Goal: Task Accomplishment & Management: Use online tool/utility

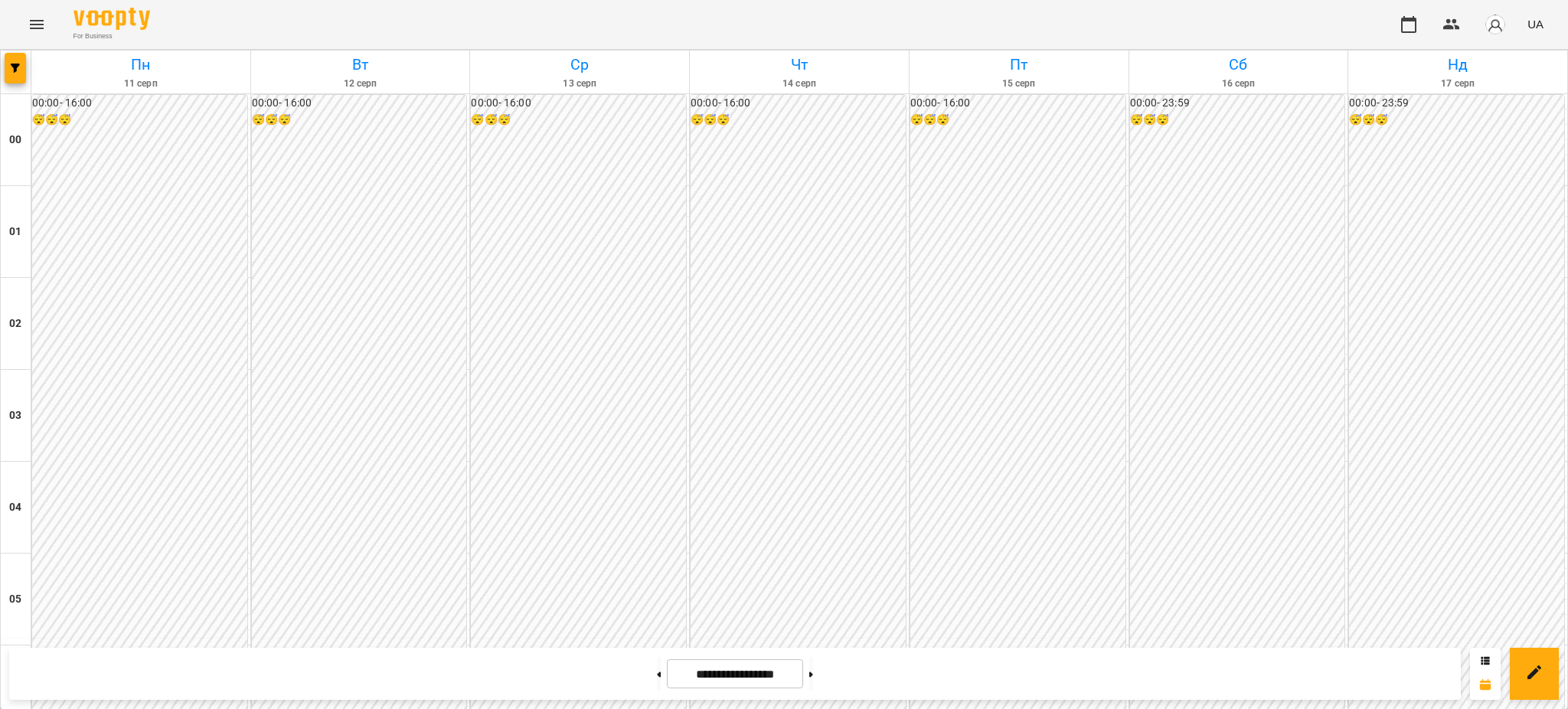
scroll to position [1429, 0]
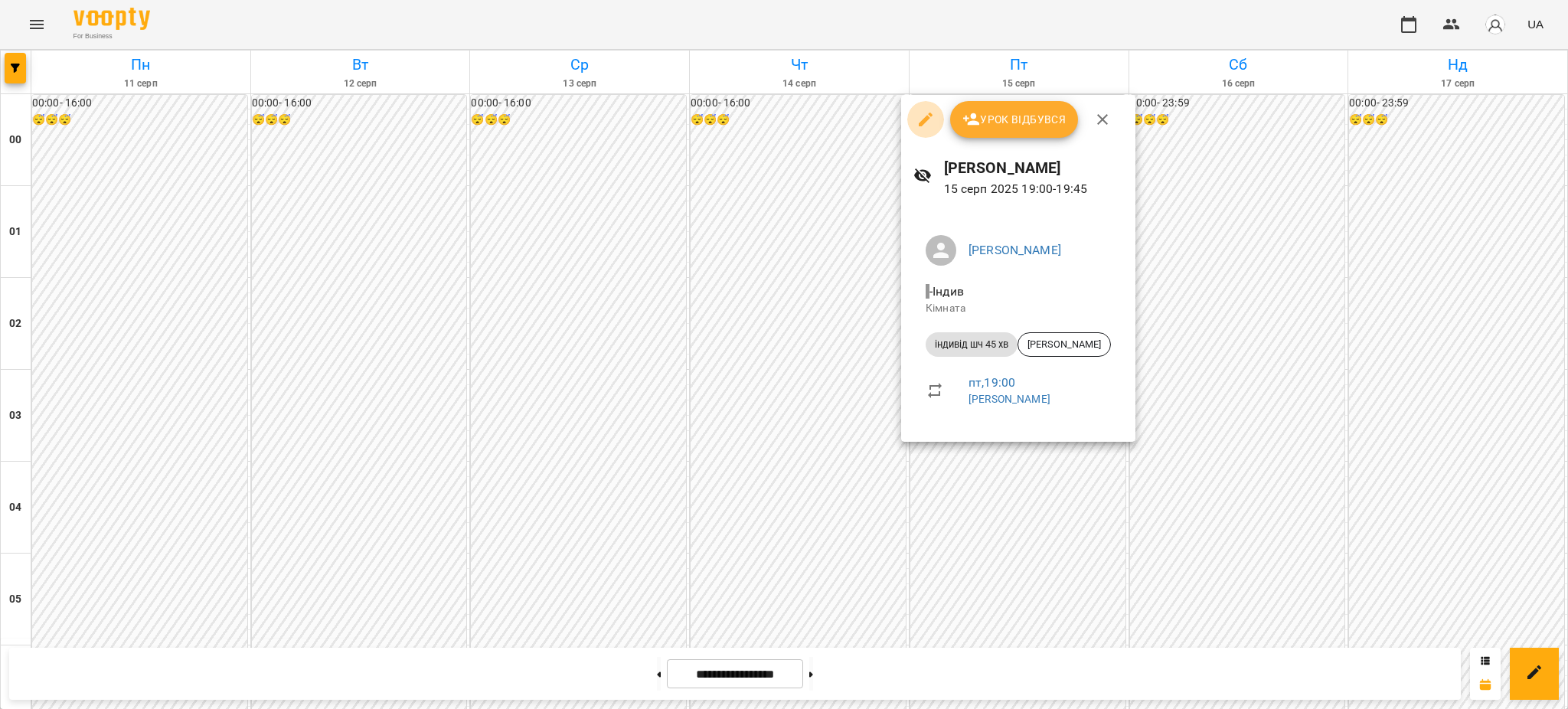
click at [921, 115] on icon "button" at bounding box center [925, 119] width 19 height 19
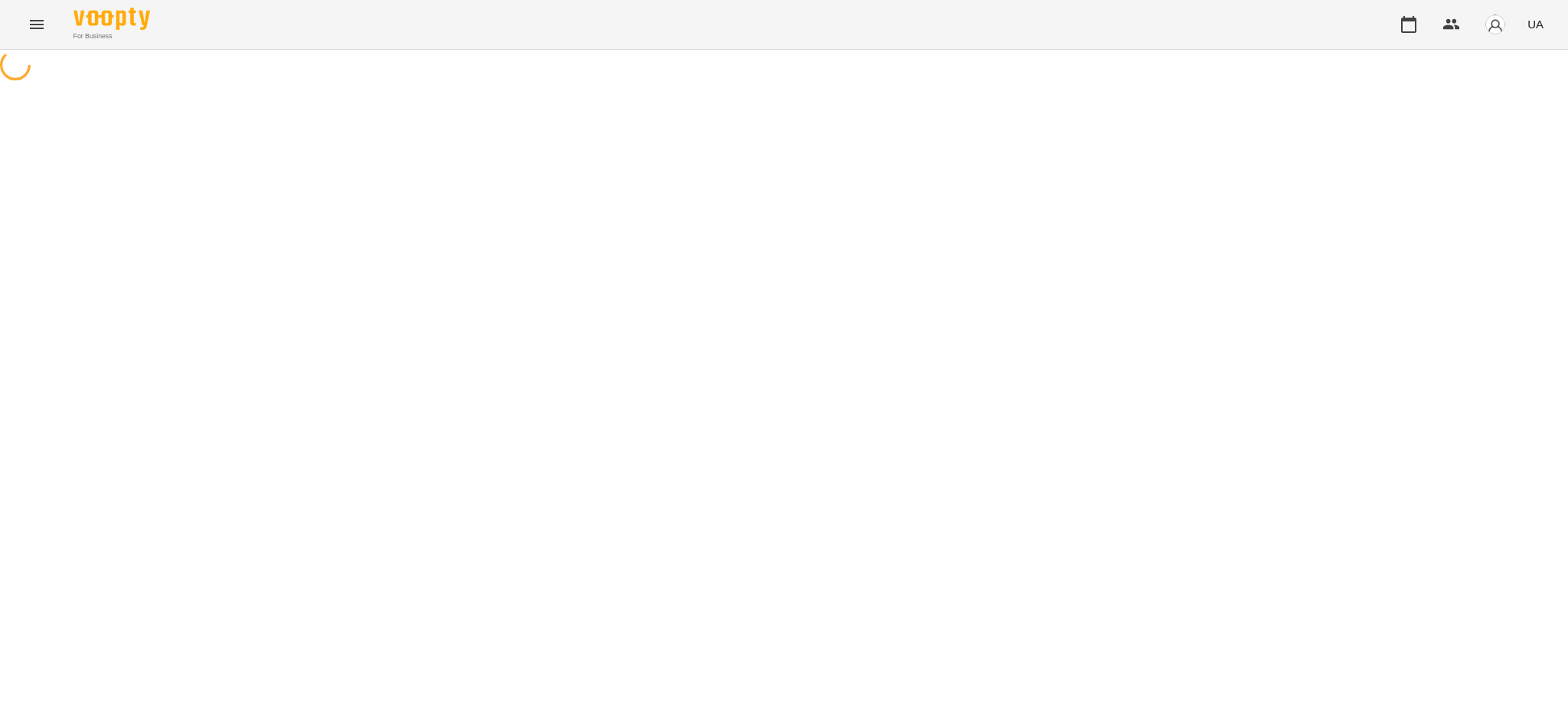
select select "**********"
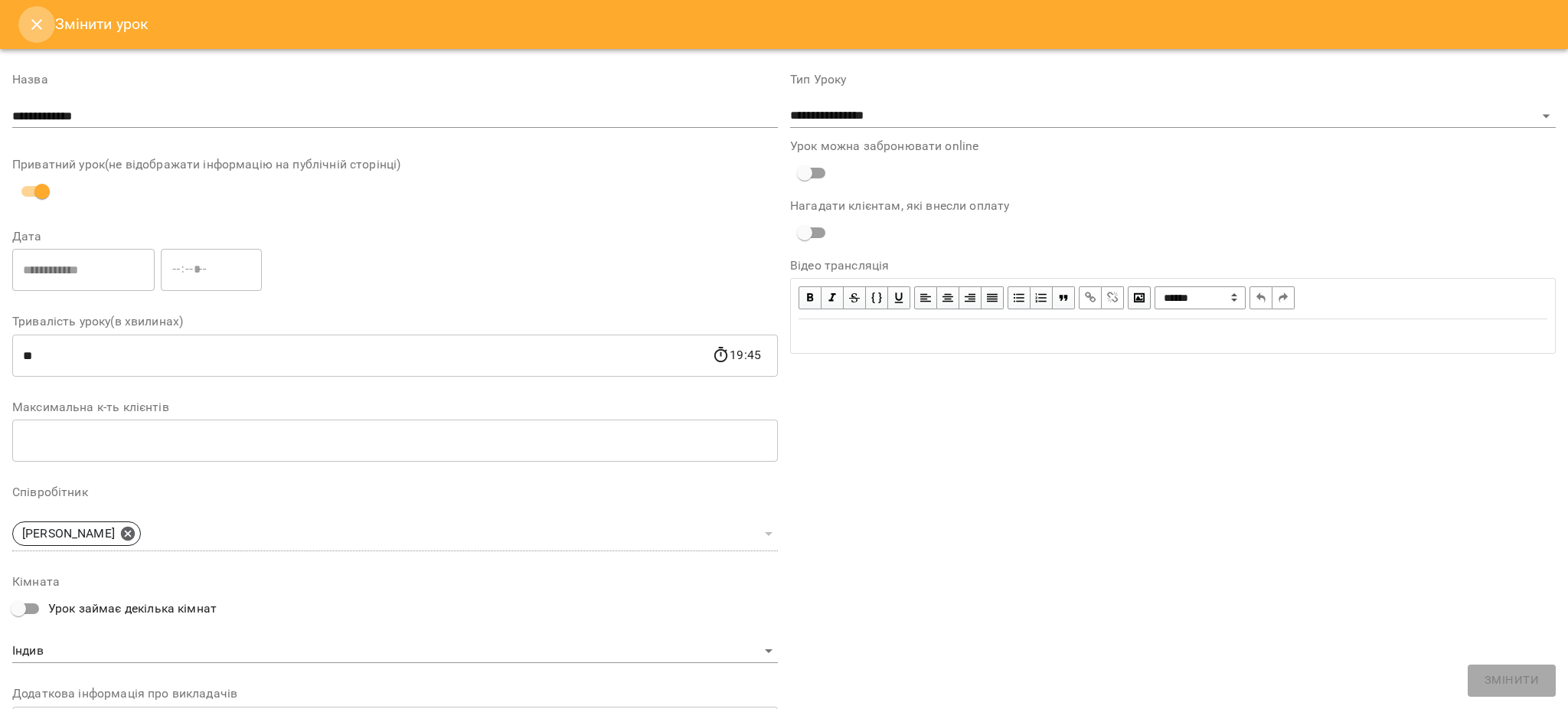
click at [39, 17] on icon "Close" at bounding box center [37, 25] width 19 height 19
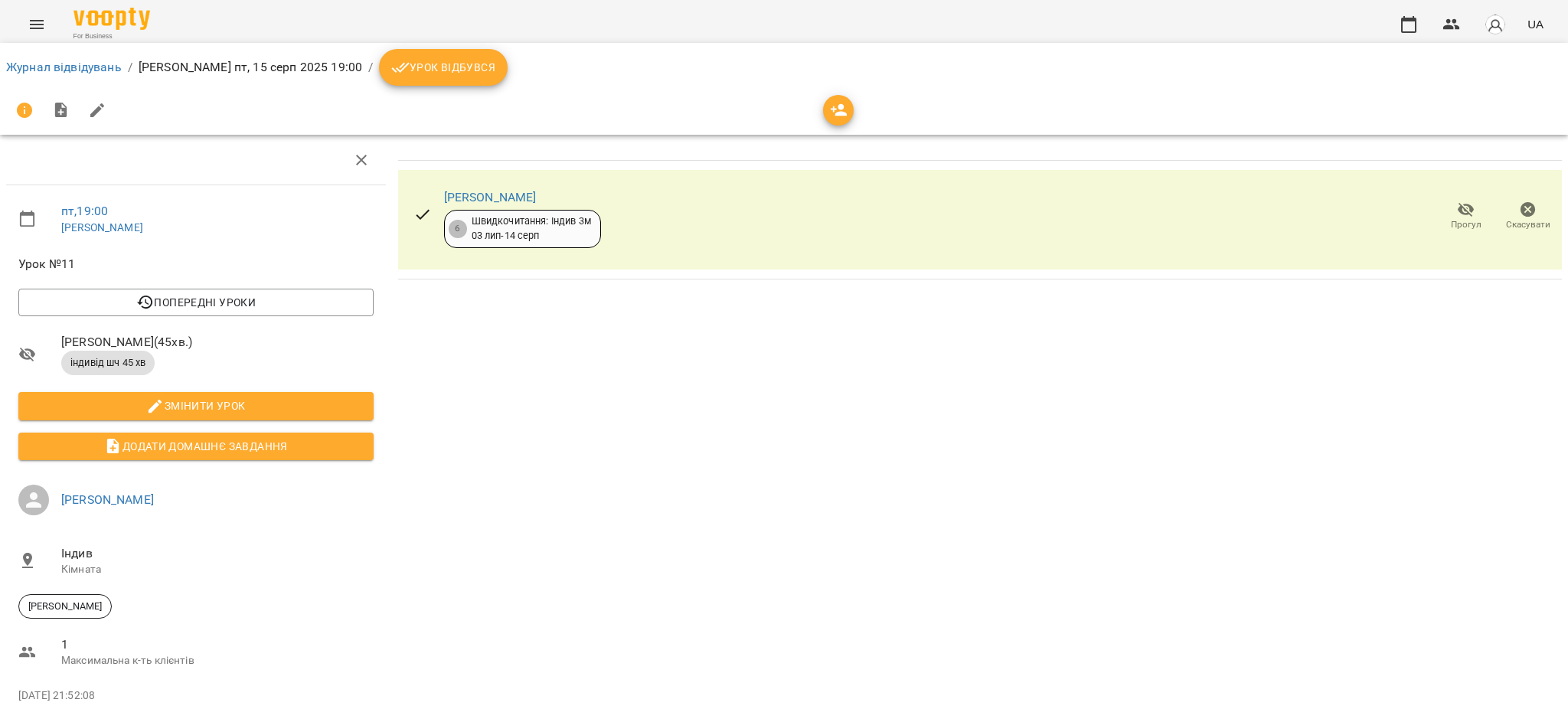
click at [1521, 209] on icon "button" at bounding box center [1529, 210] width 16 height 16
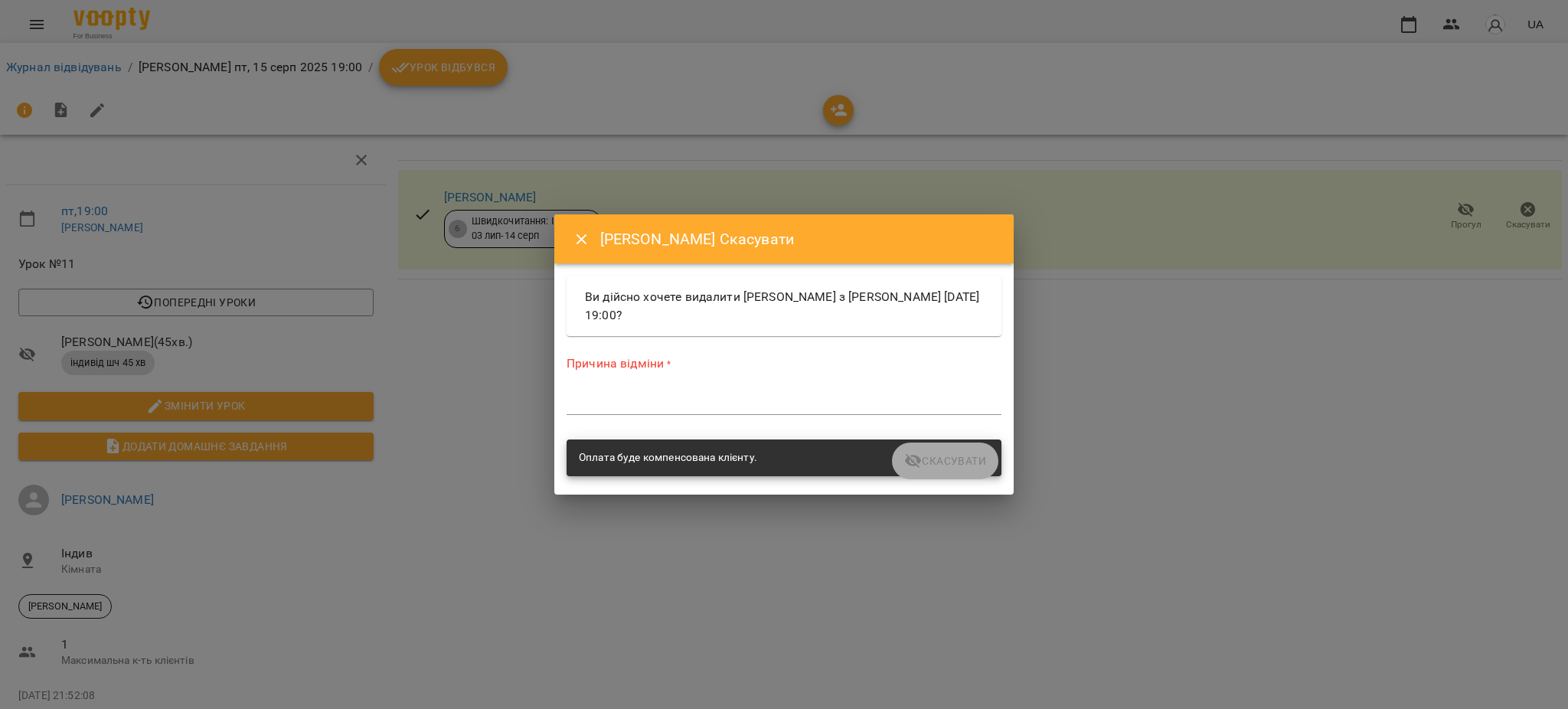
click at [653, 391] on div "*" at bounding box center [784, 402] width 434 height 25
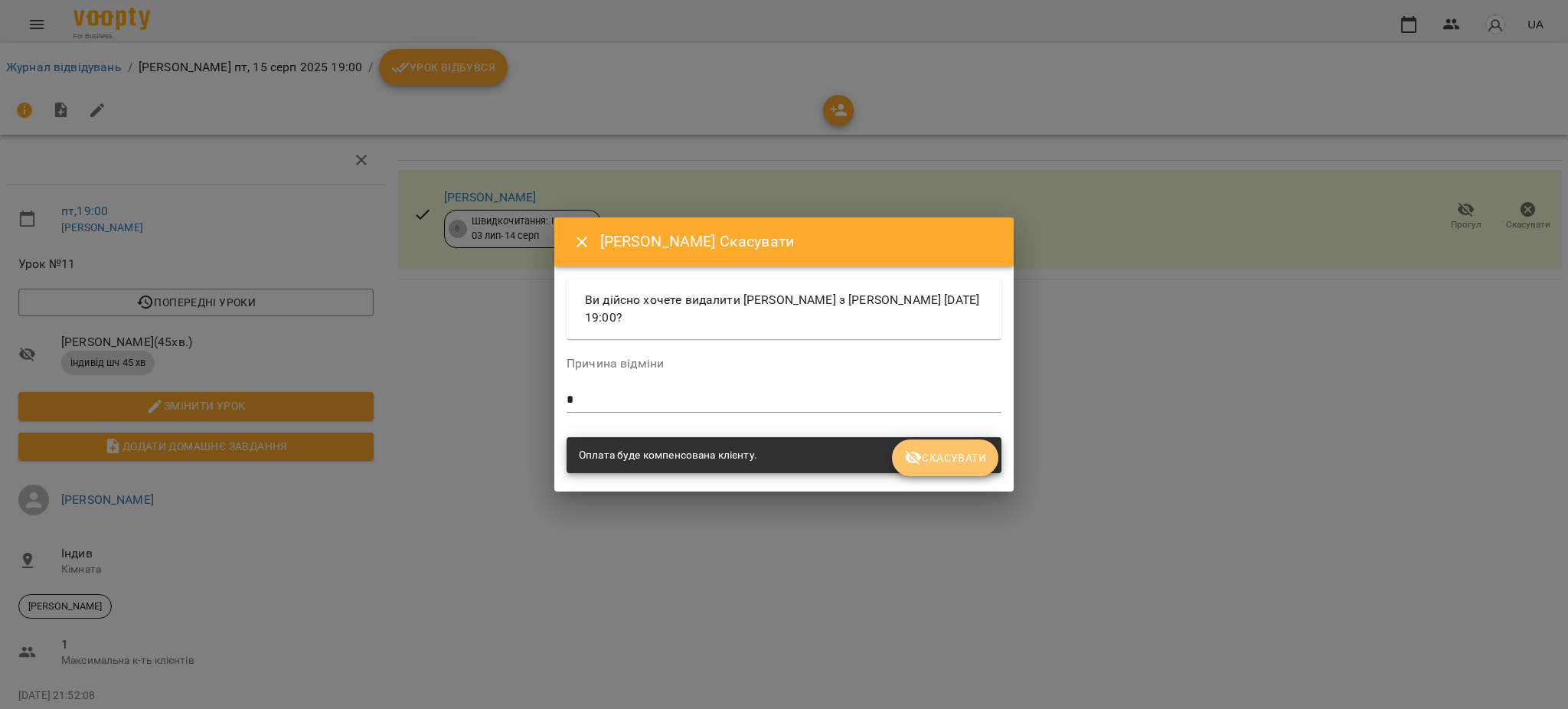
click at [949, 459] on span "Скасувати" at bounding box center [945, 457] width 82 height 19
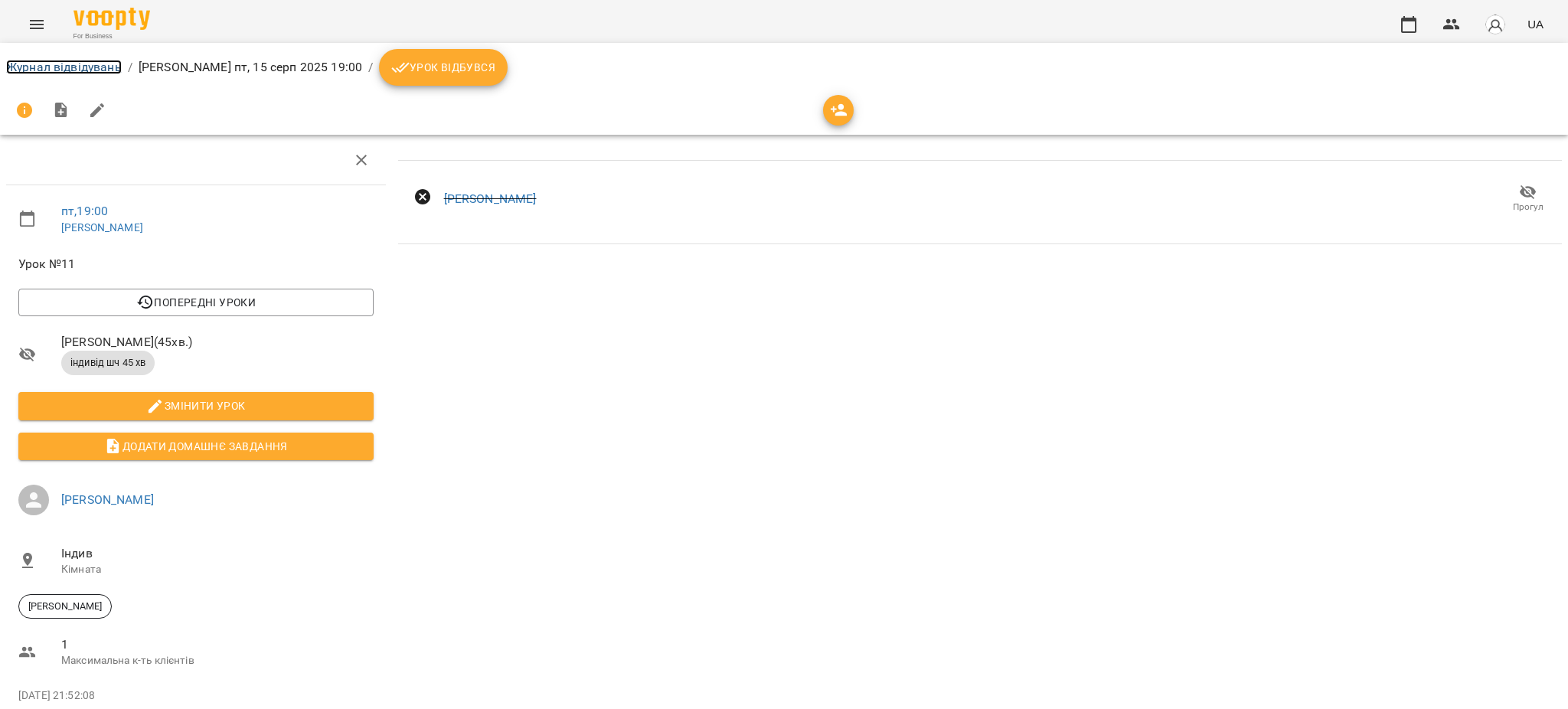
click at [87, 67] on link "Журнал відвідувань" at bounding box center [63, 66] width 116 height 15
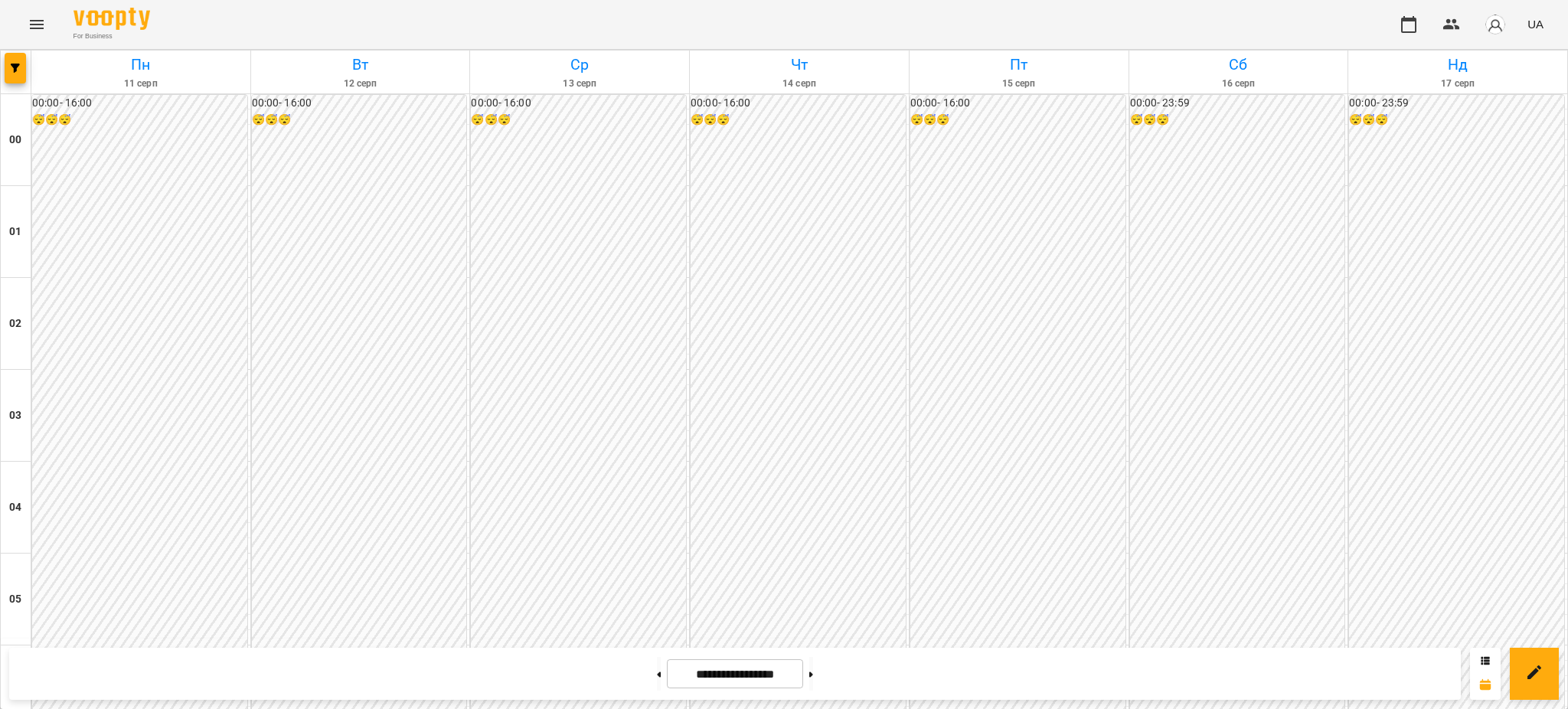
scroll to position [1046, 0]
click at [39, 21] on icon "Menu" at bounding box center [37, 24] width 14 height 9
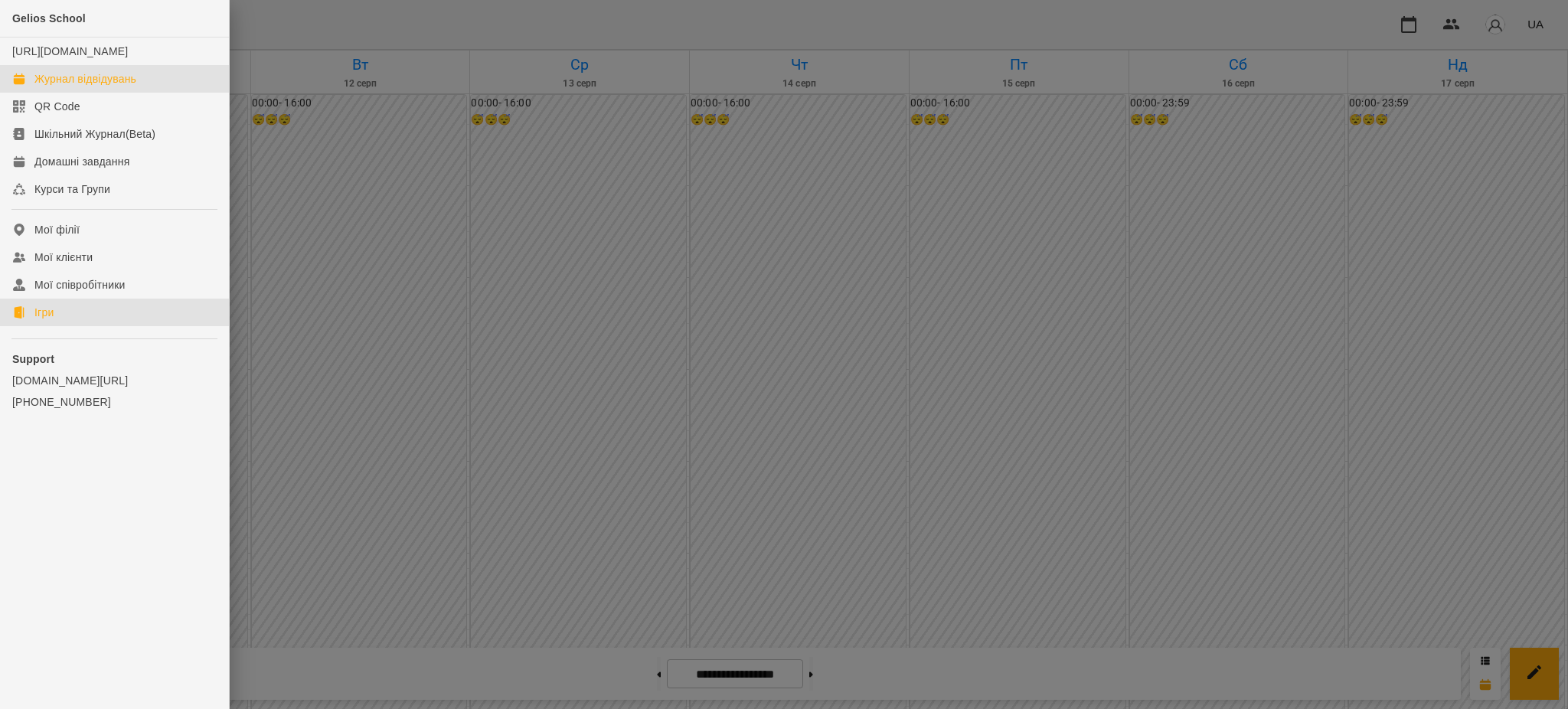
click at [69, 315] on link "Ігри" at bounding box center [115, 312] width 229 height 28
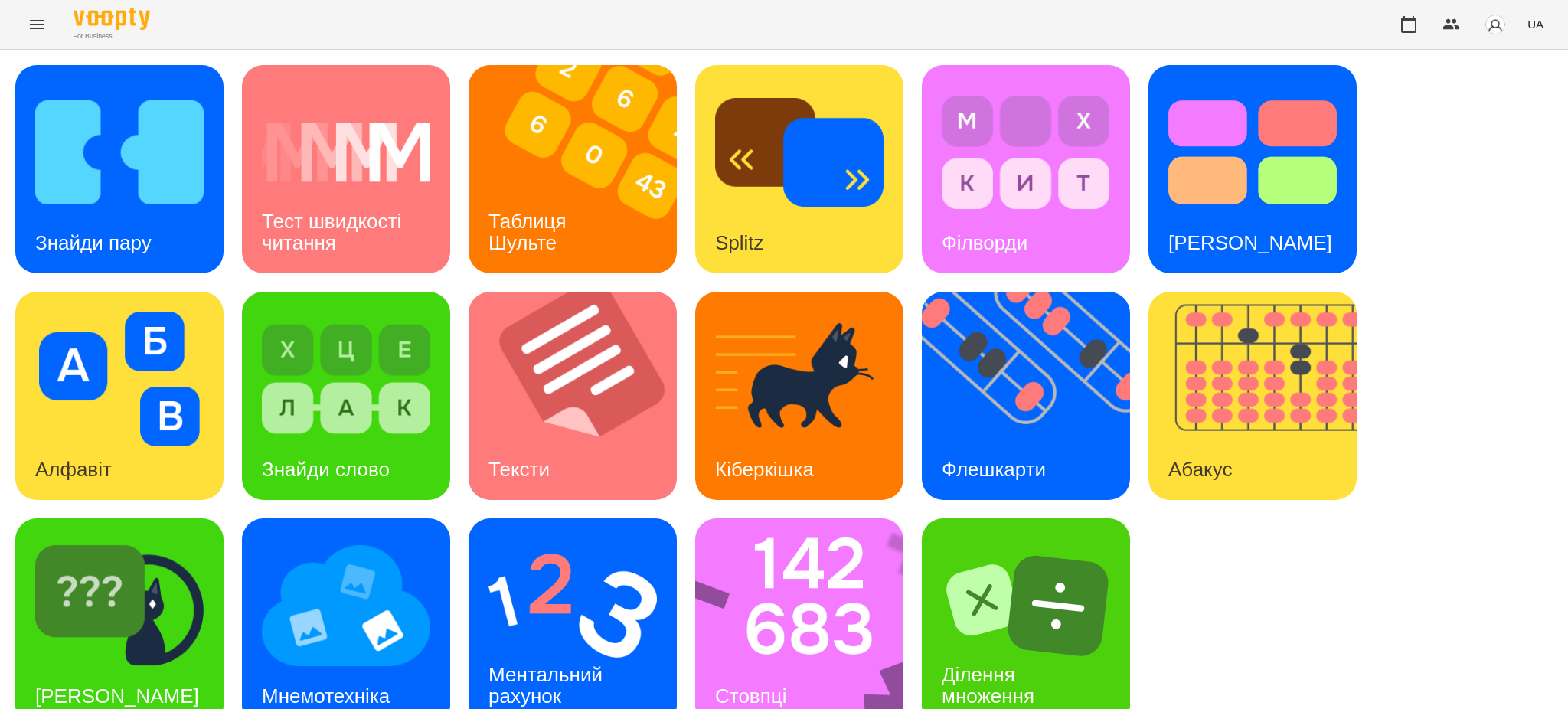
scroll to position [32, 0]
click at [775, 666] on div "Стовпці" at bounding box center [750, 695] width 111 height 60
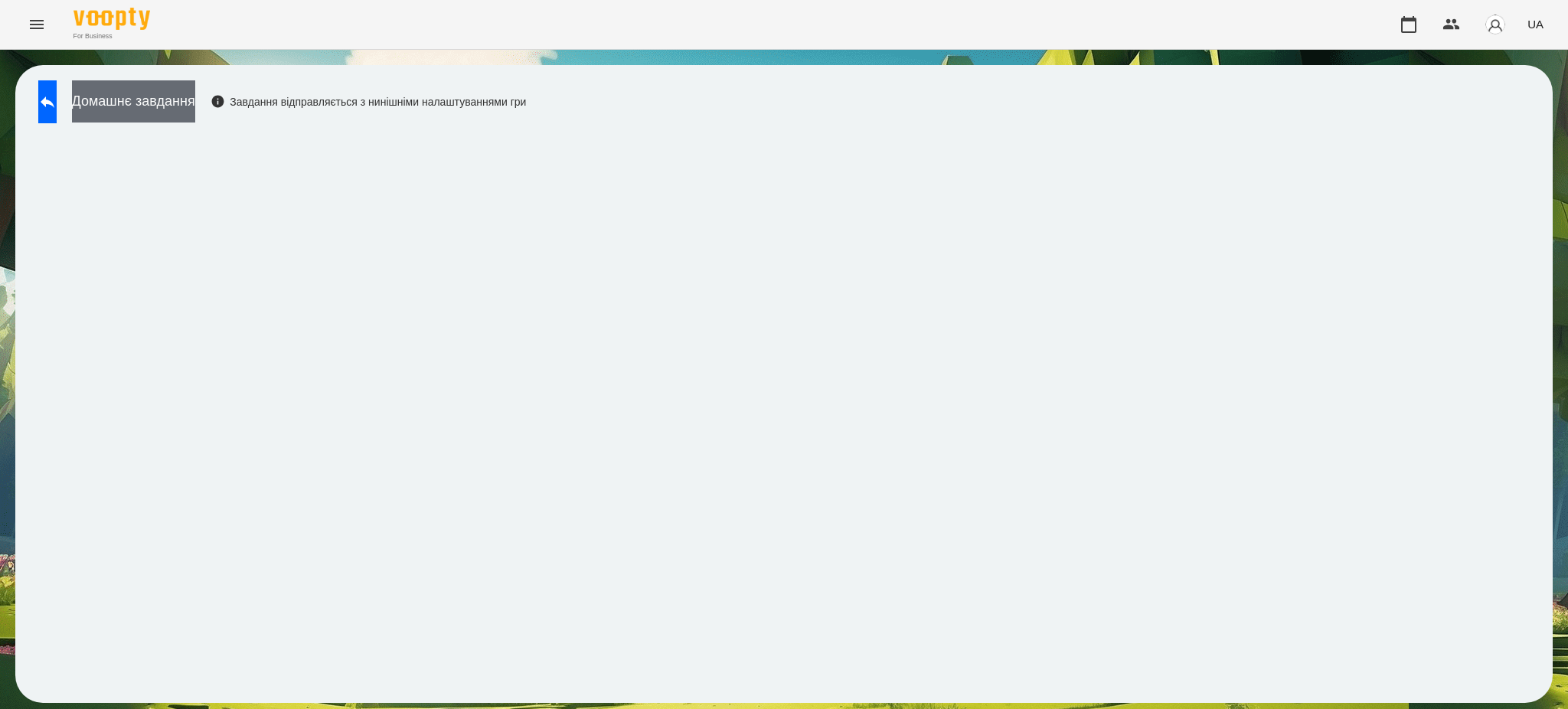
click at [183, 97] on button "Домашнє завдання" at bounding box center [133, 101] width 123 height 42
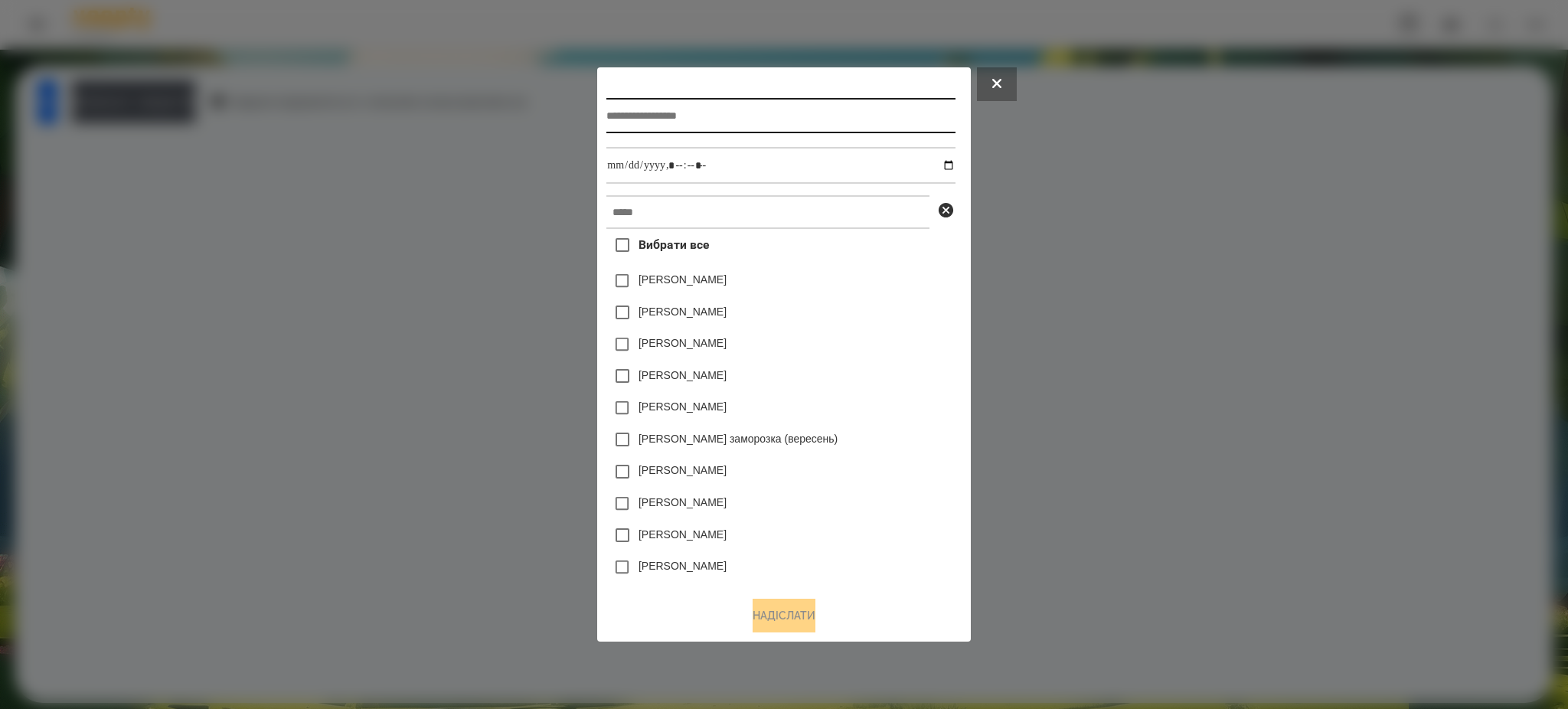
click at [642, 118] on input "text" at bounding box center [780, 116] width 349 height 36
type input "*******"
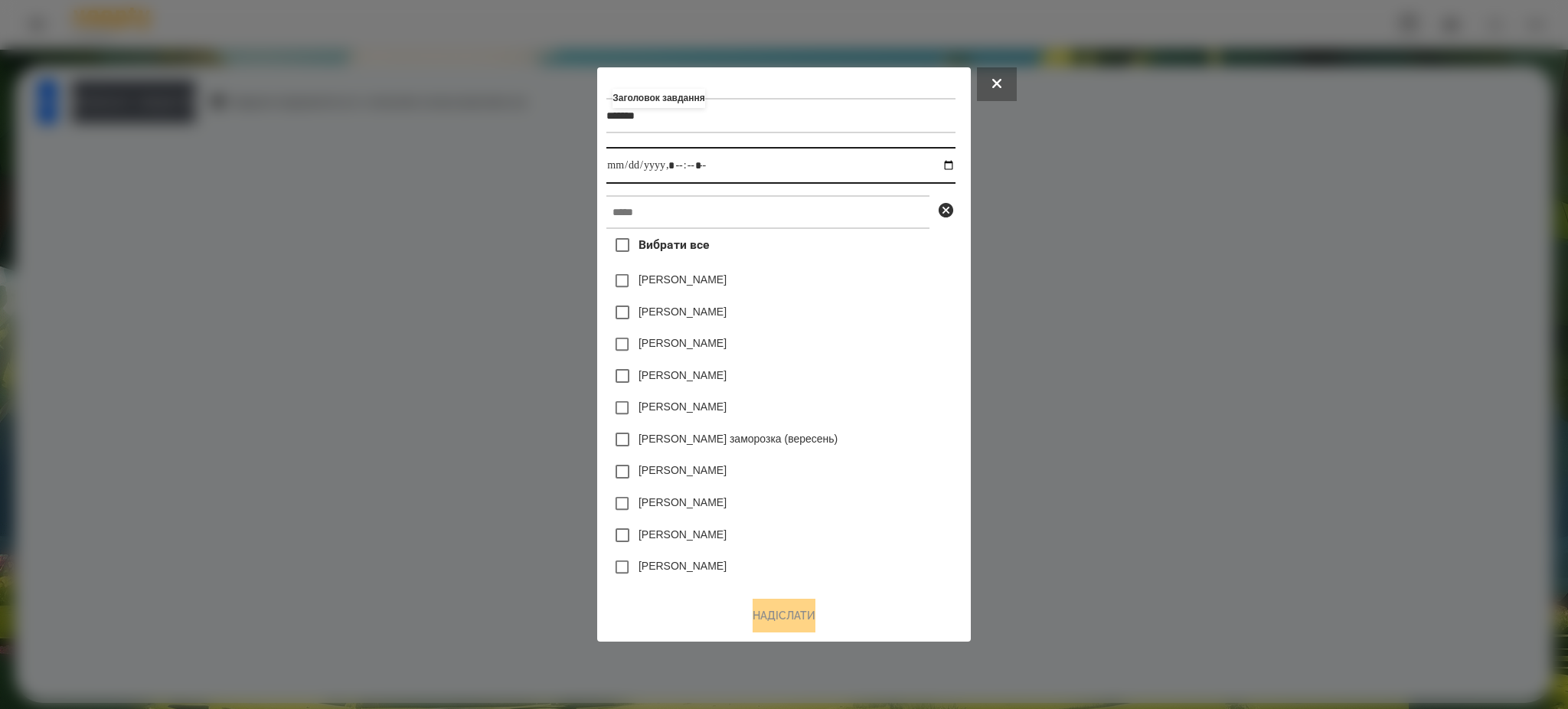
click at [955, 165] on input "datetime-local" at bounding box center [780, 165] width 349 height 37
type input "**********"
click at [907, 397] on div "[PERSON_NAME]" at bounding box center [780, 408] width 349 height 33
click at [751, 206] on input "text" at bounding box center [767, 212] width 323 height 34
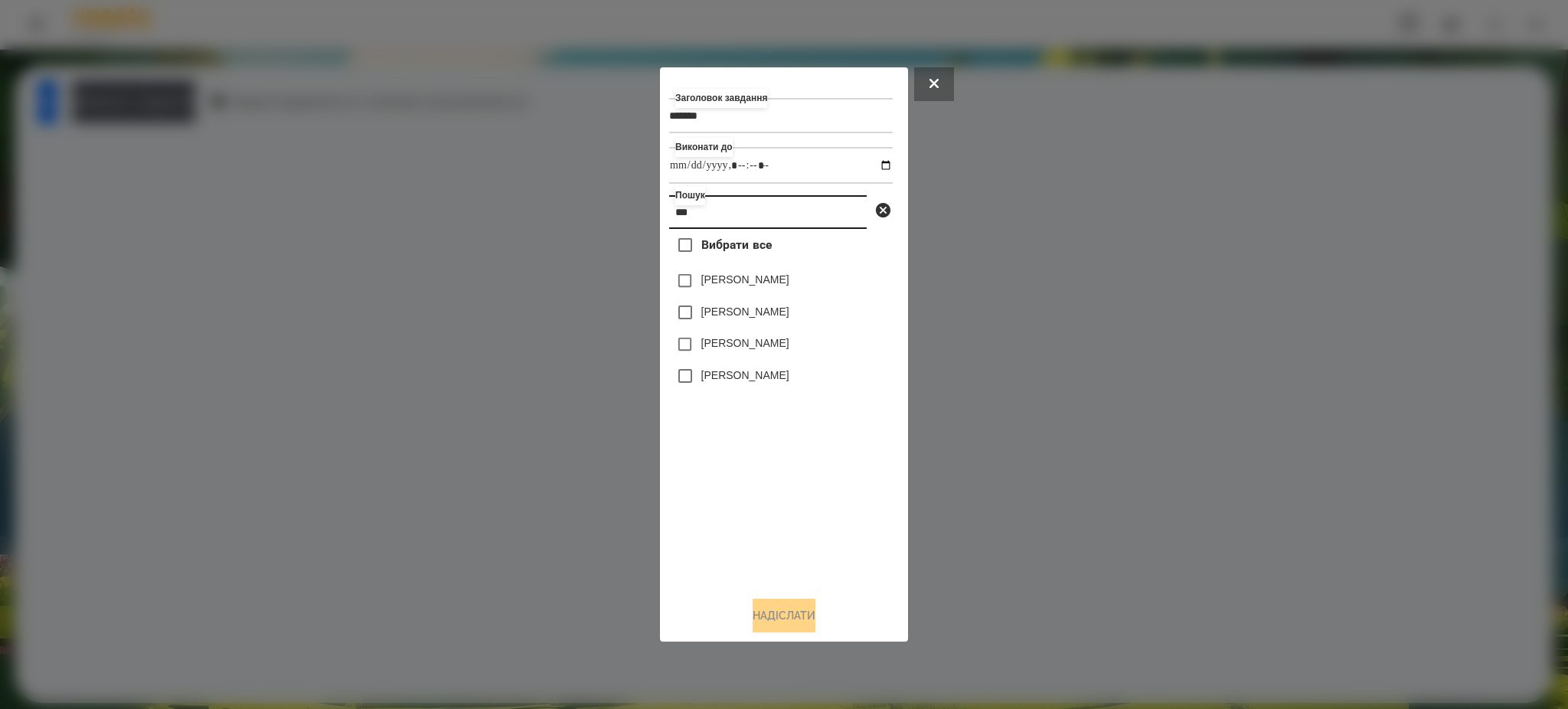
type input "***"
click at [785, 606] on button "Надіслати" at bounding box center [784, 615] width 63 height 34
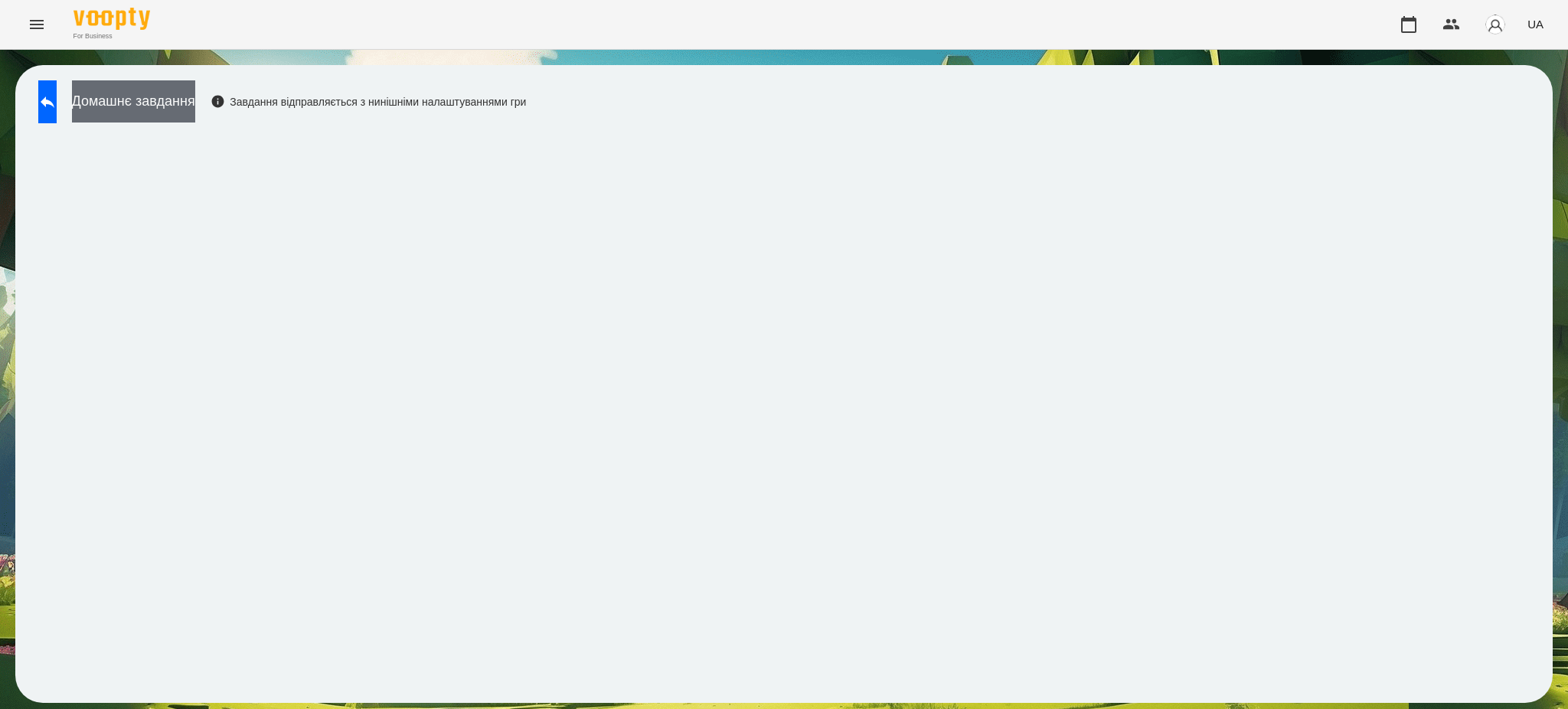
click at [196, 95] on button "Домашнє завдання" at bounding box center [133, 101] width 123 height 42
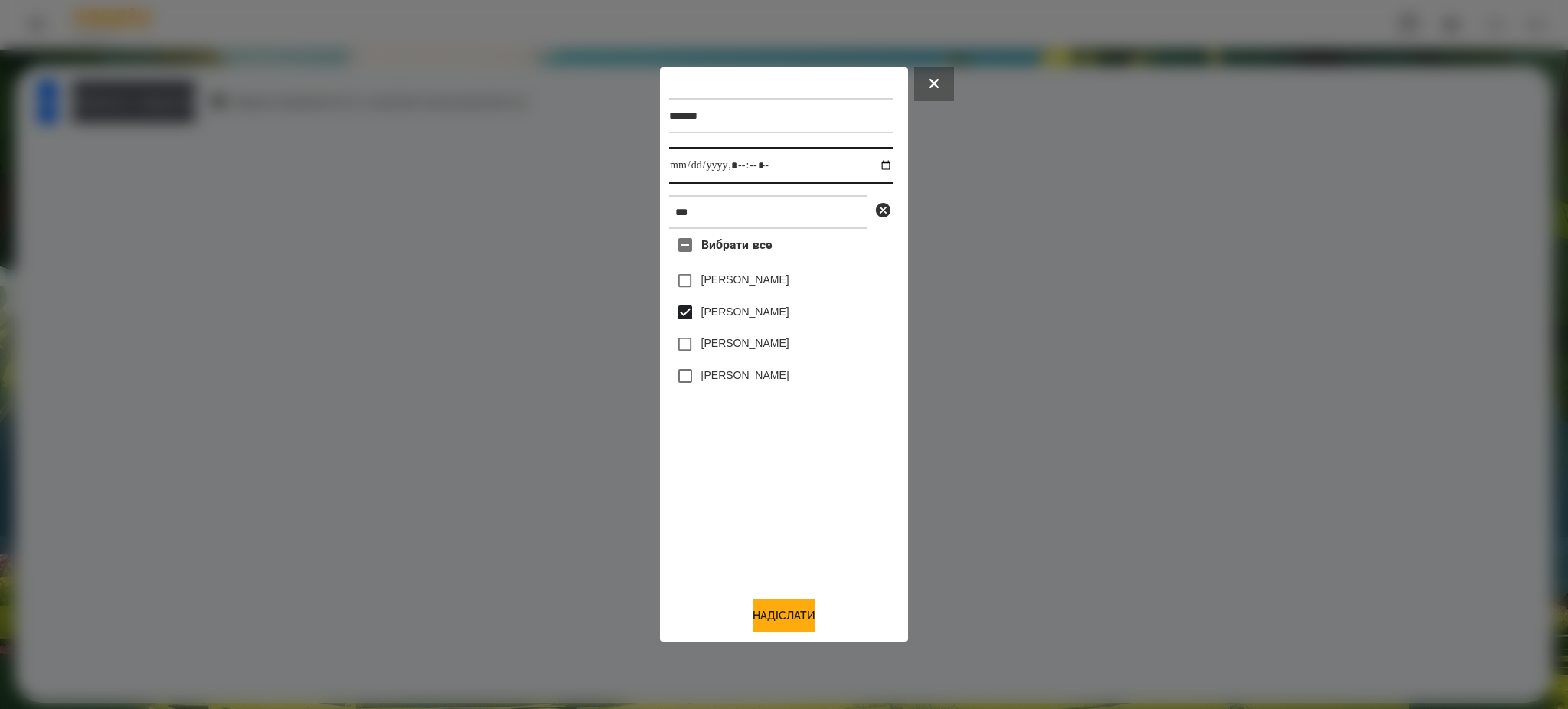
click at [875, 155] on input "datetime-local" at bounding box center [781, 165] width 223 height 37
click at [875, 161] on input "datetime-local" at bounding box center [781, 165] width 223 height 37
type input "**********"
click at [786, 482] on div "Вибрати все [PERSON_NAME] [PERSON_NAME] [PERSON_NAME] [PERSON_NAME]" at bounding box center [781, 406] width 223 height 354
click at [768, 614] on button "Надіслати" at bounding box center [784, 615] width 63 height 34
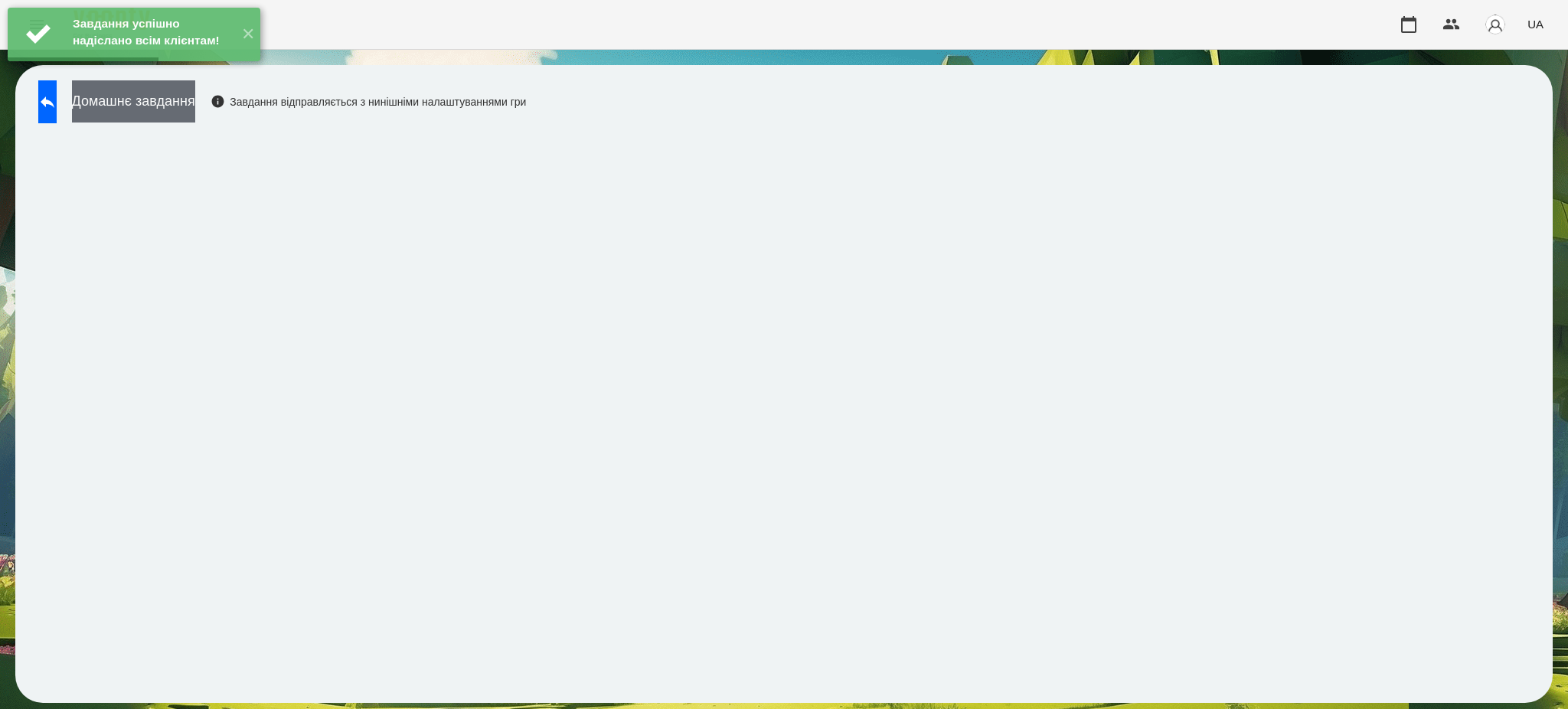
click at [196, 108] on button "Домашнє завдання" at bounding box center [133, 101] width 123 height 42
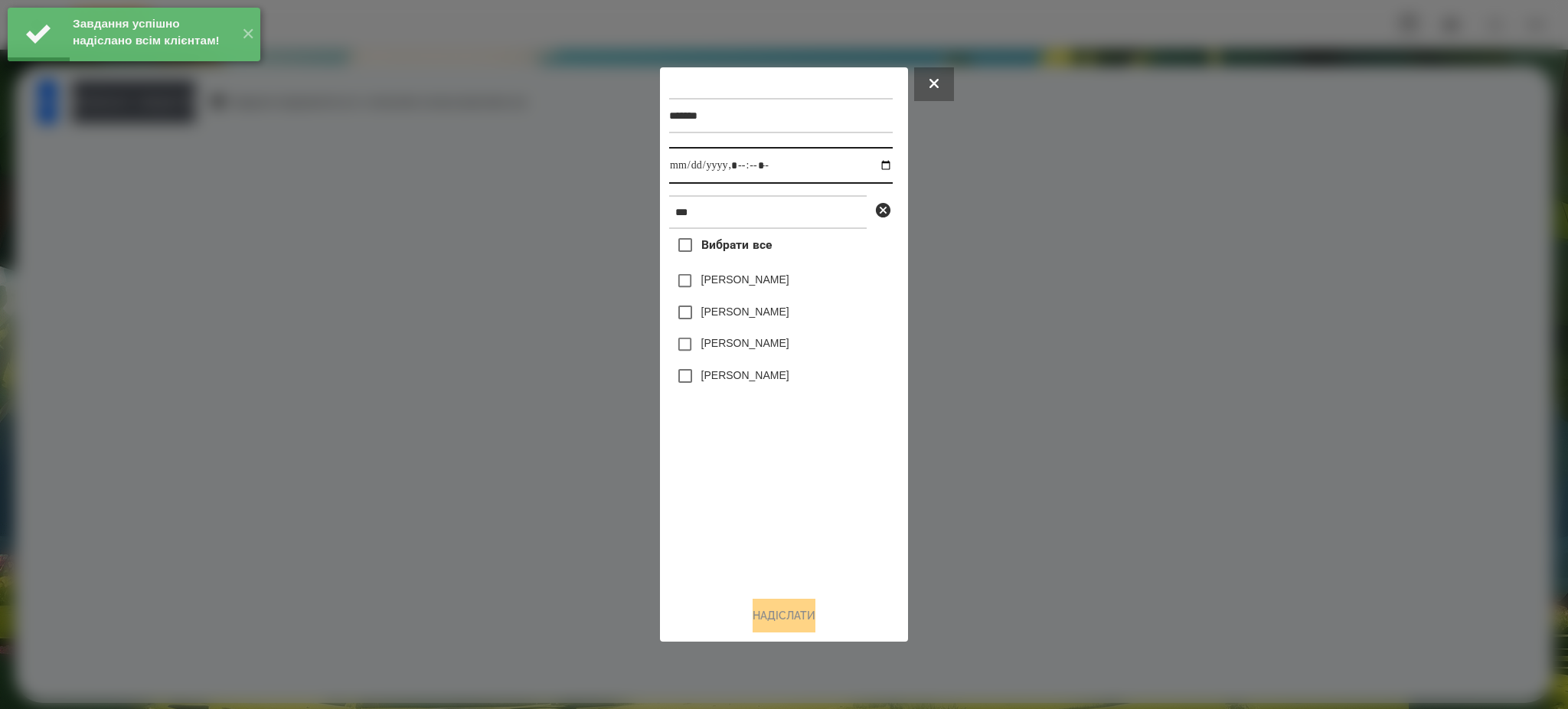
click at [882, 165] on input "datetime-local" at bounding box center [781, 165] width 223 height 37
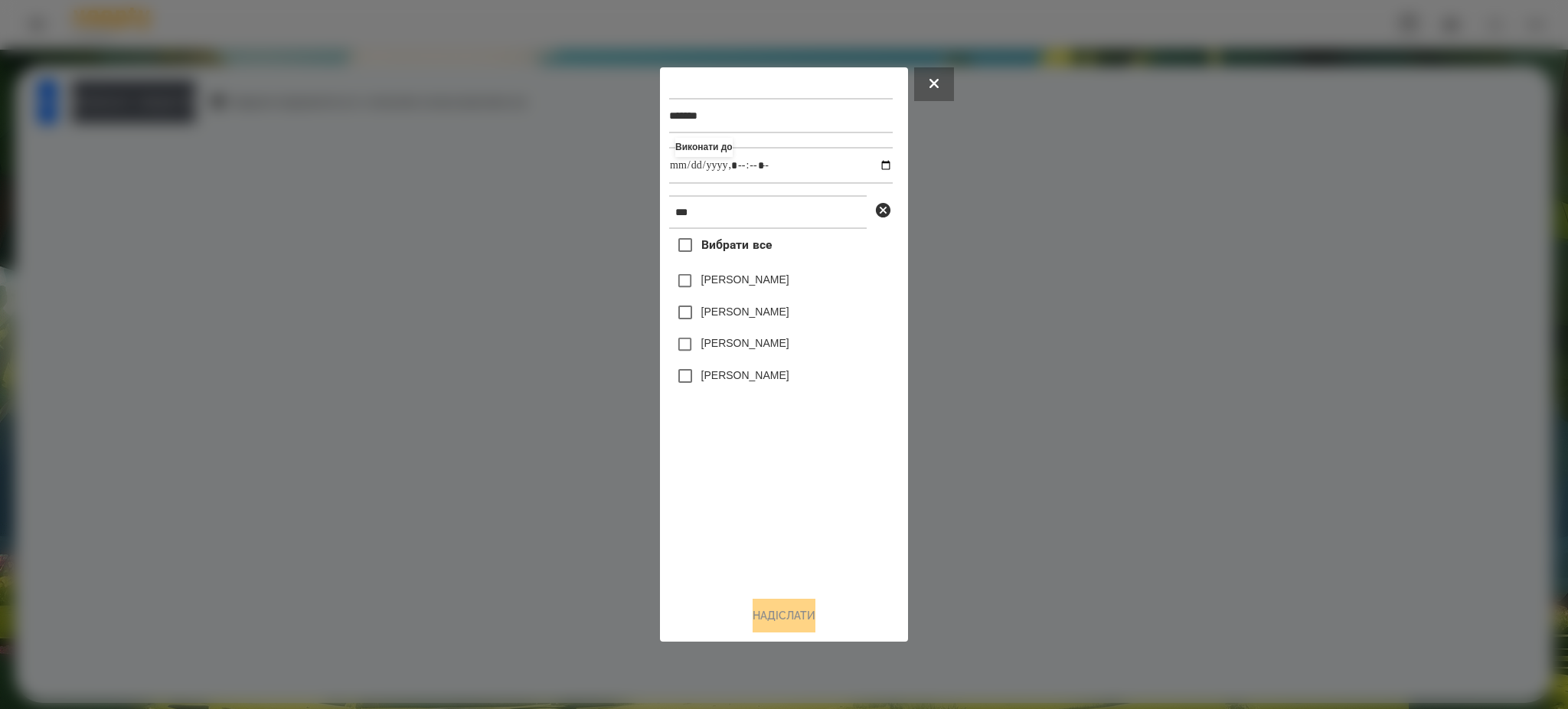
type input "**********"
click at [809, 533] on div "Вибрати все [PERSON_NAME] [PERSON_NAME] [PERSON_NAME] [PERSON_NAME]" at bounding box center [781, 406] width 223 height 354
click at [788, 614] on button "Надіслати" at bounding box center [784, 615] width 63 height 34
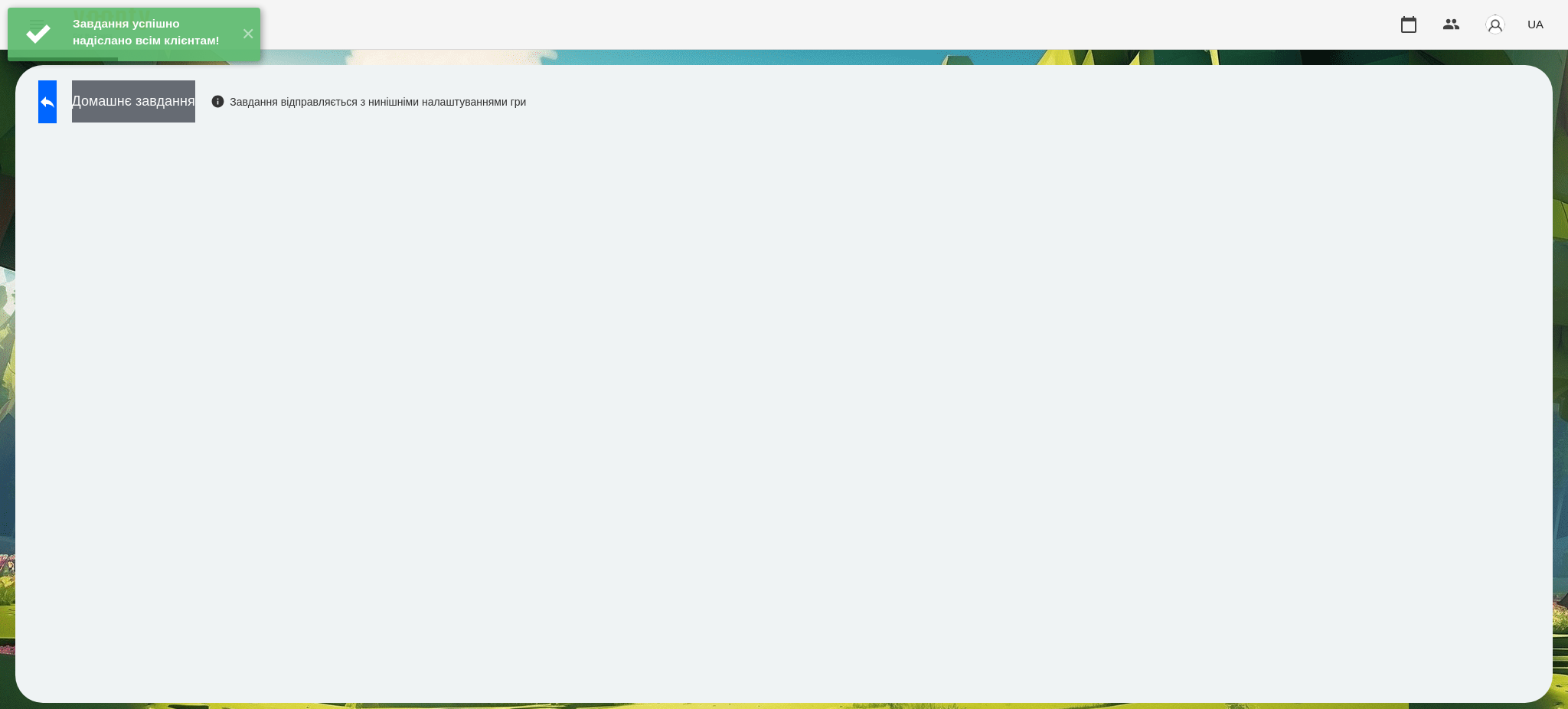
click at [196, 108] on button "Домашнє завдання" at bounding box center [133, 101] width 123 height 42
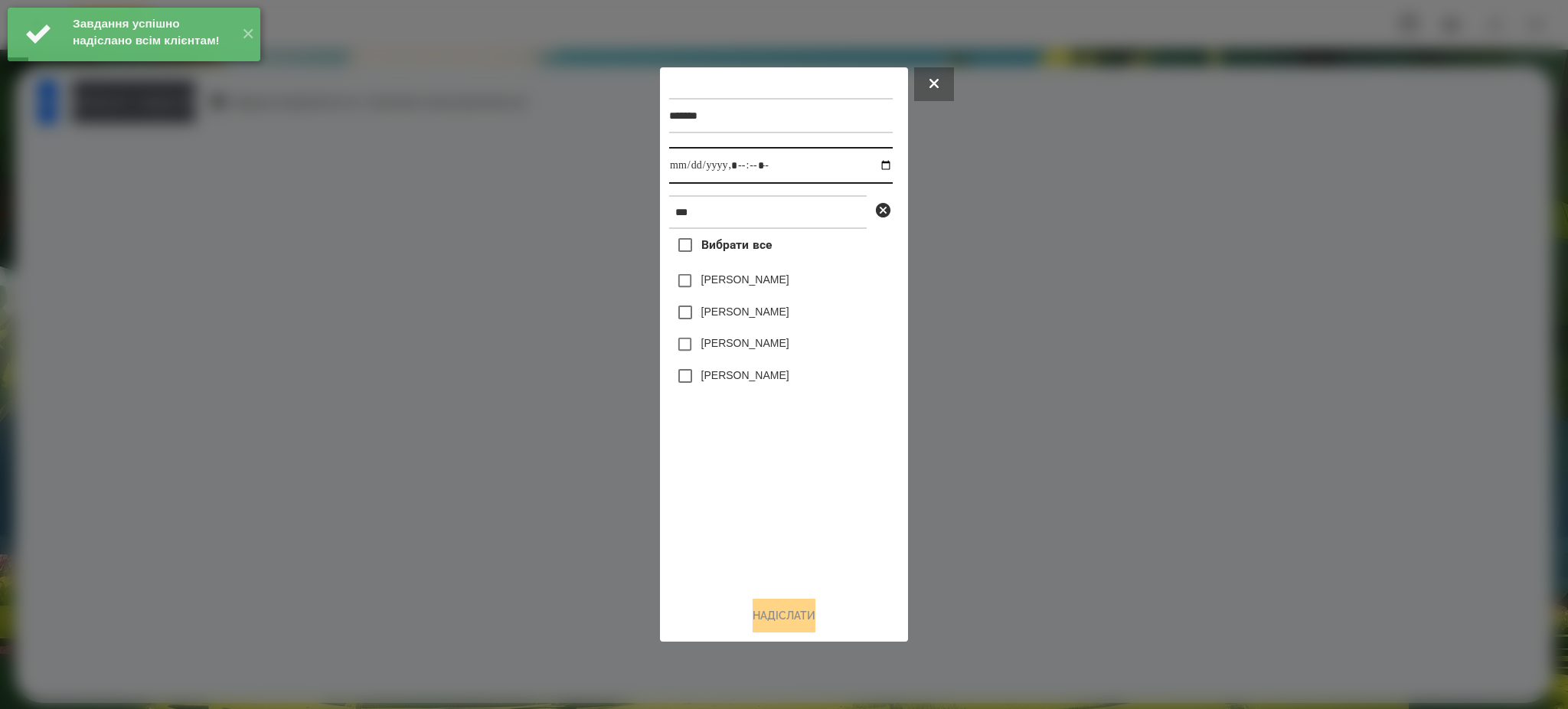
click at [874, 164] on input "datetime-local" at bounding box center [781, 165] width 223 height 37
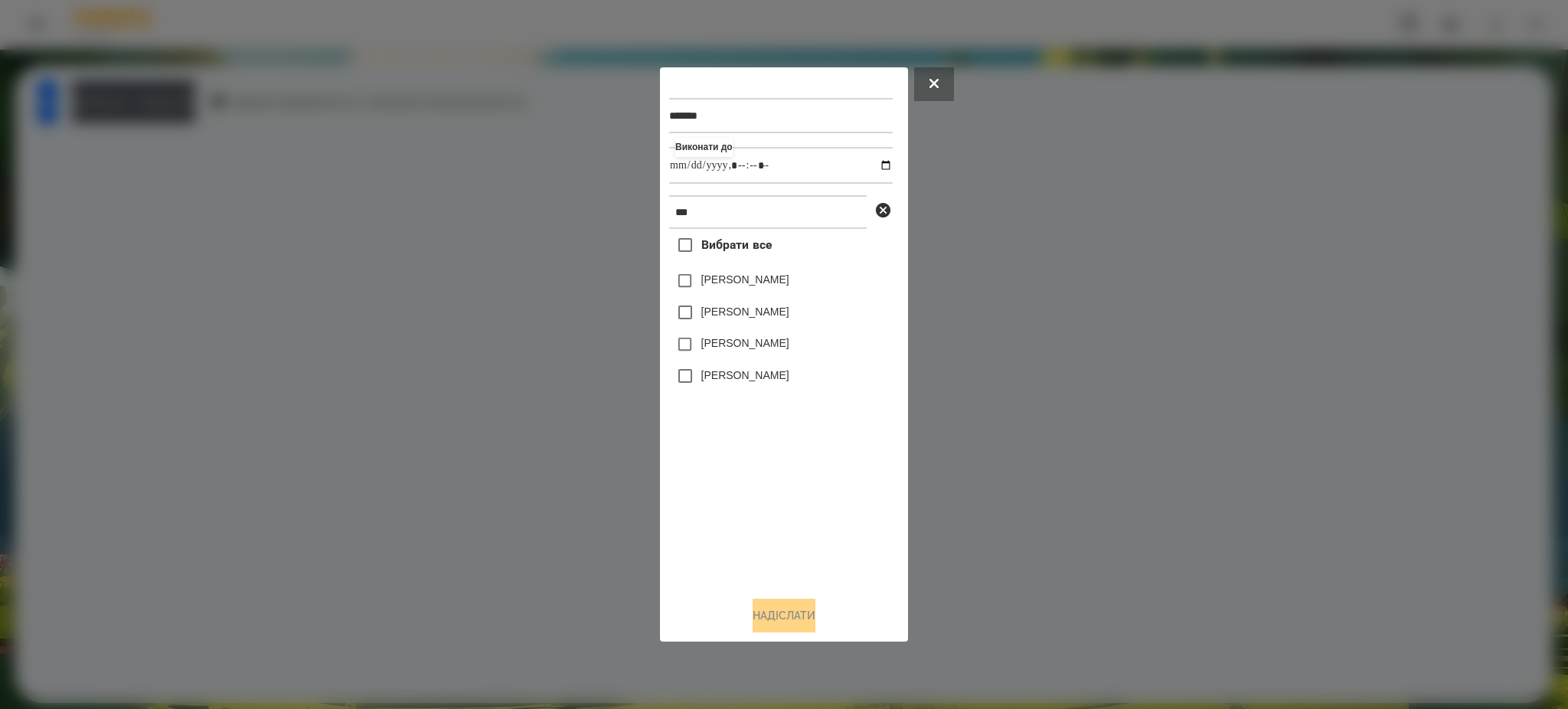
type input "**********"
click at [745, 536] on div "Вибрати все [PERSON_NAME] [PERSON_NAME] [PERSON_NAME] [PERSON_NAME]" at bounding box center [781, 406] width 223 height 354
click at [785, 608] on button "Надіслати" at bounding box center [784, 615] width 63 height 34
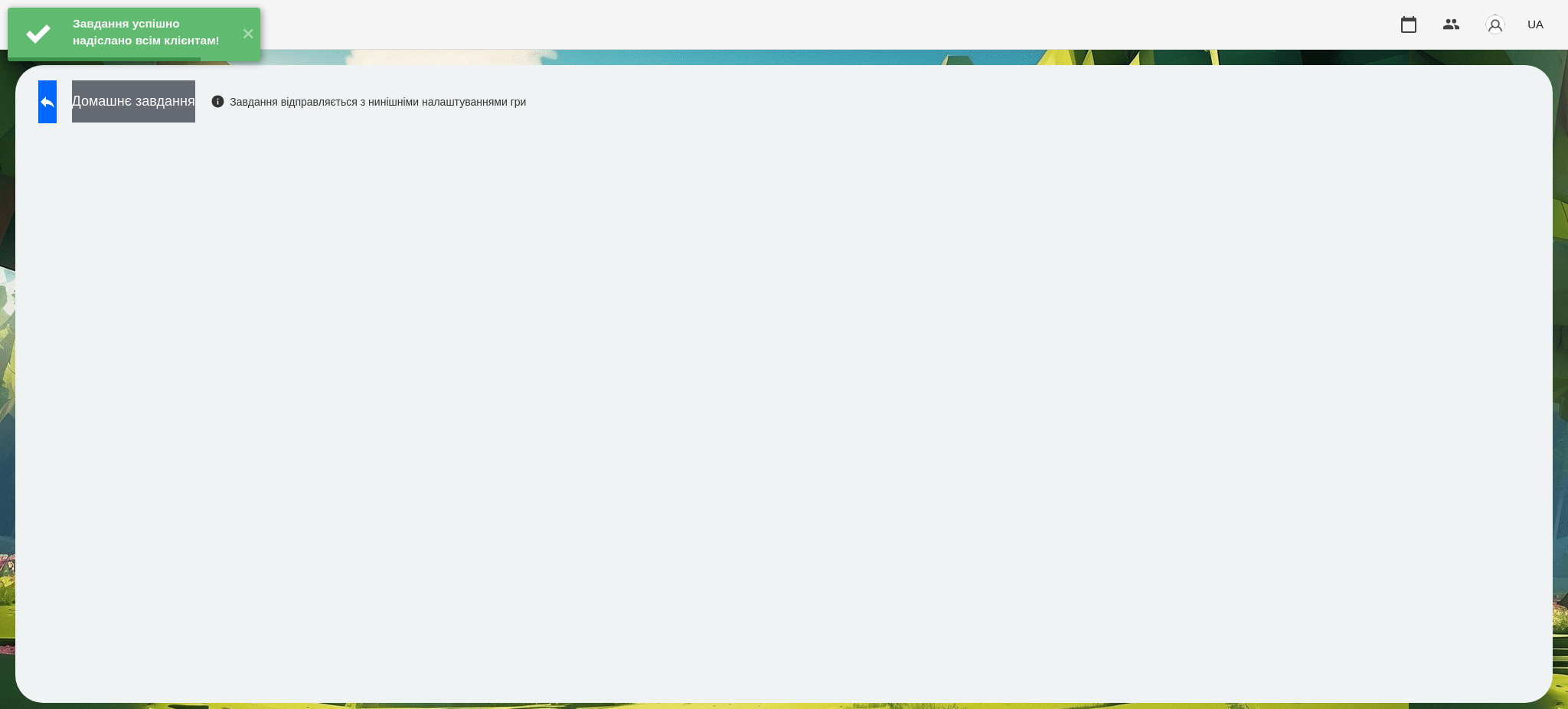
click at [196, 104] on button "Домашнє завдання" at bounding box center [133, 101] width 123 height 42
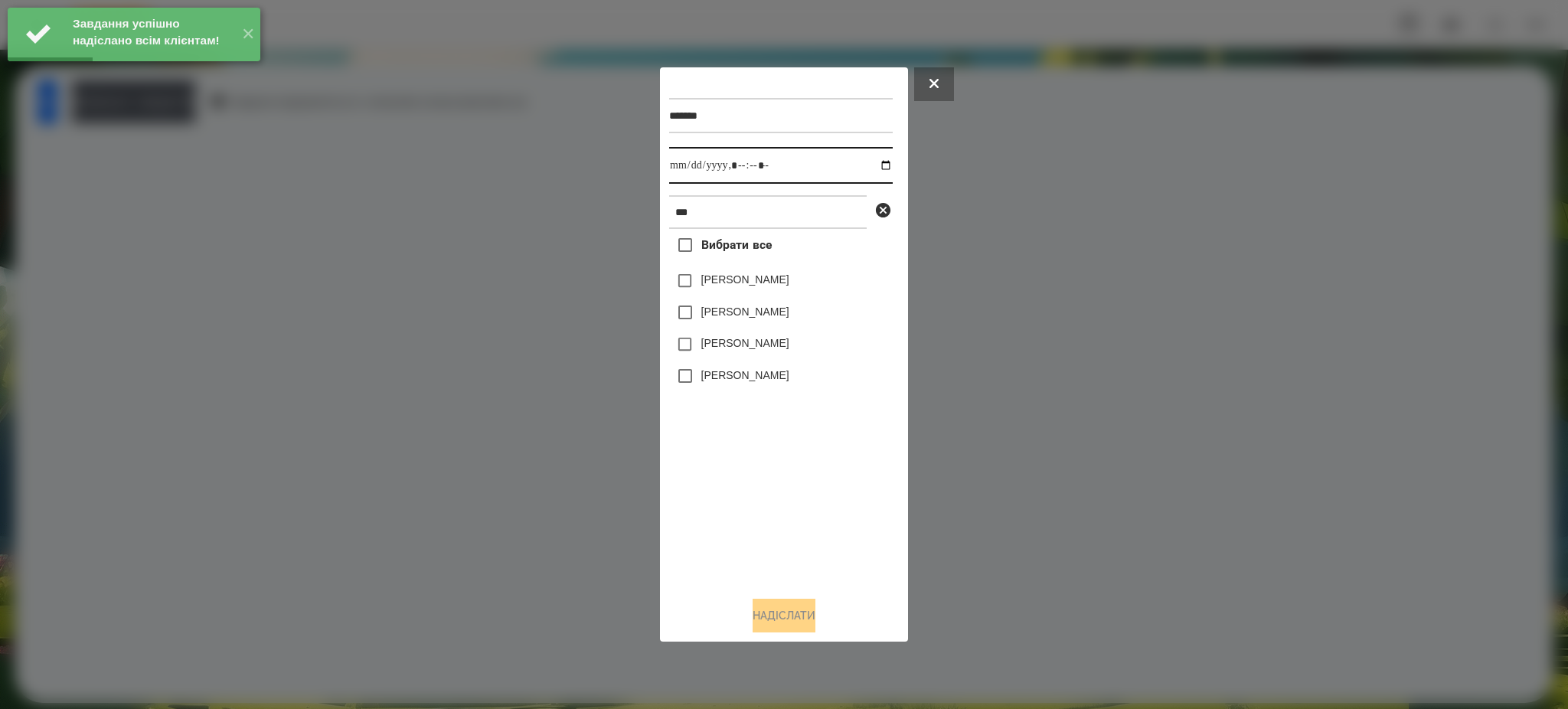
click at [874, 162] on input "datetime-local" at bounding box center [781, 165] width 223 height 37
type input "**********"
click at [724, 488] on div "Вибрати все [PERSON_NAME] [PERSON_NAME] [PERSON_NAME] [PERSON_NAME]" at bounding box center [781, 406] width 223 height 354
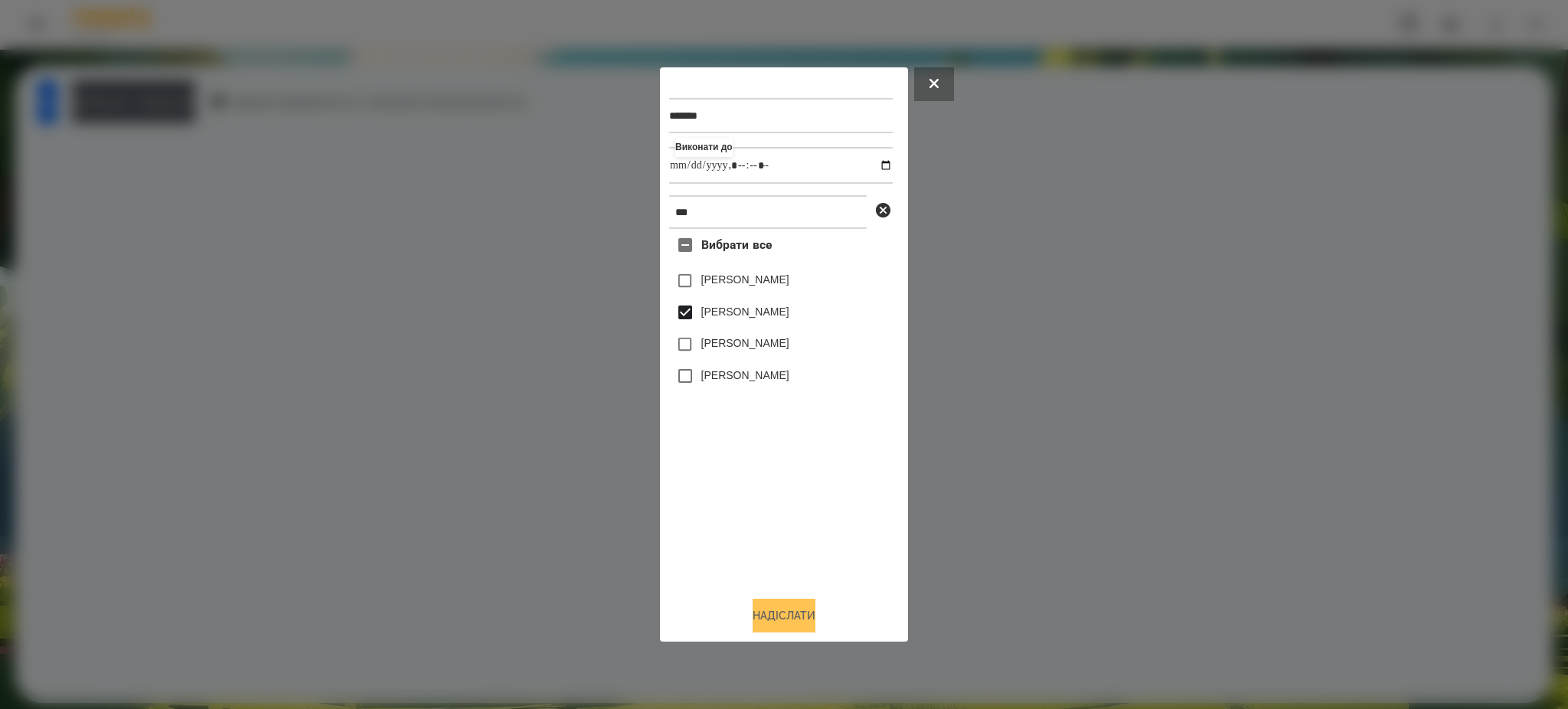
click at [781, 604] on button "Надіслати" at bounding box center [784, 615] width 63 height 34
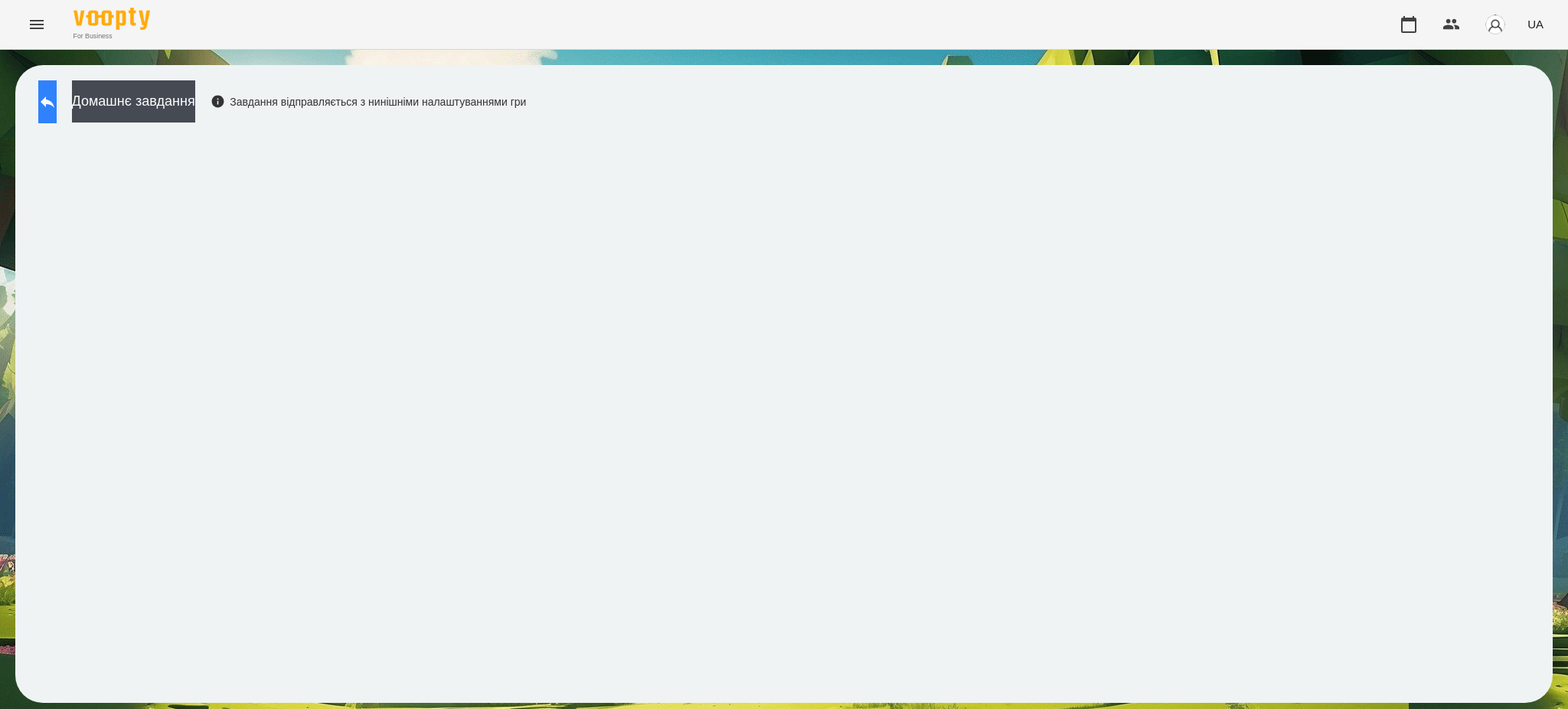
click at [56, 97] on icon at bounding box center [47, 102] width 19 height 19
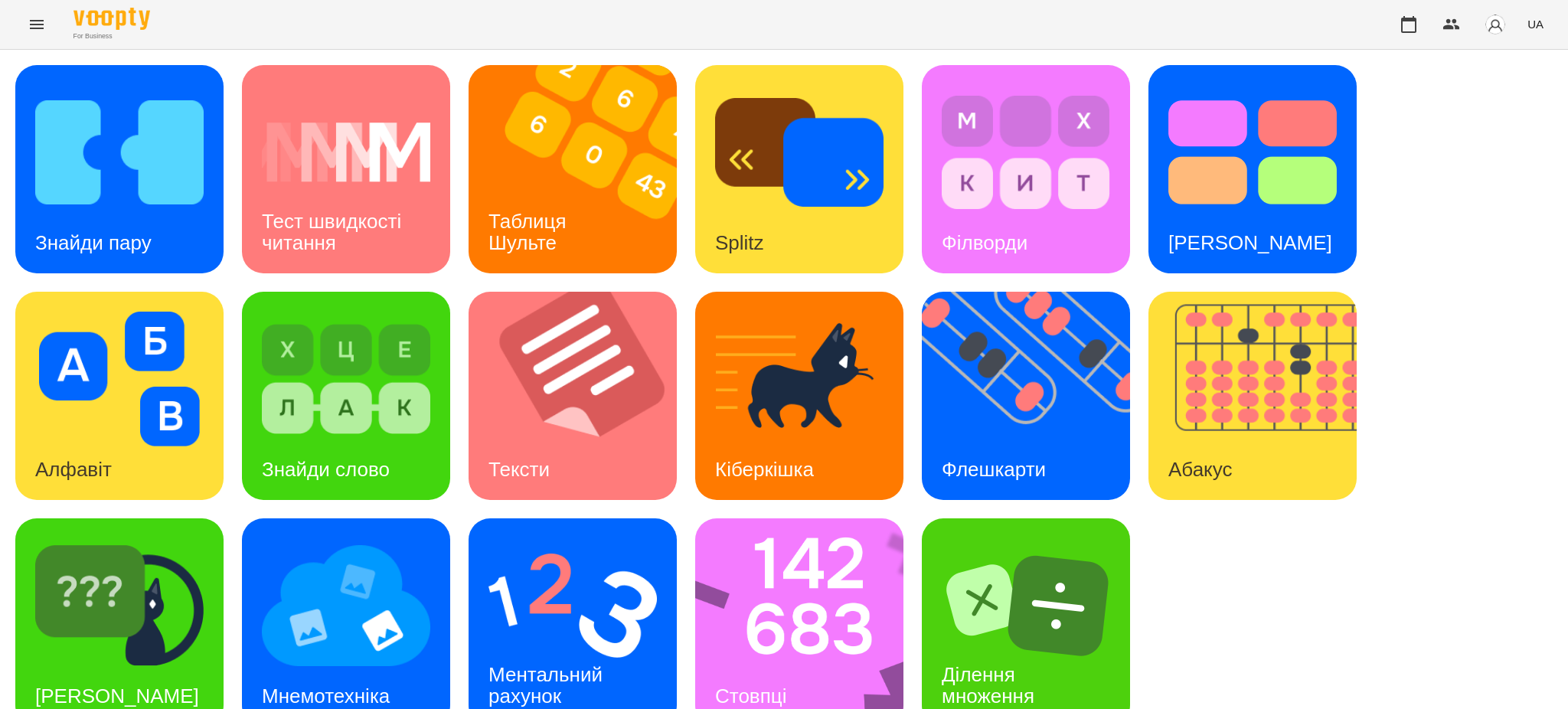
scroll to position [32, 0]
click at [1046, 645] on div "Ділення множення" at bounding box center [1025, 685] width 208 height 82
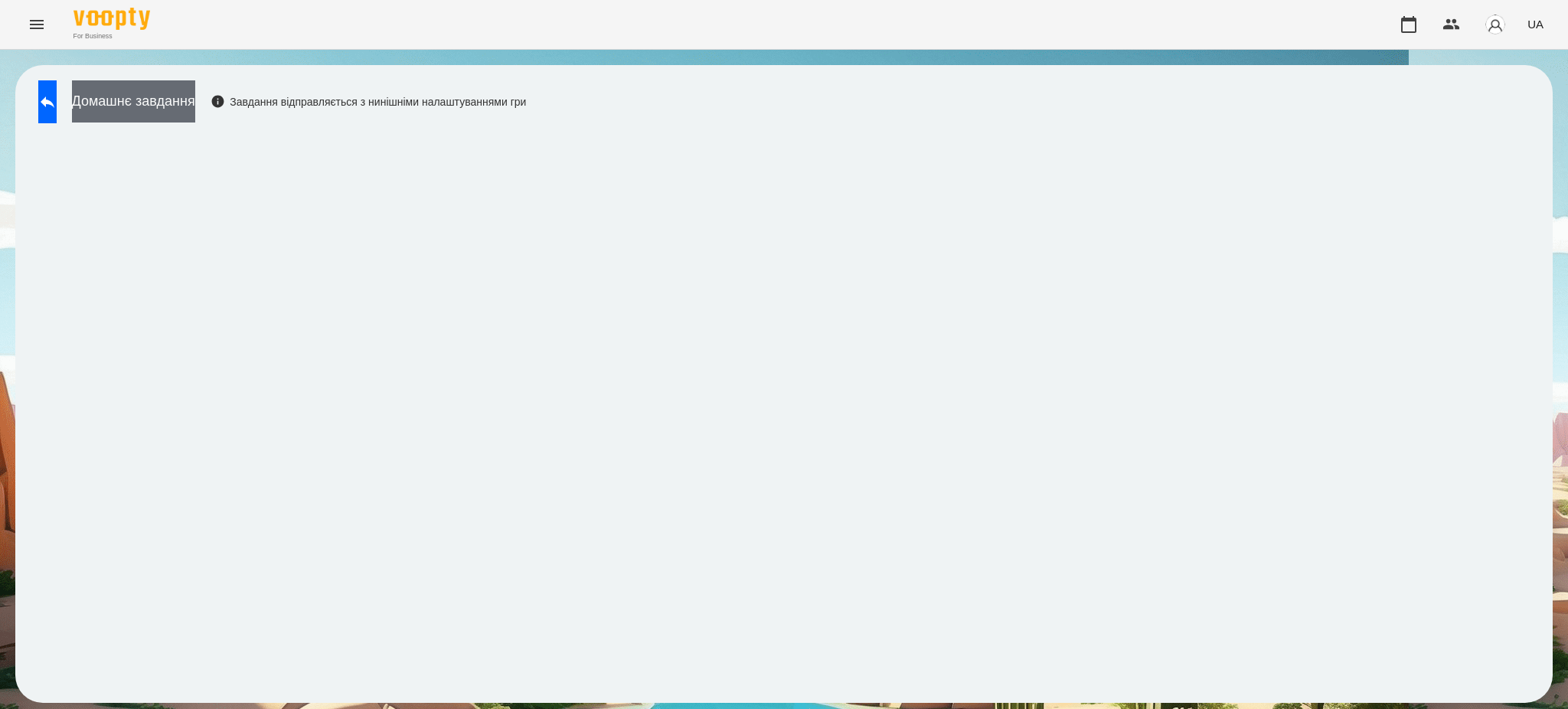
click at [172, 104] on button "Домашнє завдання" at bounding box center [133, 101] width 123 height 42
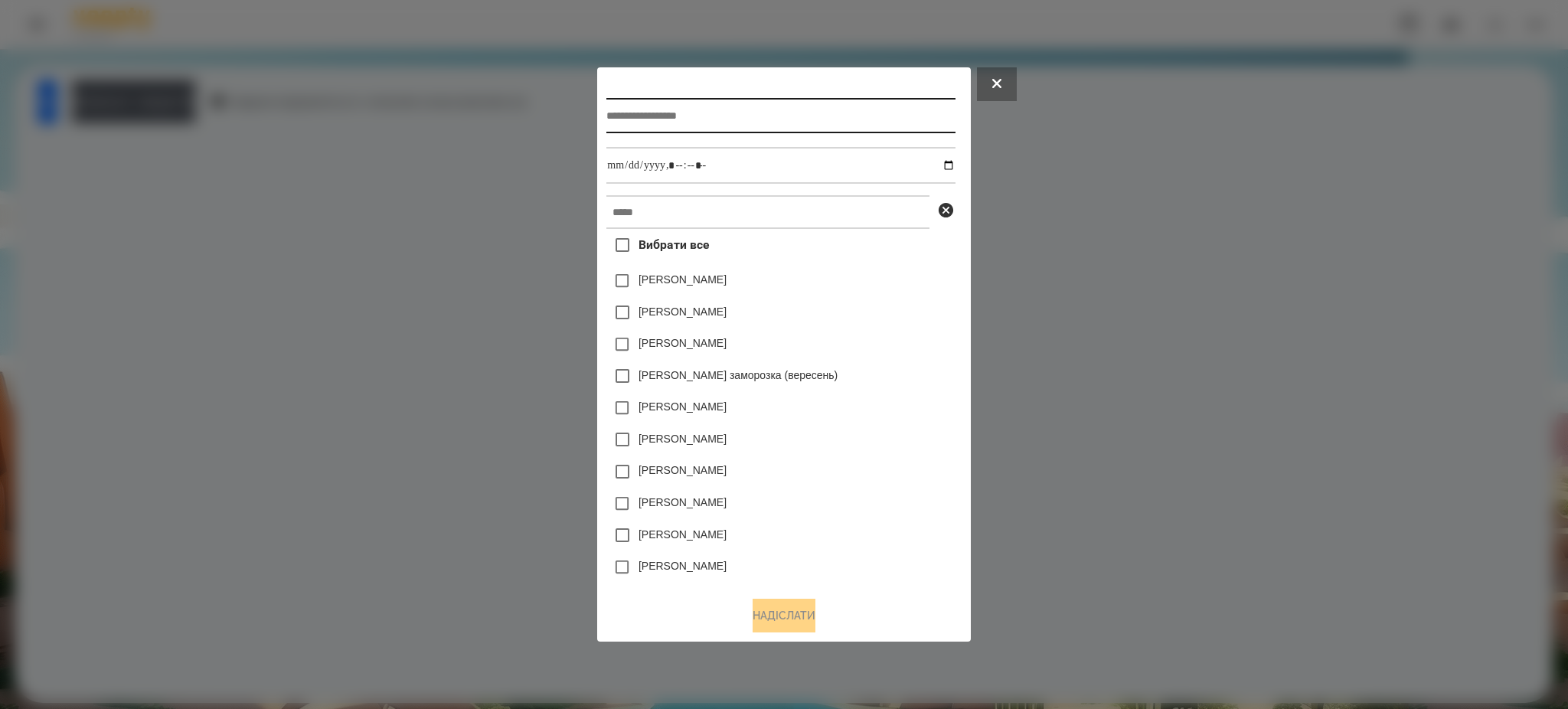
click at [720, 121] on input "text" at bounding box center [780, 116] width 349 height 36
type input "**********"
click at [955, 160] on input "datetime-local" at bounding box center [780, 165] width 349 height 37
type input "**********"
click at [755, 478] on div "[PERSON_NAME]" at bounding box center [780, 471] width 349 height 33
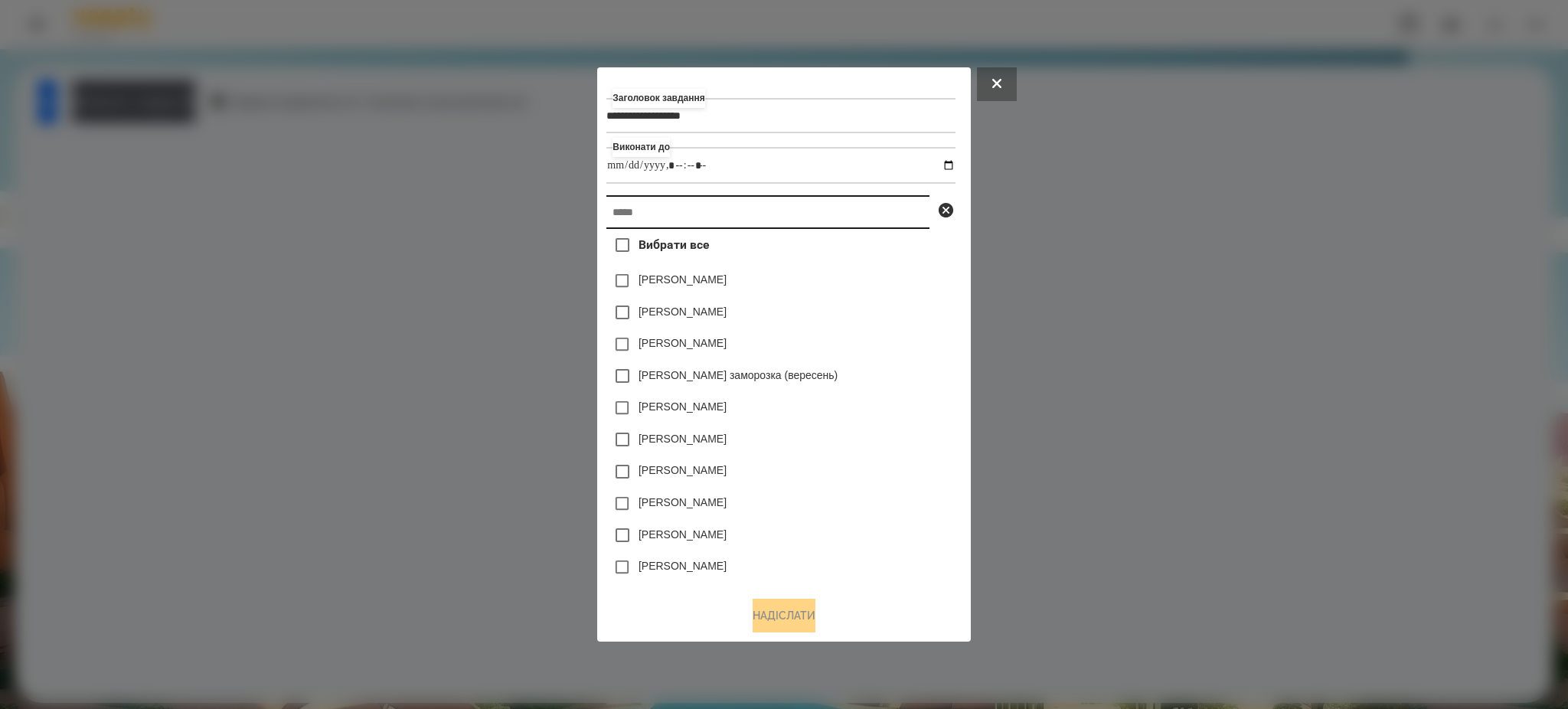
click at [633, 214] on input "text" at bounding box center [767, 212] width 323 height 34
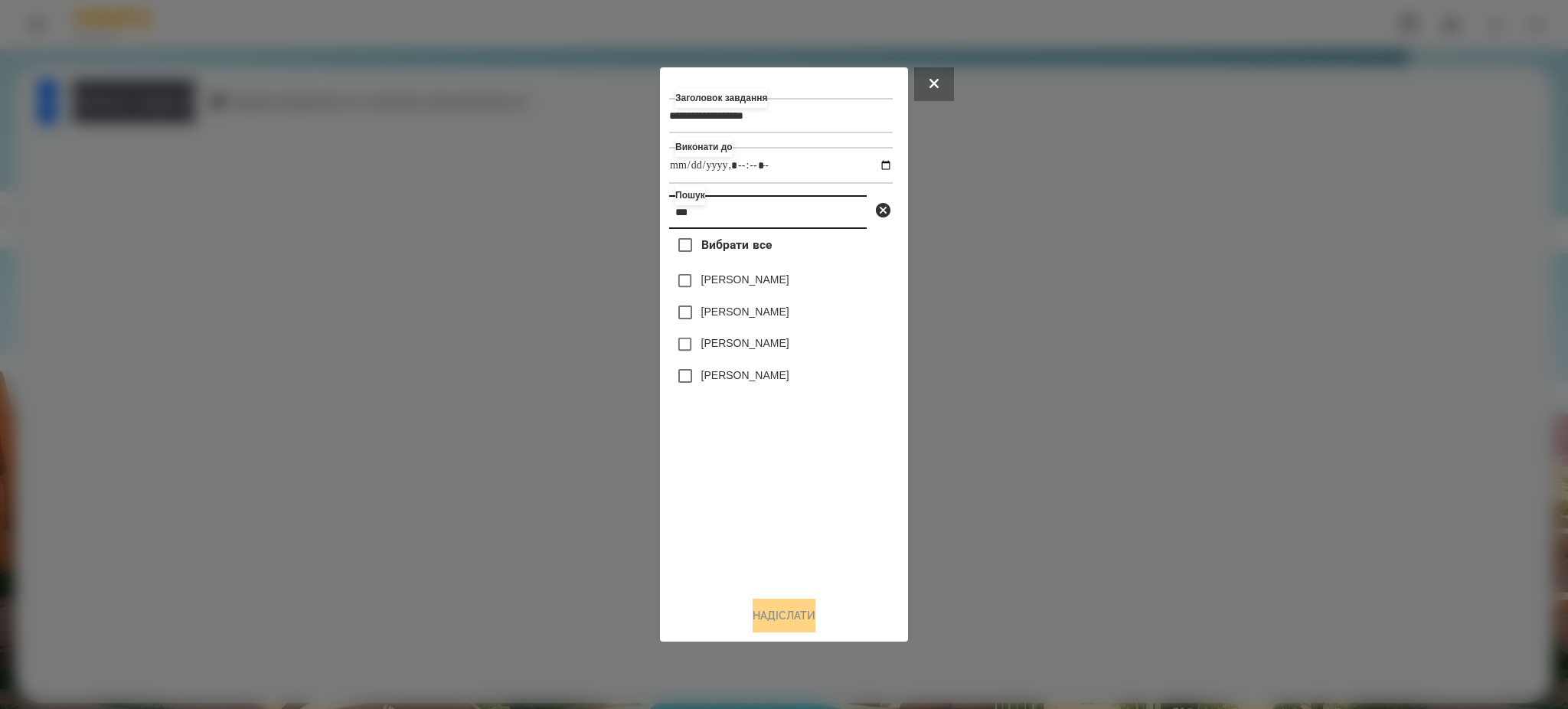
type input "***"
click at [879, 161] on input "datetime-local" at bounding box center [781, 165] width 223 height 37
type input "**********"
click at [833, 498] on div "Вибрати все [PERSON_NAME] [PERSON_NAME] [PERSON_NAME] [PERSON_NAME]" at bounding box center [781, 406] width 223 height 354
click at [786, 611] on button "Надіслати" at bounding box center [784, 615] width 63 height 34
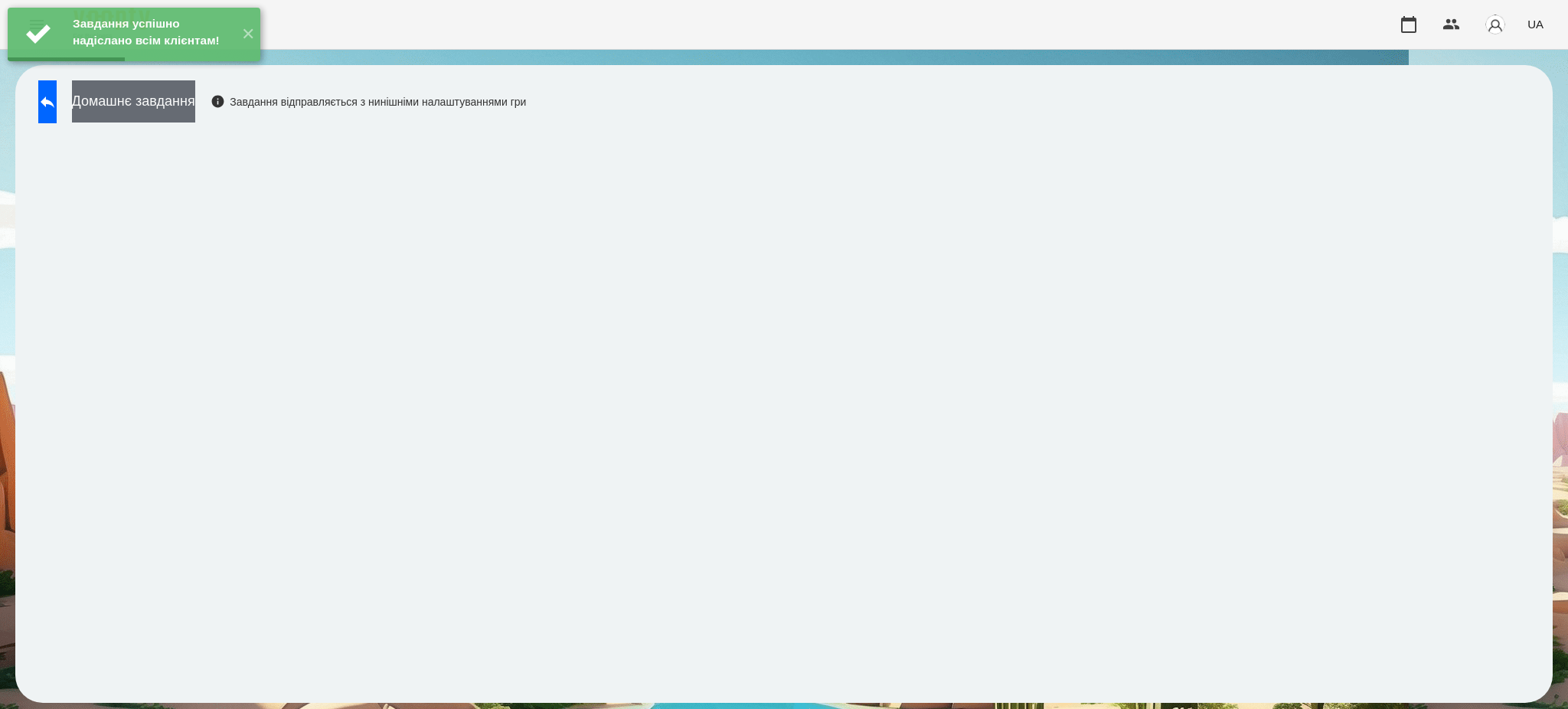
click at [196, 103] on button "Домашнє завдання" at bounding box center [133, 101] width 123 height 42
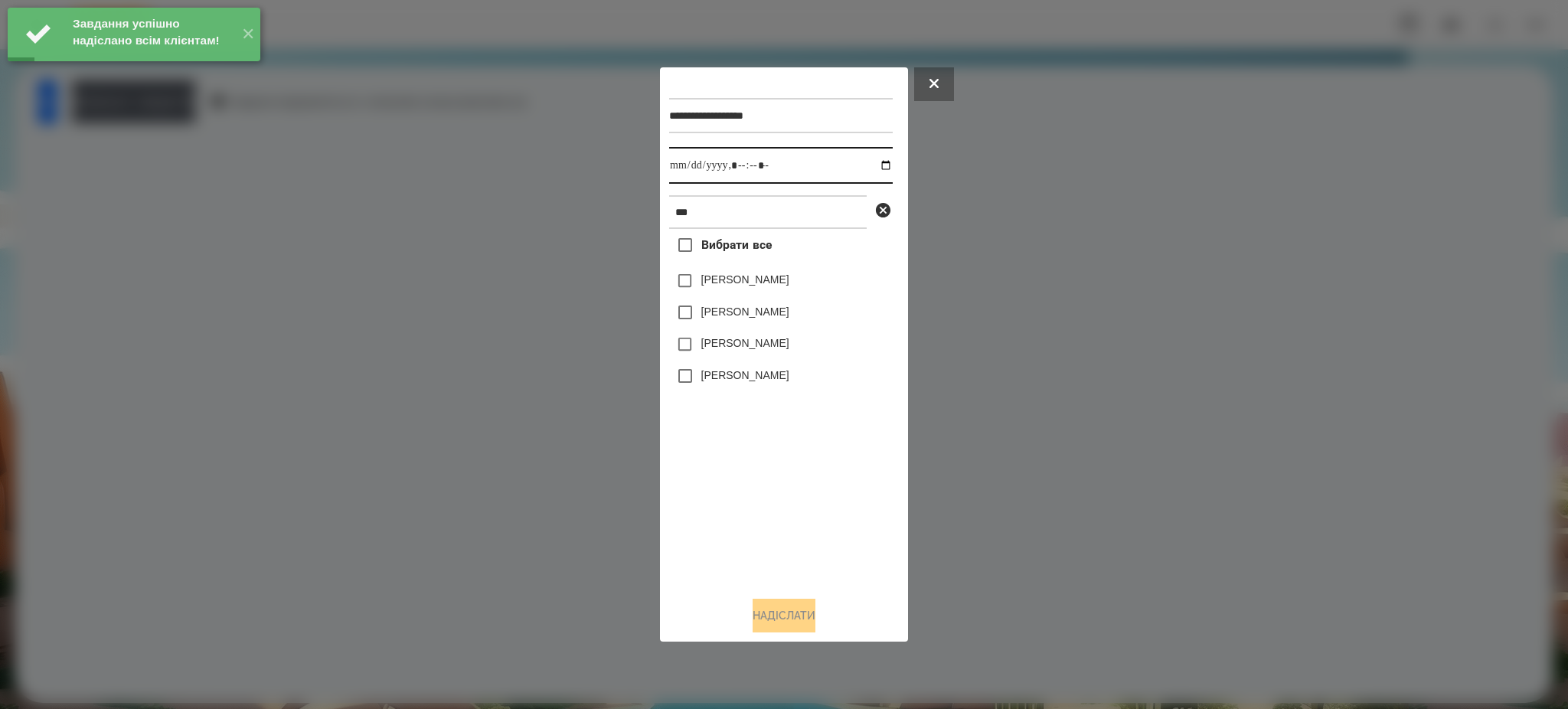
click at [874, 160] on input "datetime-local" at bounding box center [781, 165] width 223 height 37
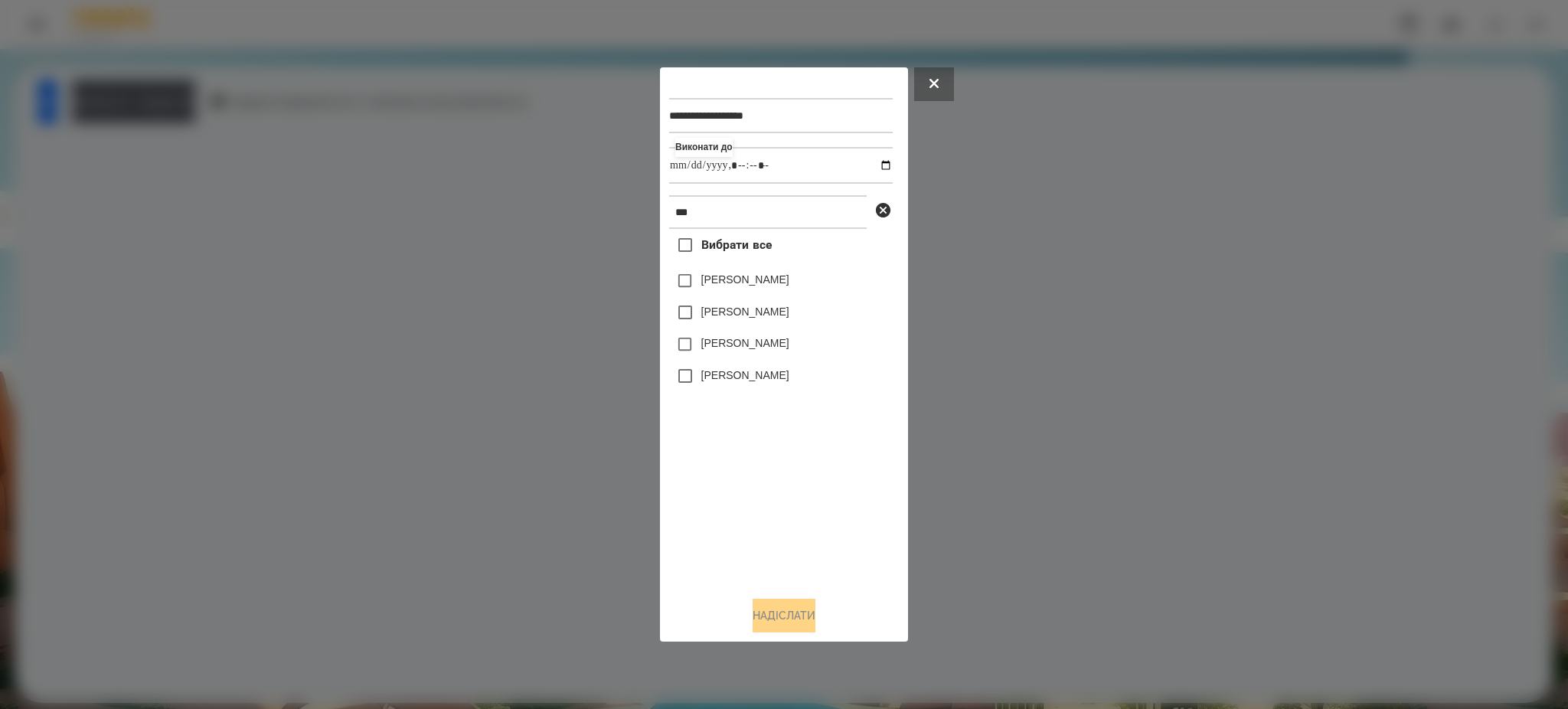
type input "**********"
click at [802, 466] on div "Вибрати все [PERSON_NAME] [PERSON_NAME] [PERSON_NAME] [PERSON_NAME]" at bounding box center [781, 406] width 223 height 354
click at [777, 610] on button "Надіслати" at bounding box center [784, 615] width 63 height 34
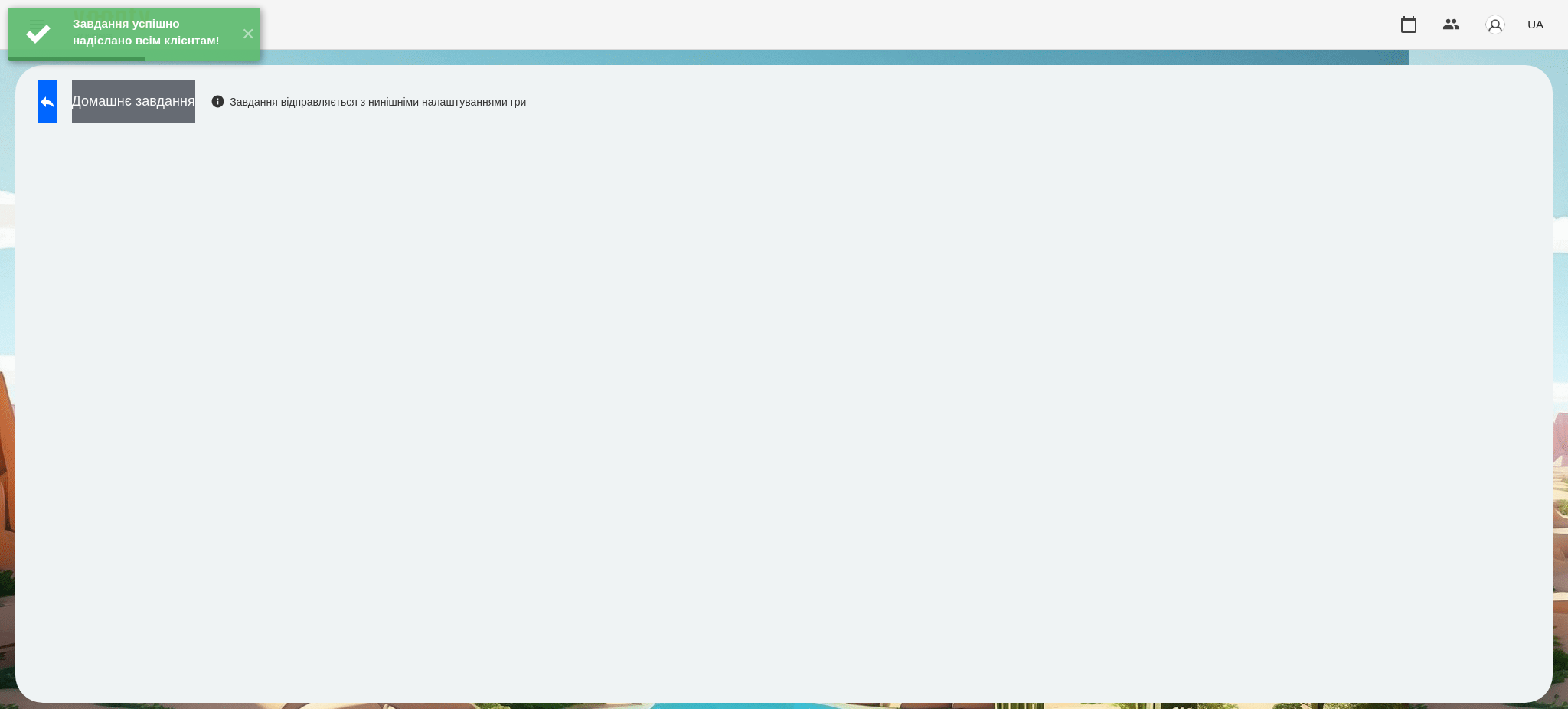
click at [196, 110] on button "Домашнє завдання" at bounding box center [133, 101] width 123 height 42
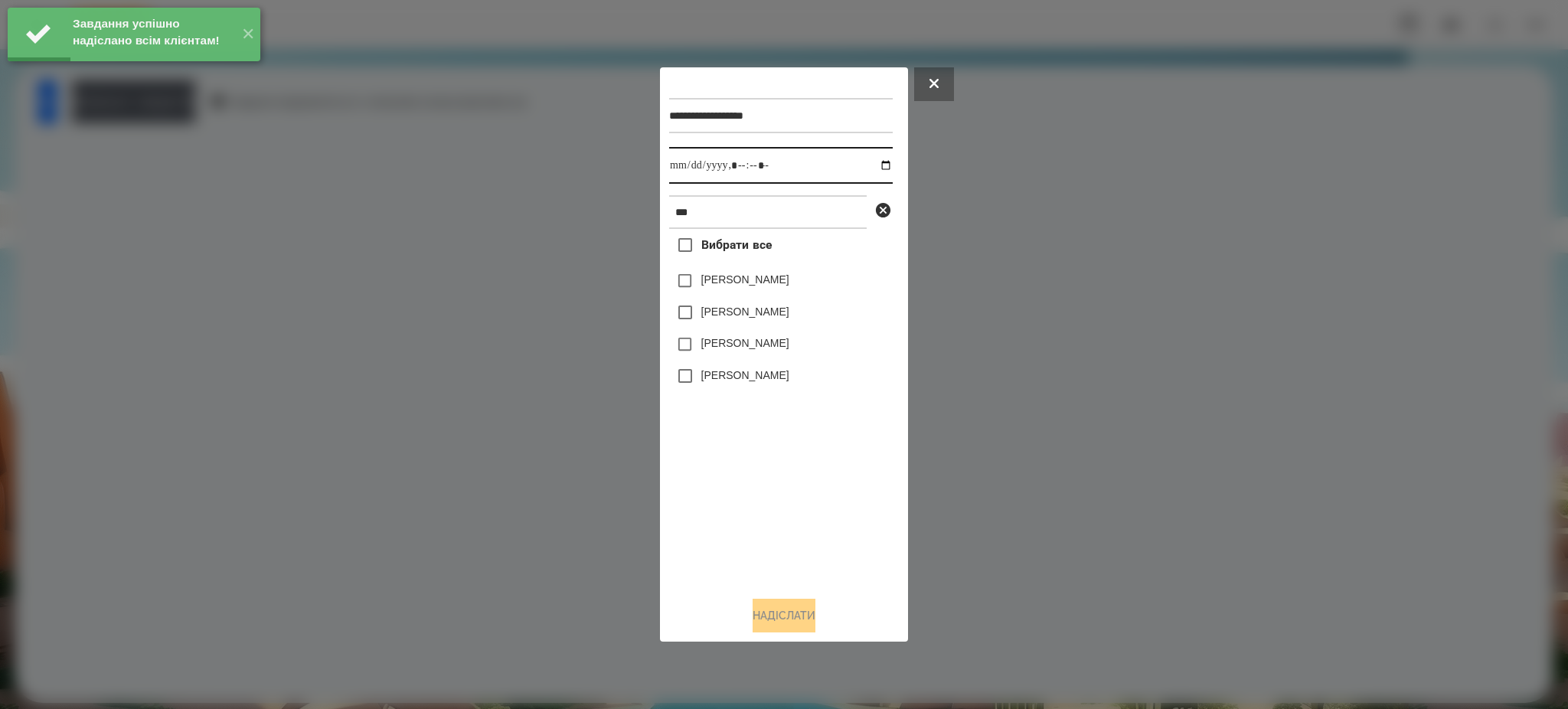
click at [873, 159] on input "datetime-local" at bounding box center [781, 165] width 223 height 37
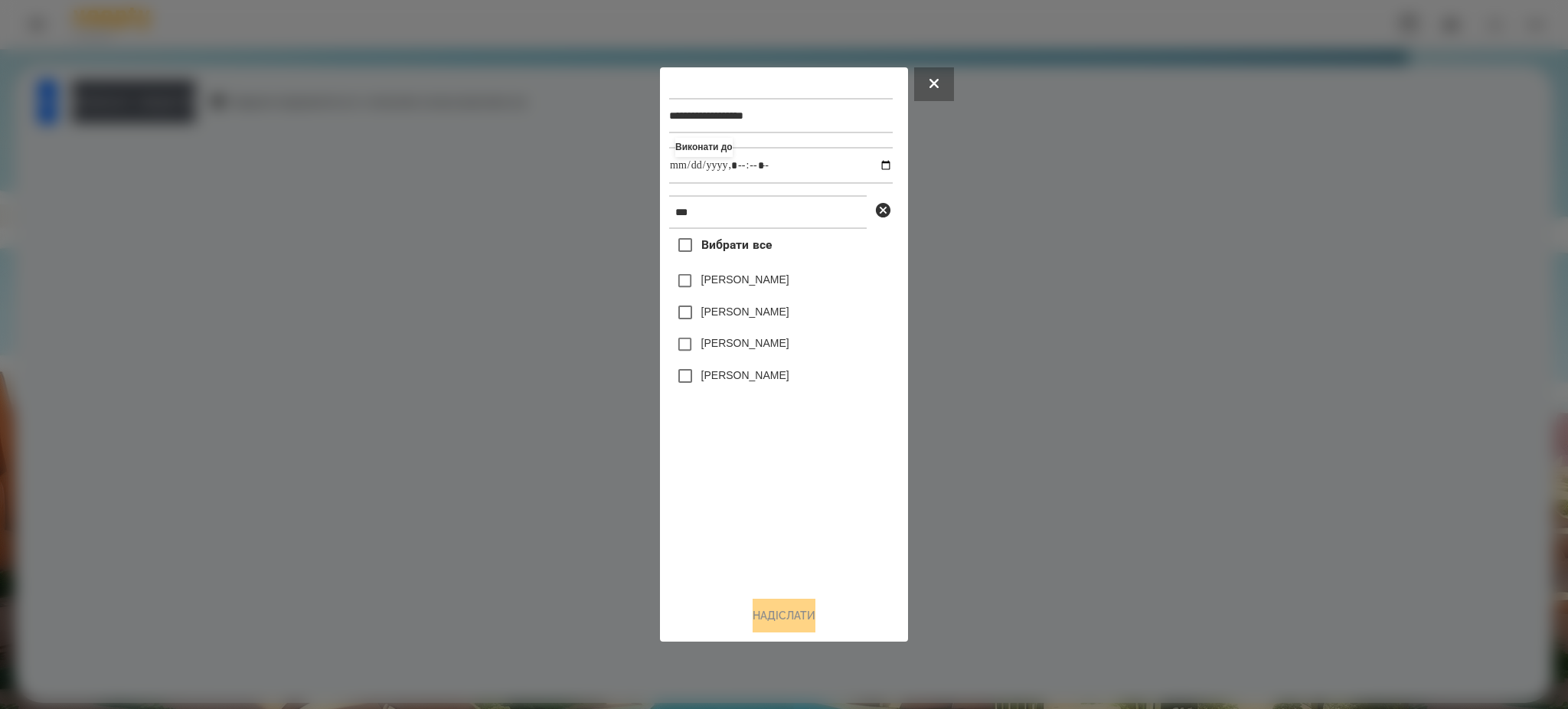
type input "**********"
click at [810, 492] on div "Вибрати все [PERSON_NAME] [PERSON_NAME] [PERSON_NAME] [PERSON_NAME]" at bounding box center [781, 406] width 223 height 354
click at [776, 611] on button "Надіслати" at bounding box center [784, 615] width 63 height 34
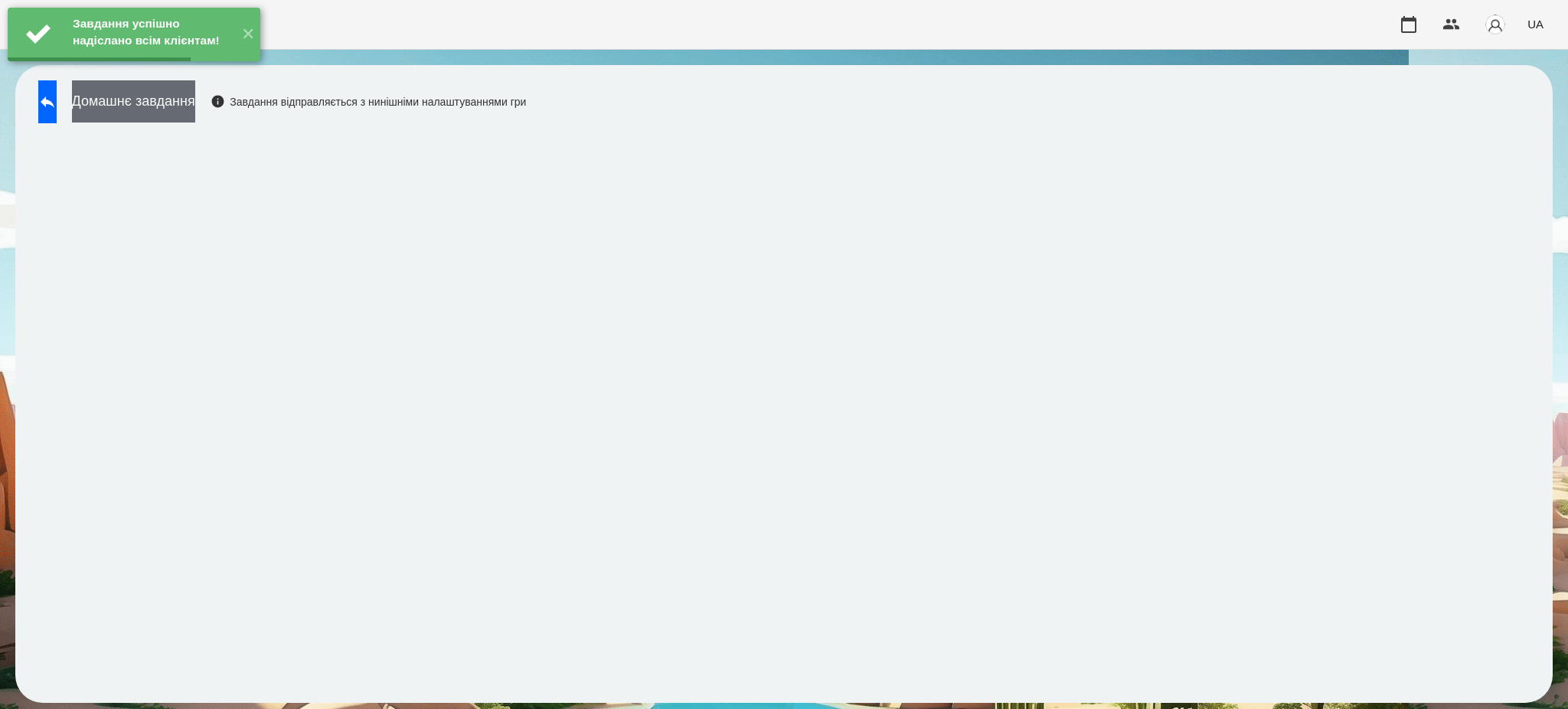
click at [196, 108] on button "Домашнє завдання" at bounding box center [133, 101] width 123 height 42
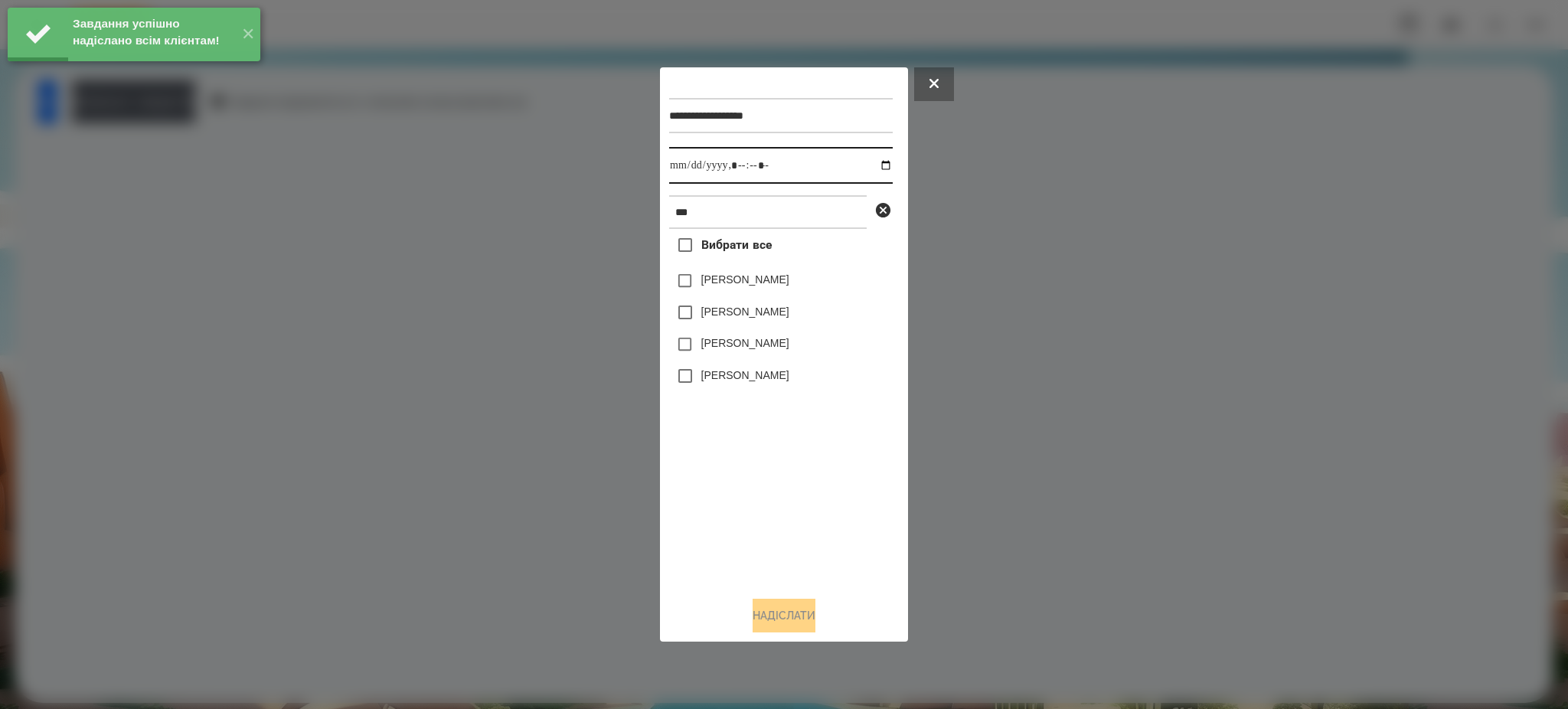
click at [874, 161] on input "datetime-local" at bounding box center [781, 165] width 223 height 37
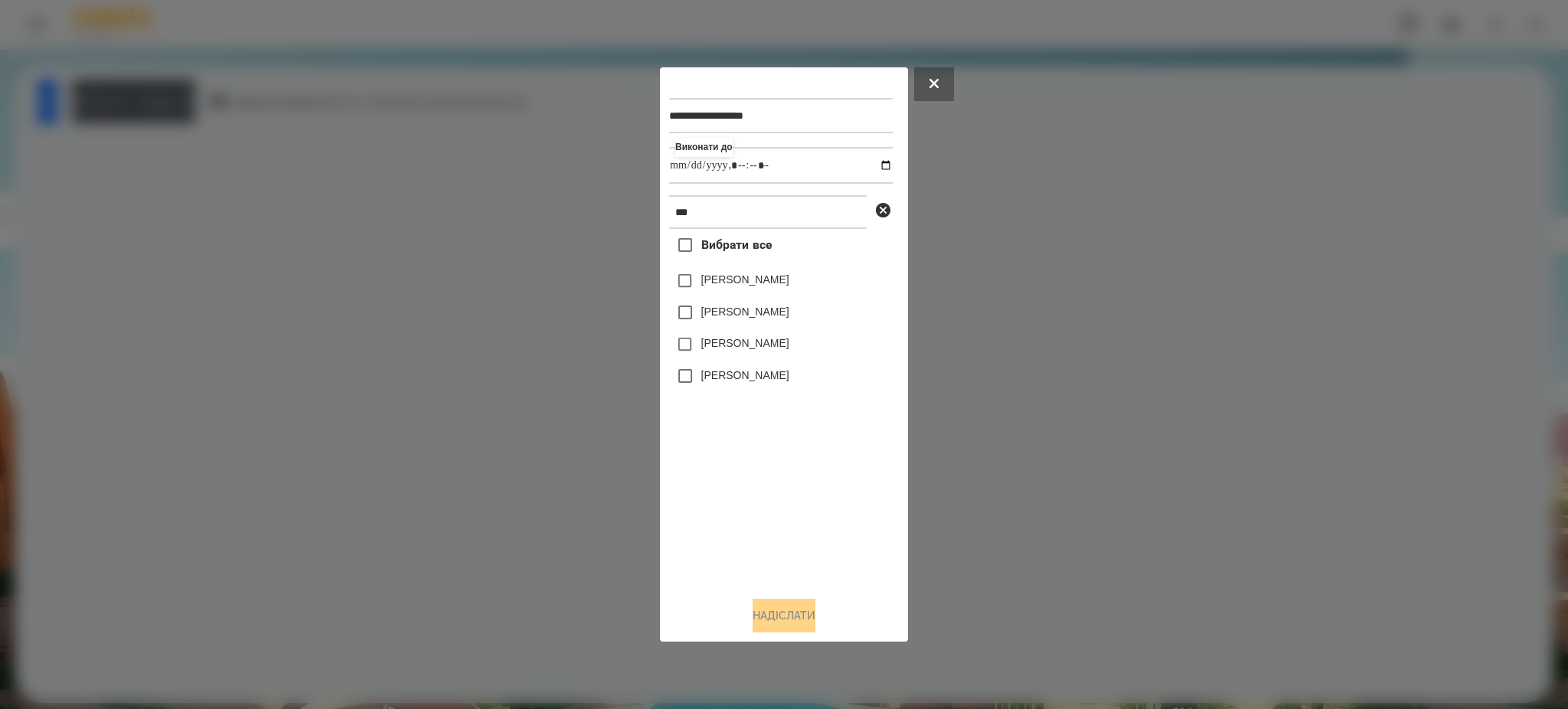
type input "**********"
click at [750, 488] on div "Вибрати все [PERSON_NAME] [PERSON_NAME] [PERSON_NAME] [PERSON_NAME]" at bounding box center [781, 406] width 223 height 354
click at [796, 608] on button "Надіслати" at bounding box center [784, 615] width 63 height 34
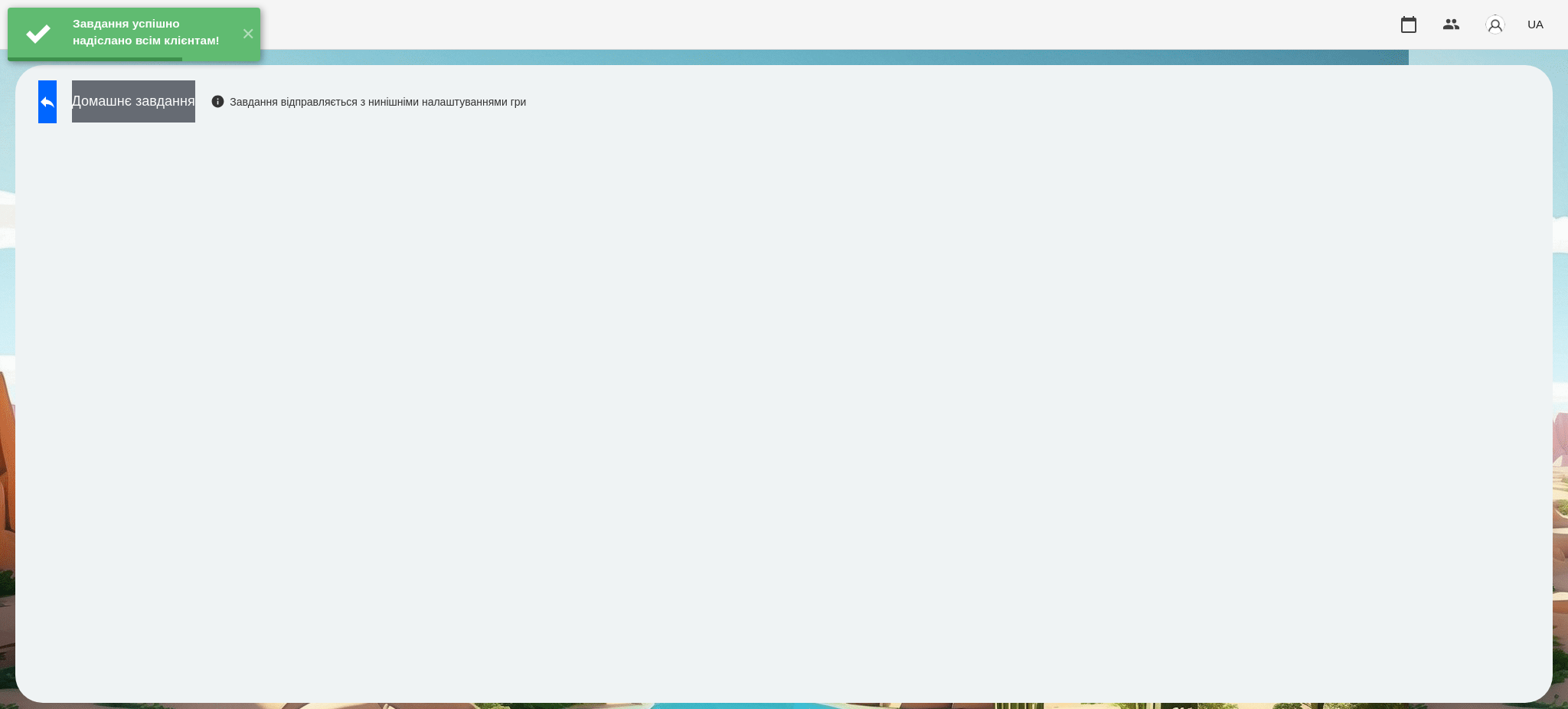
click at [196, 100] on button "Домашнє завдання" at bounding box center [133, 101] width 123 height 42
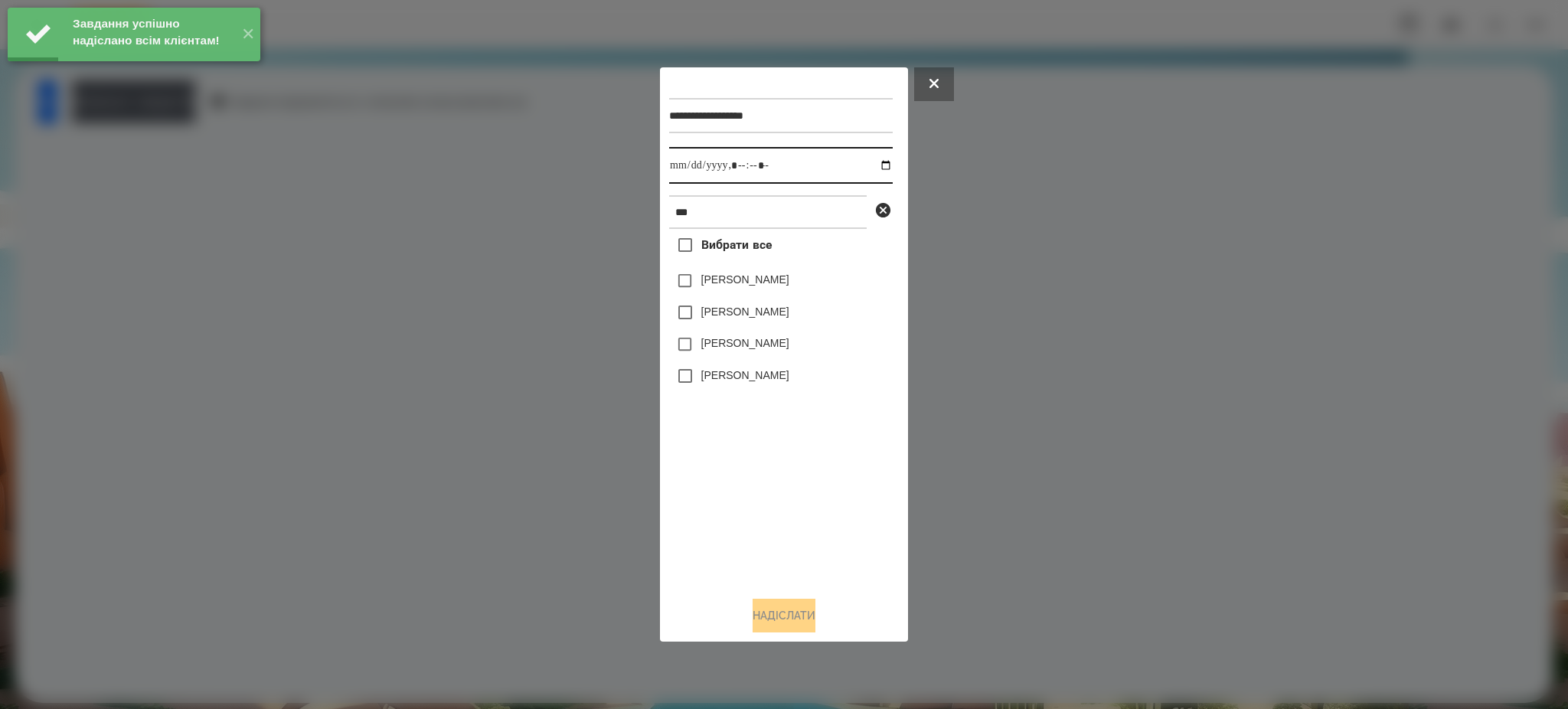
click at [878, 158] on input "datetime-local" at bounding box center [781, 165] width 223 height 37
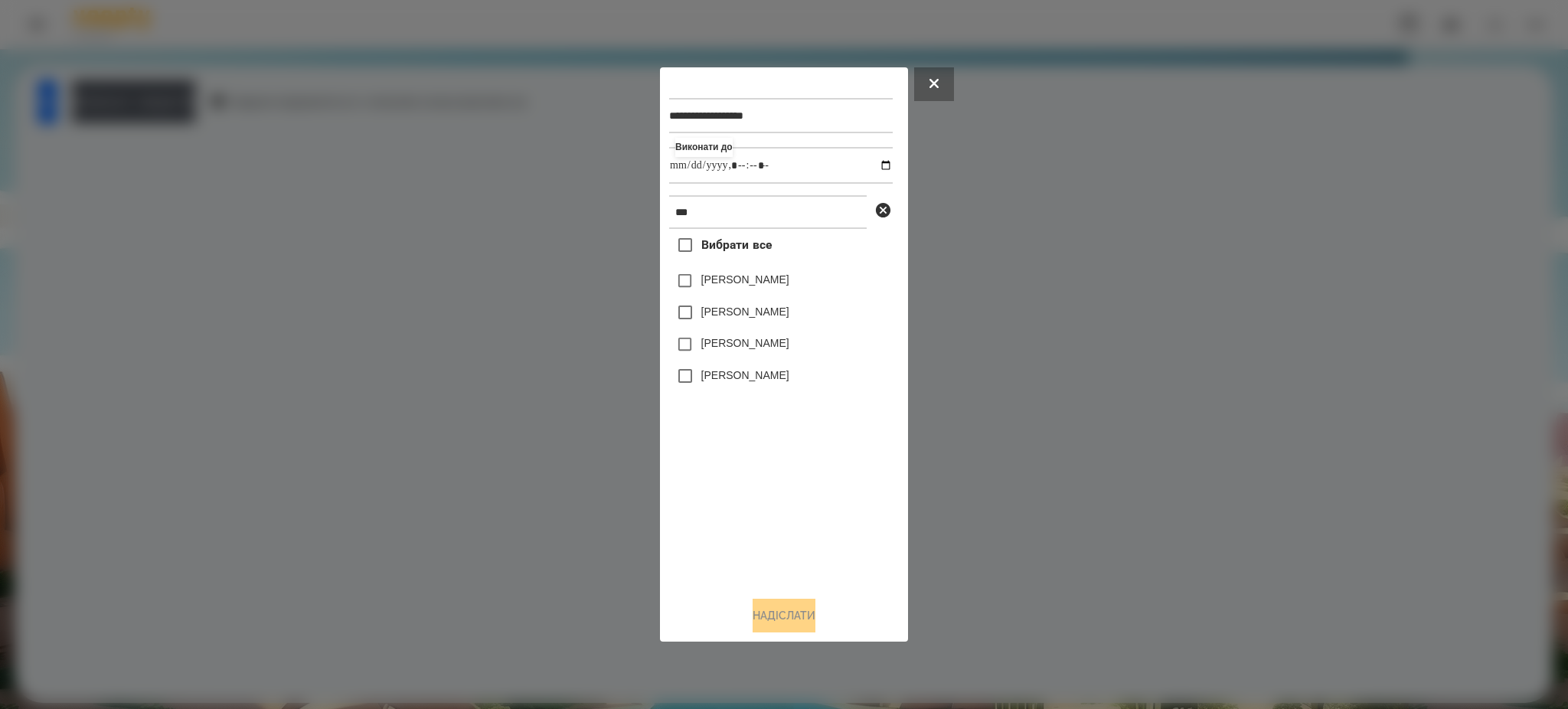
type input "**********"
click at [768, 471] on div "Вибрати все [PERSON_NAME] [PERSON_NAME] [PERSON_NAME] [PERSON_NAME]" at bounding box center [781, 406] width 223 height 354
click at [782, 614] on button "Надіслати" at bounding box center [784, 615] width 63 height 34
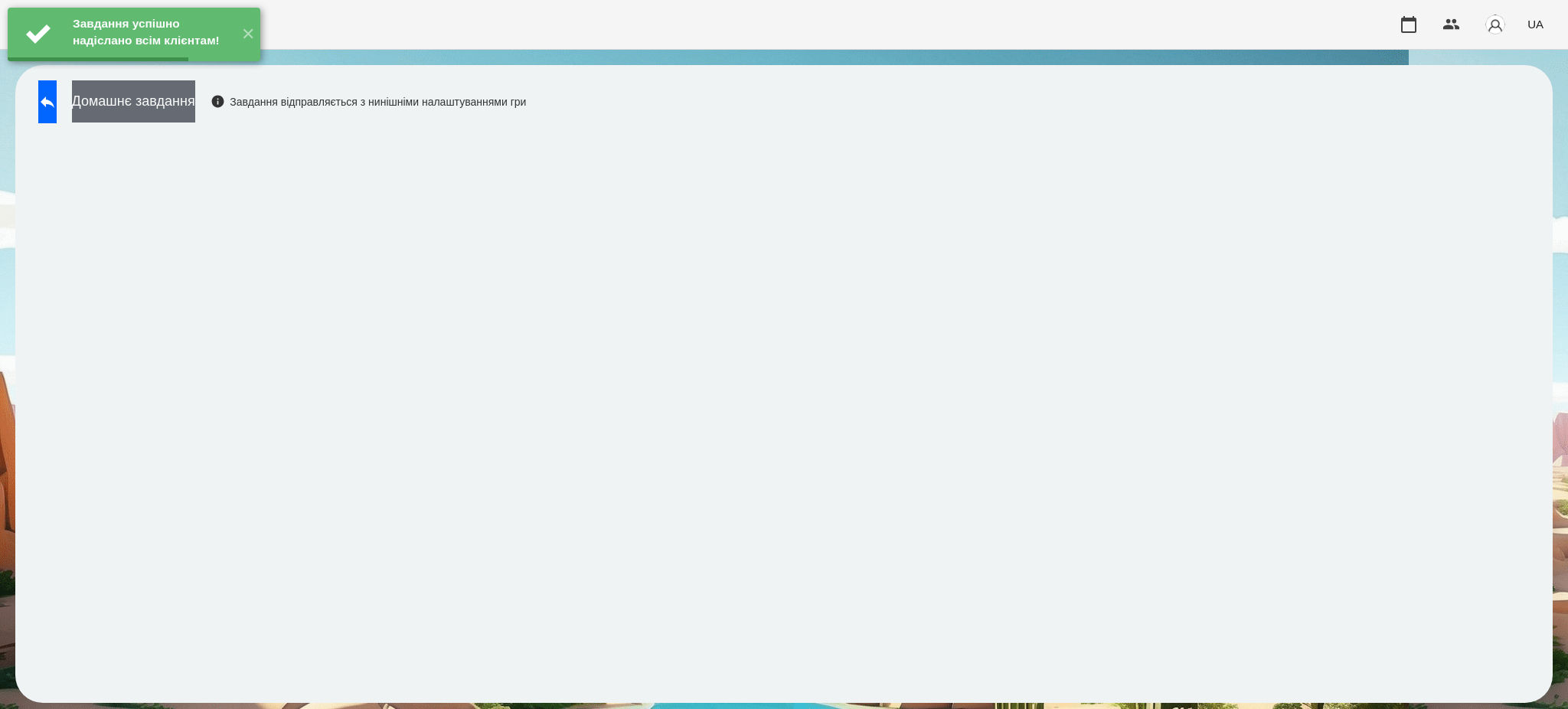
click at [194, 103] on button "Домашнє завдання" at bounding box center [133, 101] width 123 height 42
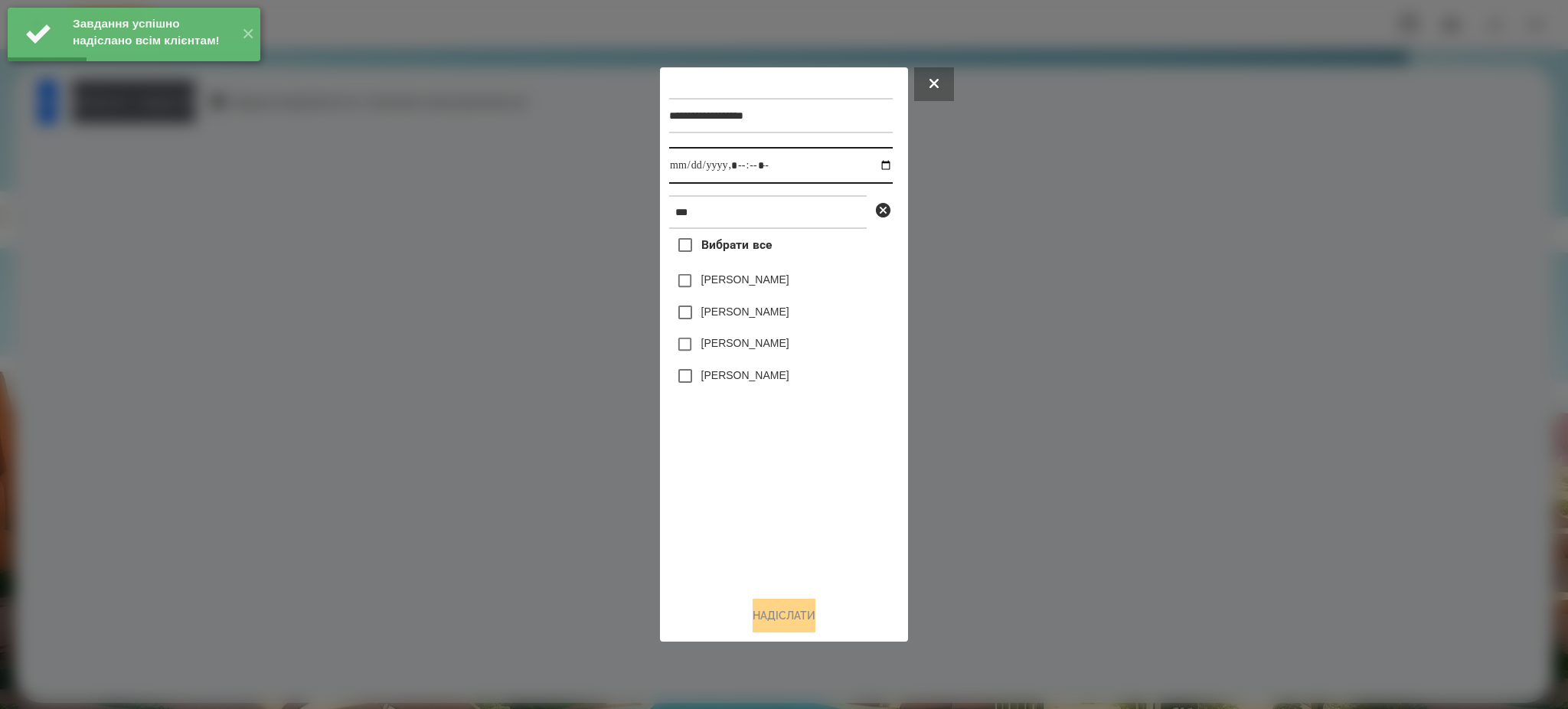
click at [876, 160] on input "datetime-local" at bounding box center [781, 165] width 223 height 37
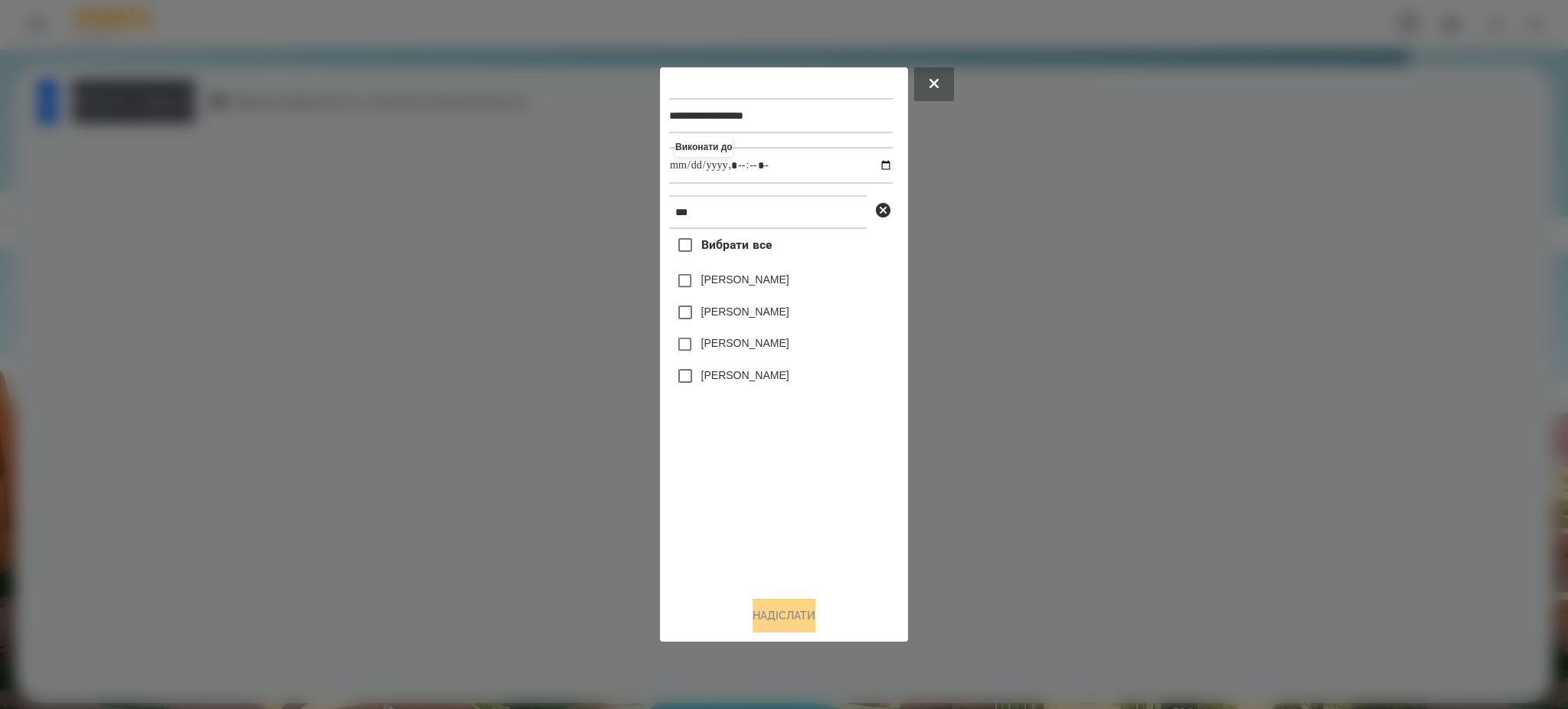
type input "**********"
click at [750, 470] on div "Вибрати все [PERSON_NAME] [PERSON_NAME] [PERSON_NAME] [PERSON_NAME]" at bounding box center [781, 406] width 223 height 354
click at [785, 614] on button "Надіслати" at bounding box center [784, 615] width 63 height 34
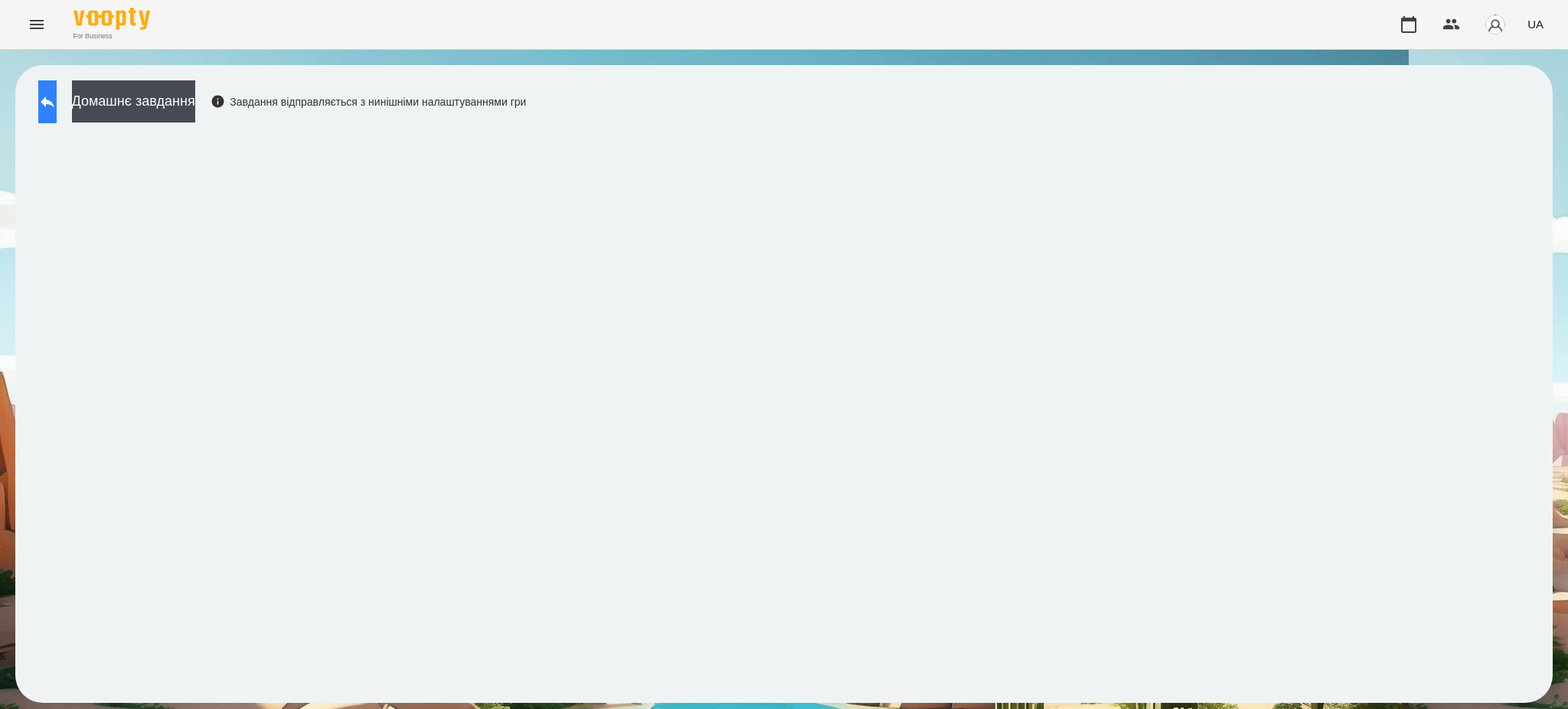
click at [56, 93] on icon at bounding box center [47, 102] width 19 height 19
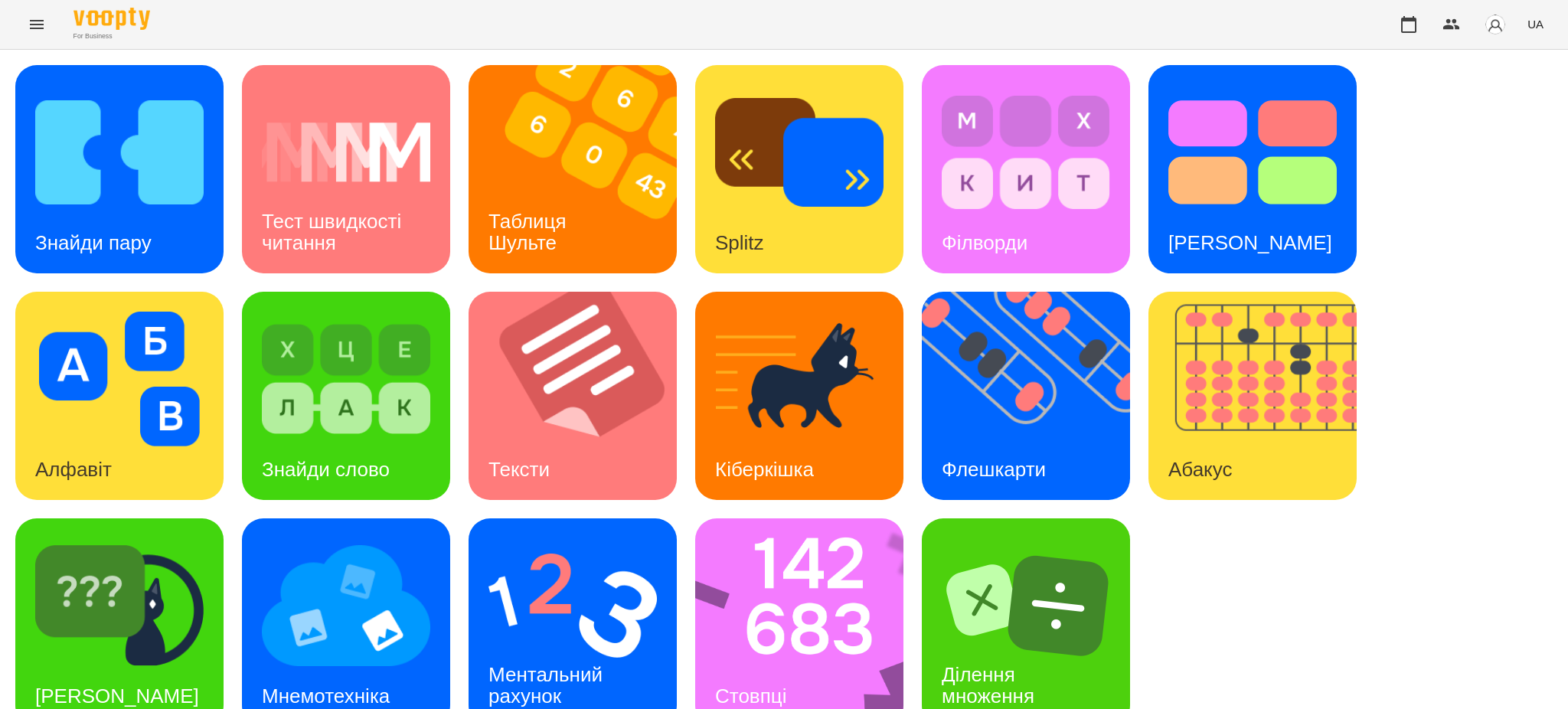
scroll to position [32, 0]
click at [1269, 312] on img at bounding box center [1262, 395] width 227 height 208
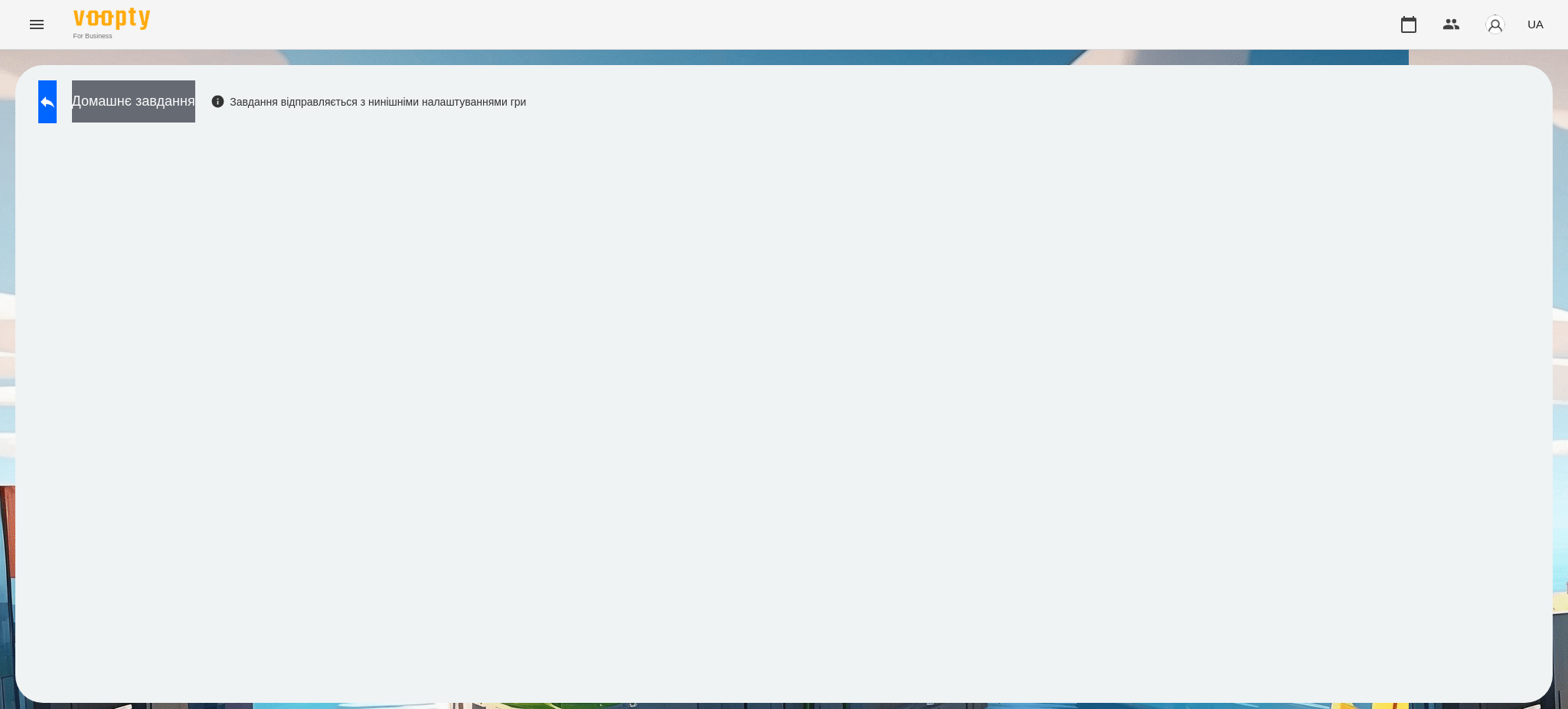
click at [156, 98] on button "Домашнє завдання" at bounding box center [133, 101] width 123 height 42
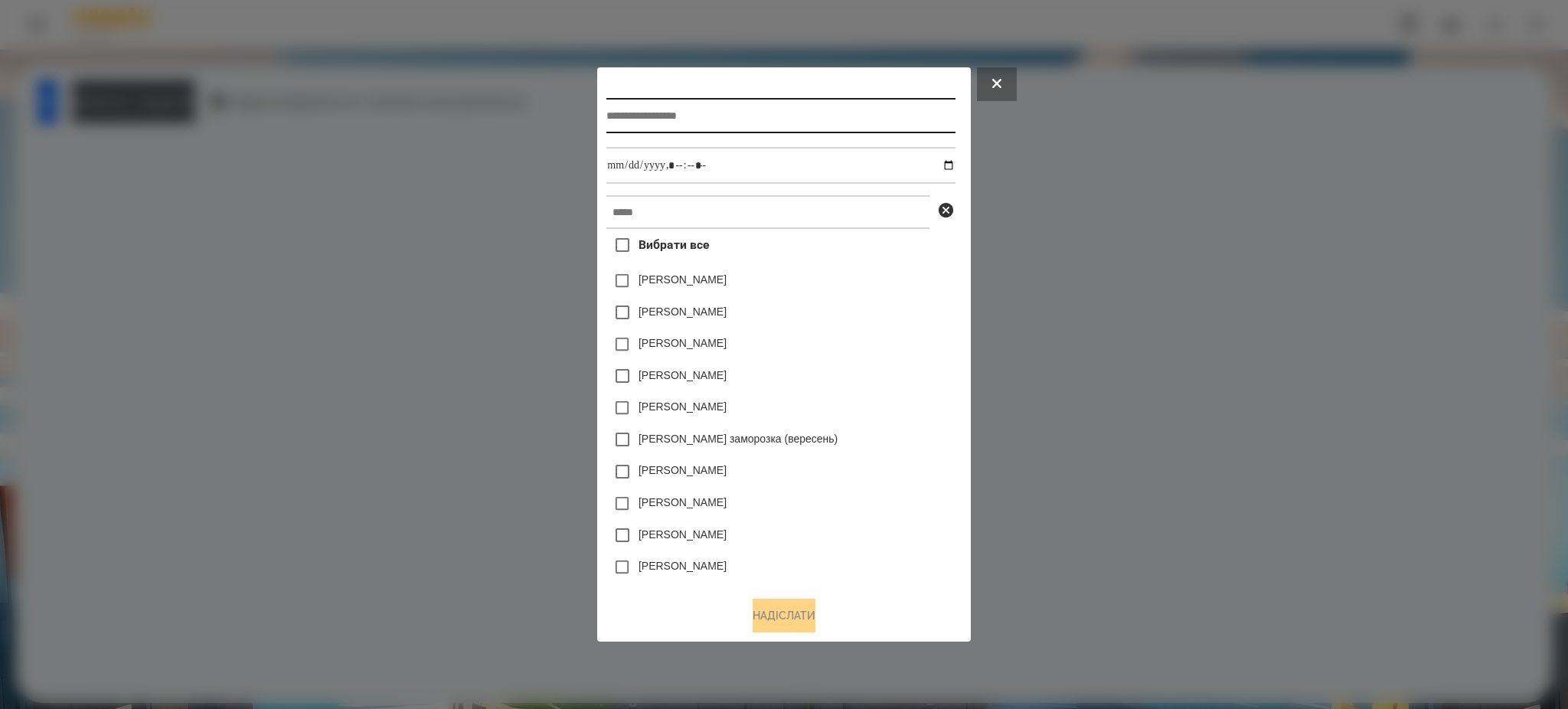
click at [897, 111] on input "text" at bounding box center [780, 116] width 349 height 36
type input "******"
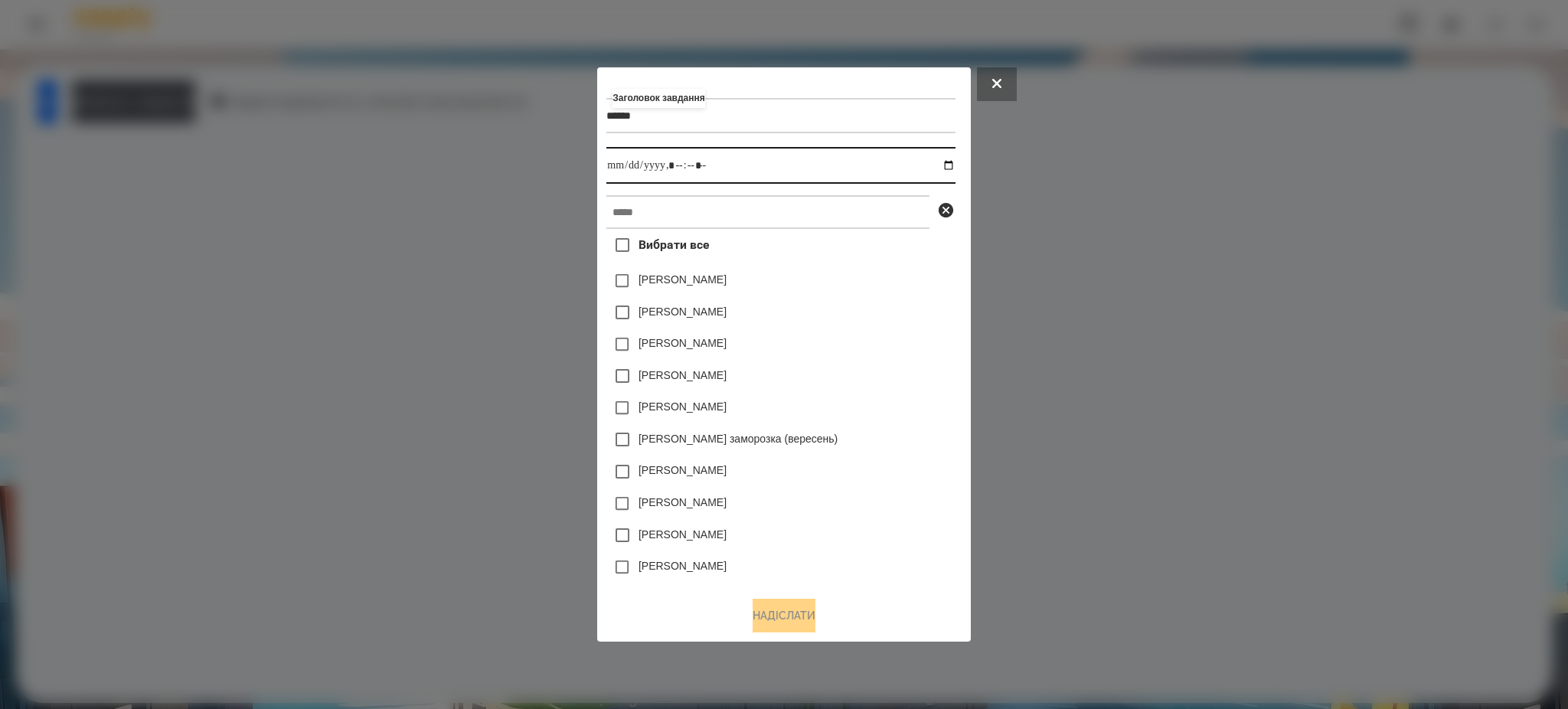
click at [952, 163] on input "datetime-local" at bounding box center [780, 165] width 349 height 37
type input "**********"
click at [889, 502] on div "[PERSON_NAME]" at bounding box center [780, 504] width 349 height 33
click at [640, 211] on input "text" at bounding box center [767, 212] width 323 height 34
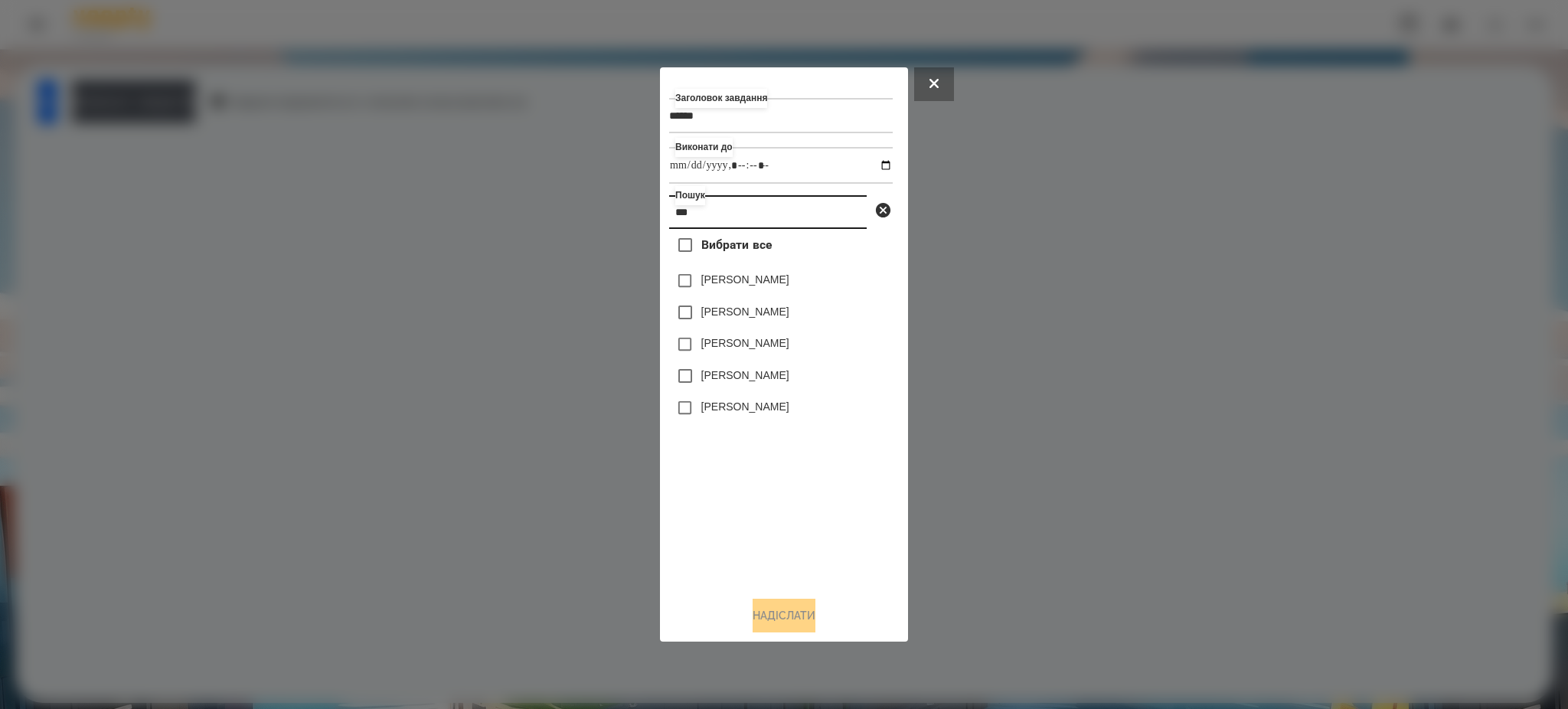
type input "***"
click at [786, 618] on button "Надіслати" at bounding box center [784, 615] width 63 height 34
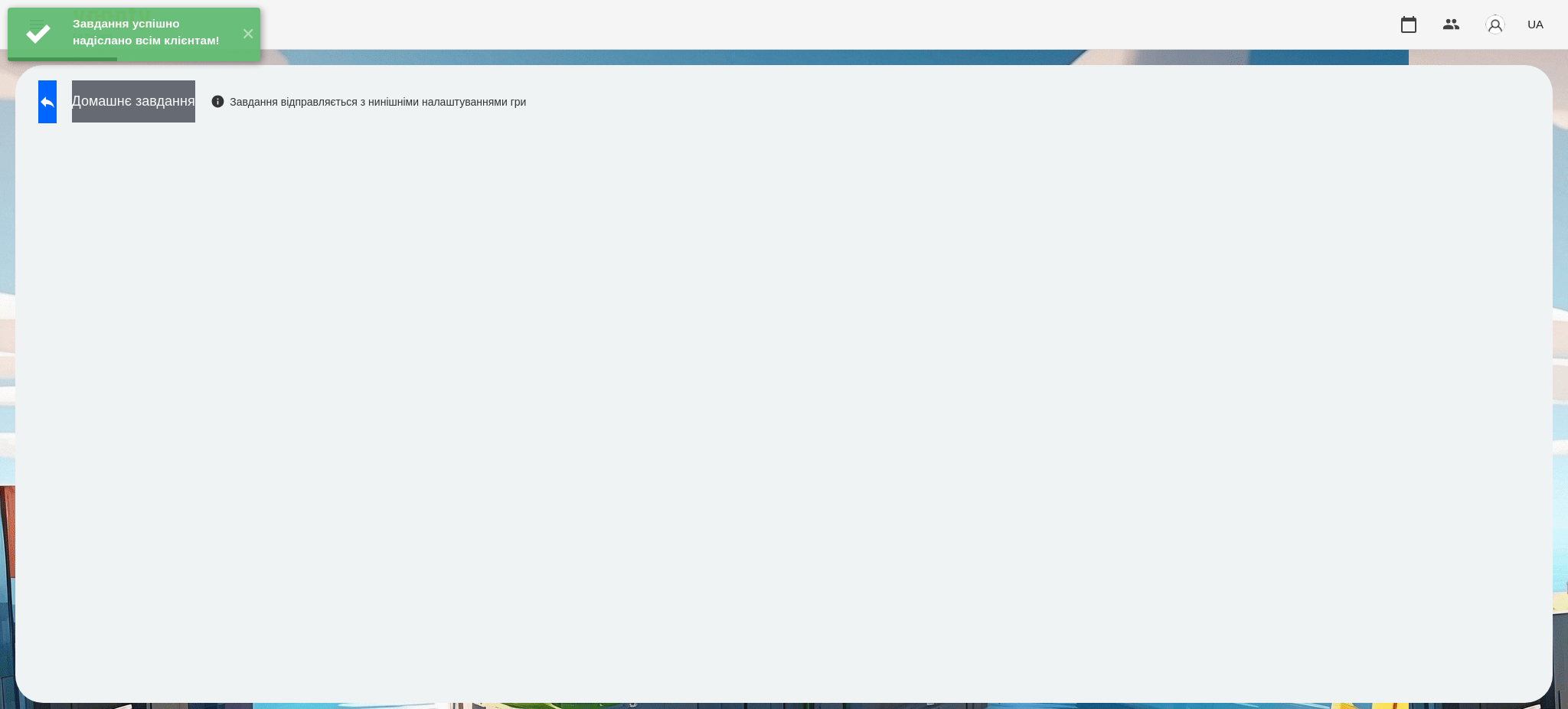
click at [196, 106] on button "Домашнє завдання" at bounding box center [133, 101] width 123 height 42
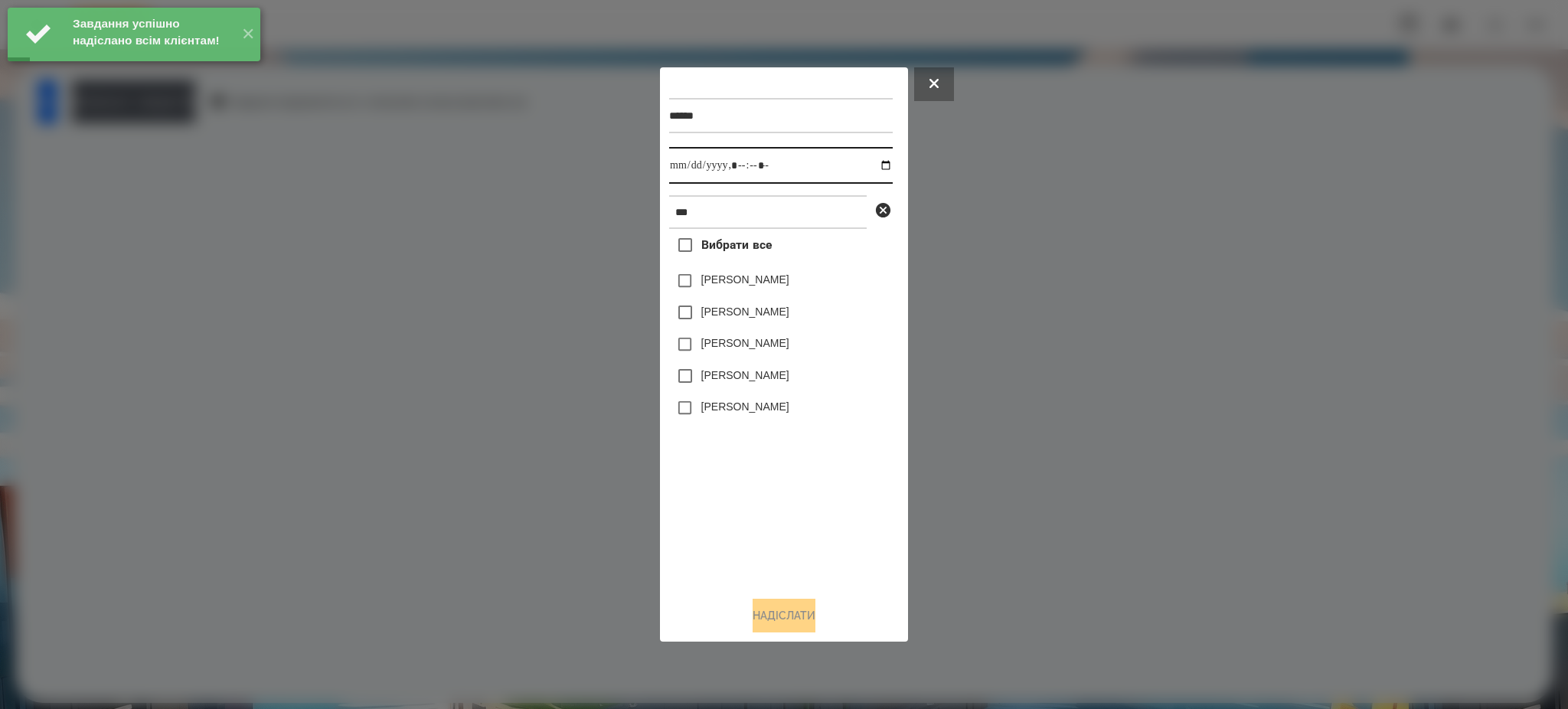
click at [873, 158] on input "datetime-local" at bounding box center [781, 165] width 223 height 37
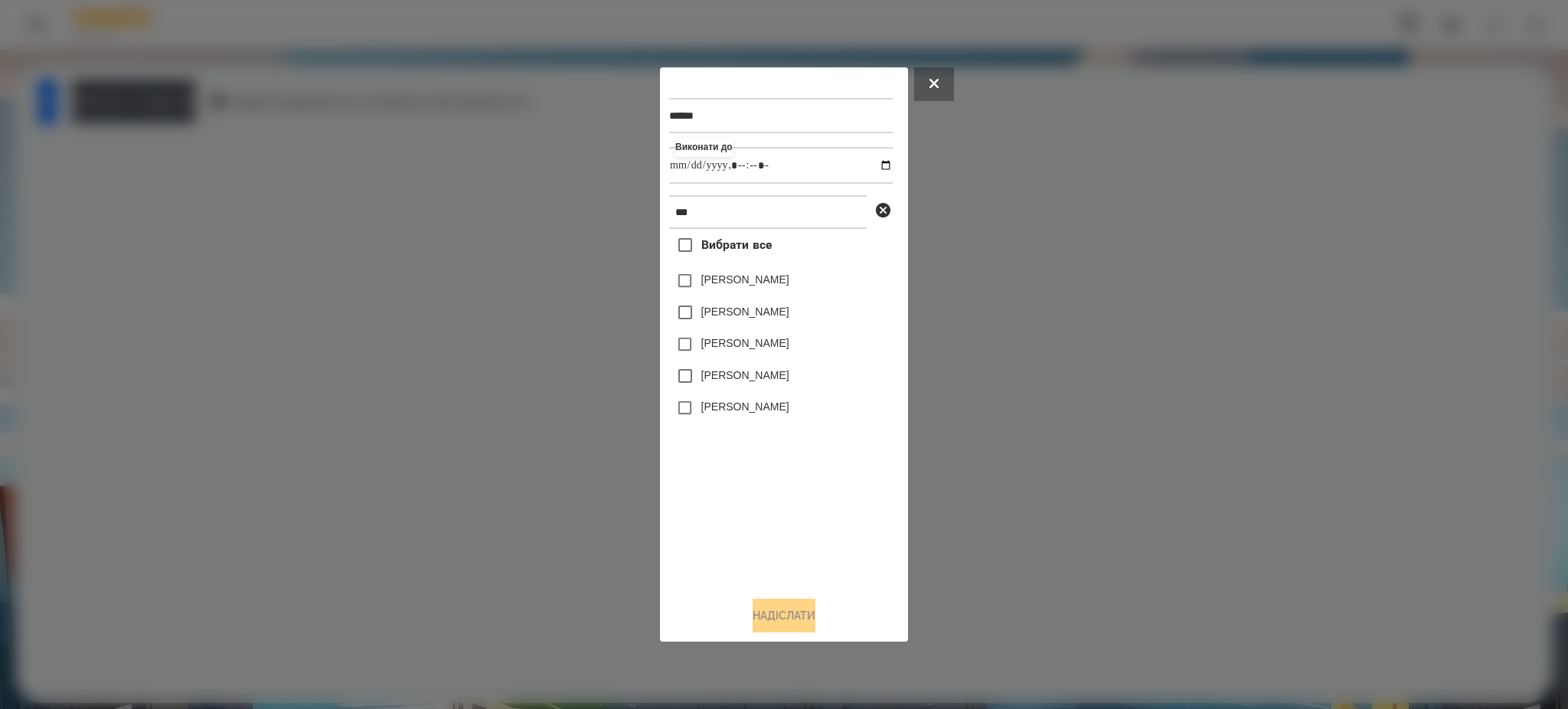
type input "**********"
click at [838, 454] on div "Вибрати все [PERSON_NAME] [PERSON_NAME] [PERSON_NAME] [PERSON_NAME] [PERSON_NAM…" at bounding box center [781, 406] width 223 height 354
click at [793, 611] on button "Надіслати" at bounding box center [784, 615] width 63 height 34
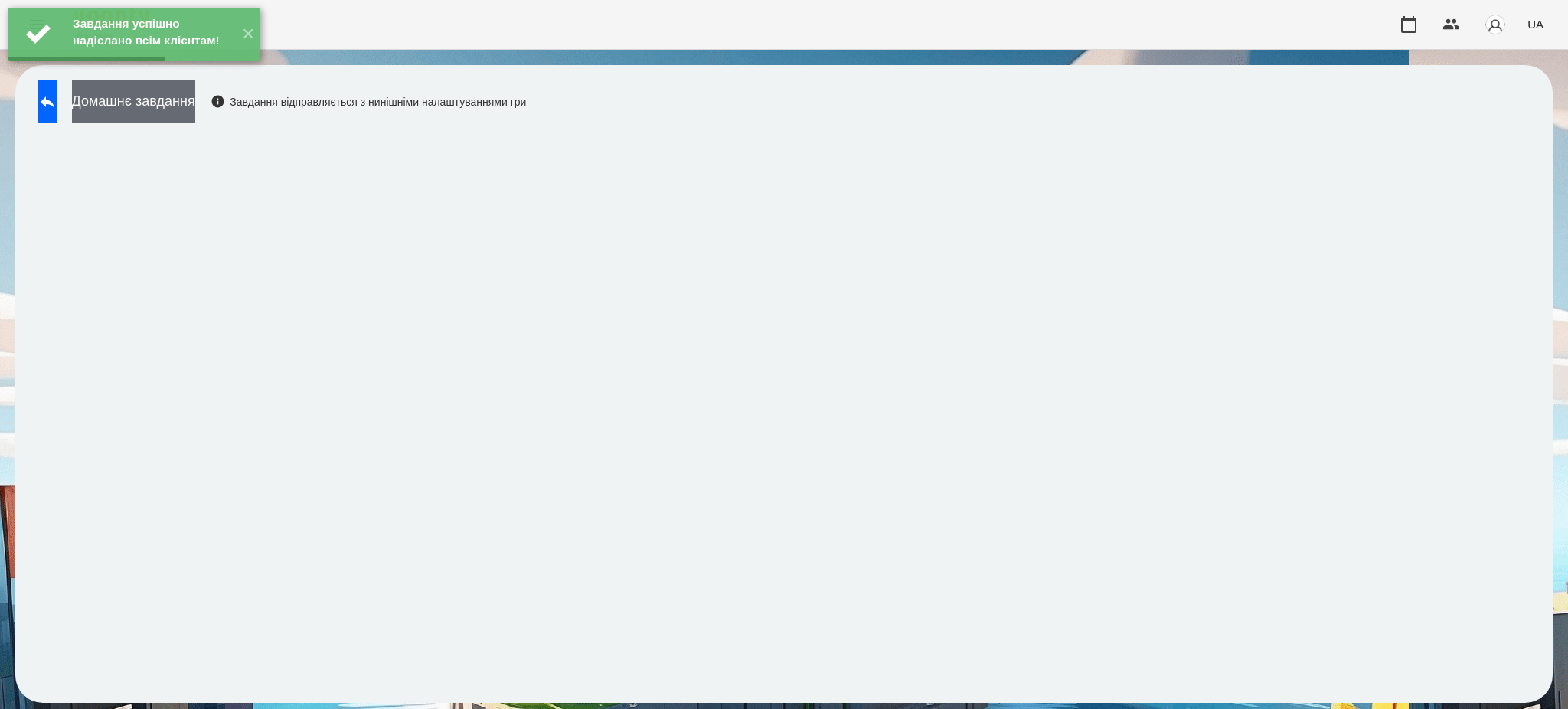
click at [182, 108] on button "Домашнє завдання" at bounding box center [133, 101] width 123 height 42
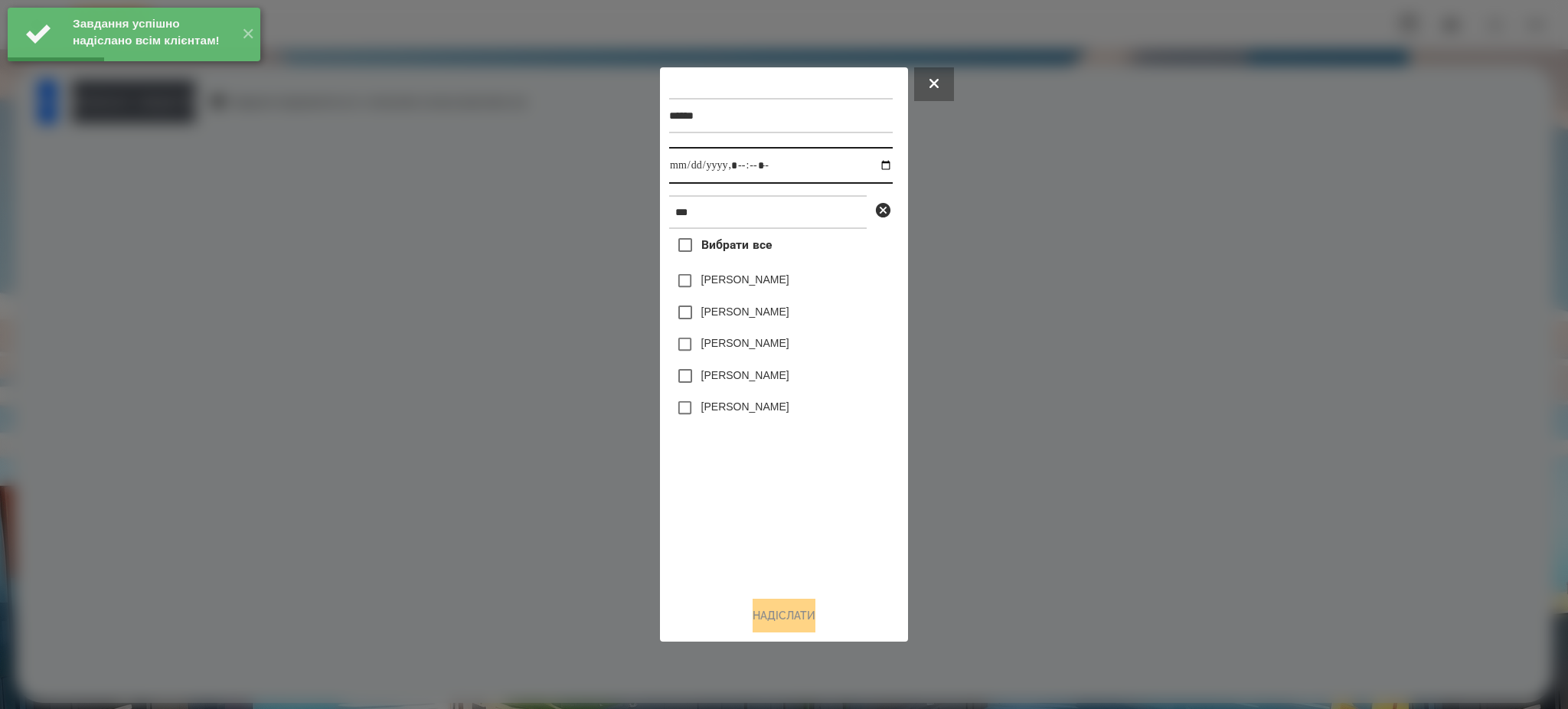
click at [874, 160] on input "datetime-local" at bounding box center [781, 165] width 223 height 37
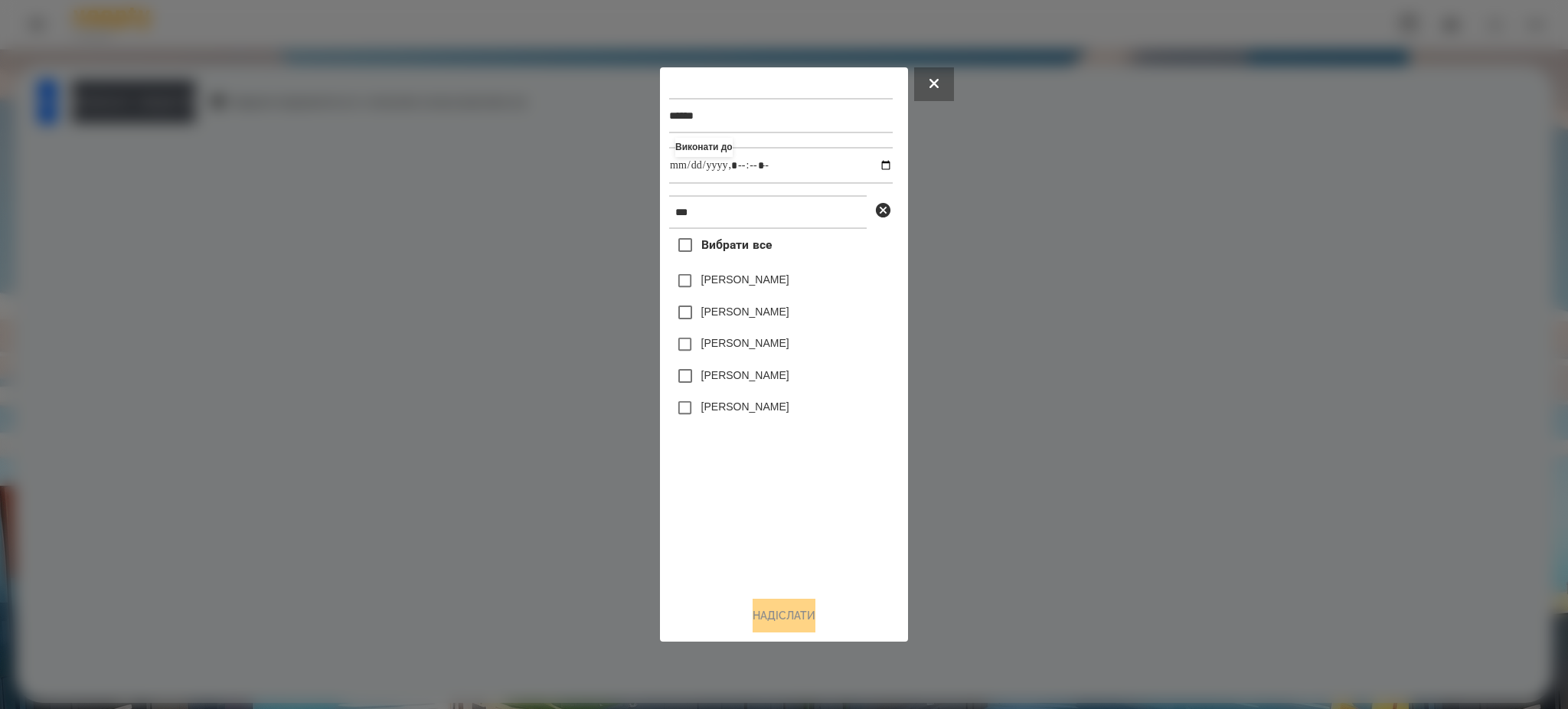
type input "**********"
click at [842, 463] on div "Вибрати все [PERSON_NAME] [PERSON_NAME] [PERSON_NAME] [PERSON_NAME] [PERSON_NAM…" at bounding box center [781, 406] width 223 height 354
click at [785, 599] on div "Надіслати" at bounding box center [784, 615] width 230 height 34
click at [770, 614] on button "Надіслати" at bounding box center [784, 615] width 63 height 34
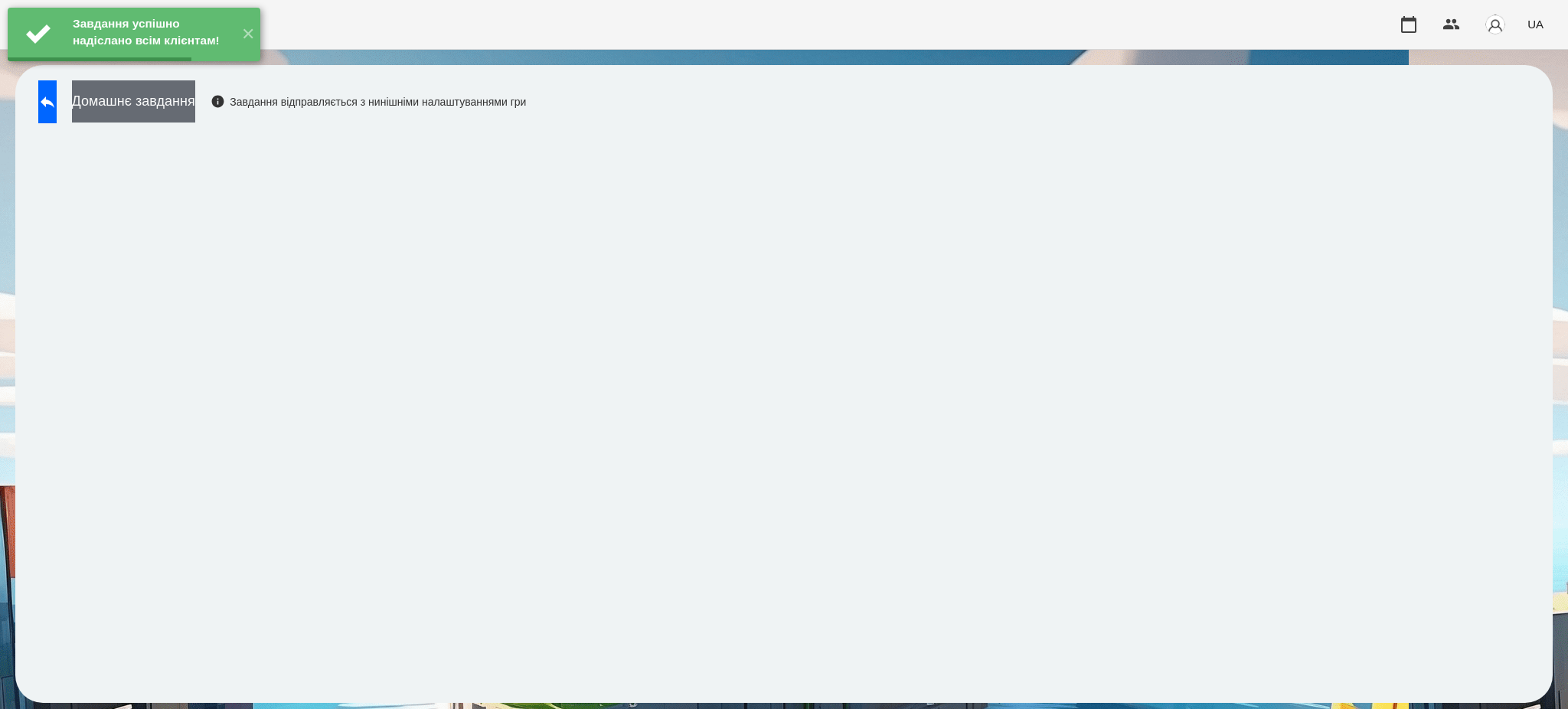
click at [175, 96] on button "Домашнє завдання" at bounding box center [133, 101] width 123 height 42
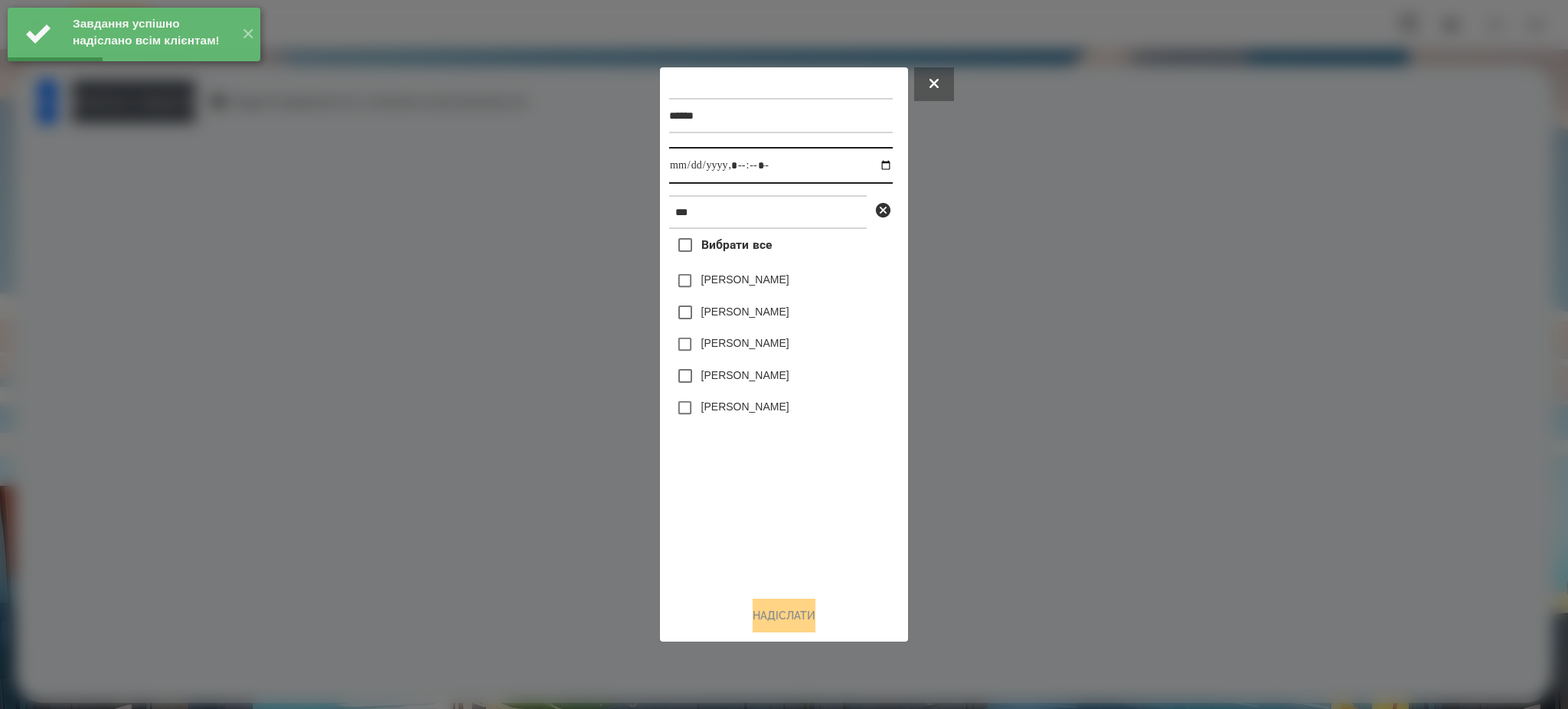
click at [870, 159] on input "datetime-local" at bounding box center [781, 165] width 223 height 37
type input "**********"
click at [850, 458] on div "Вибрати все [PERSON_NAME] [PERSON_NAME] [PERSON_NAME] [PERSON_NAME] [PERSON_NAM…" at bounding box center [781, 406] width 223 height 354
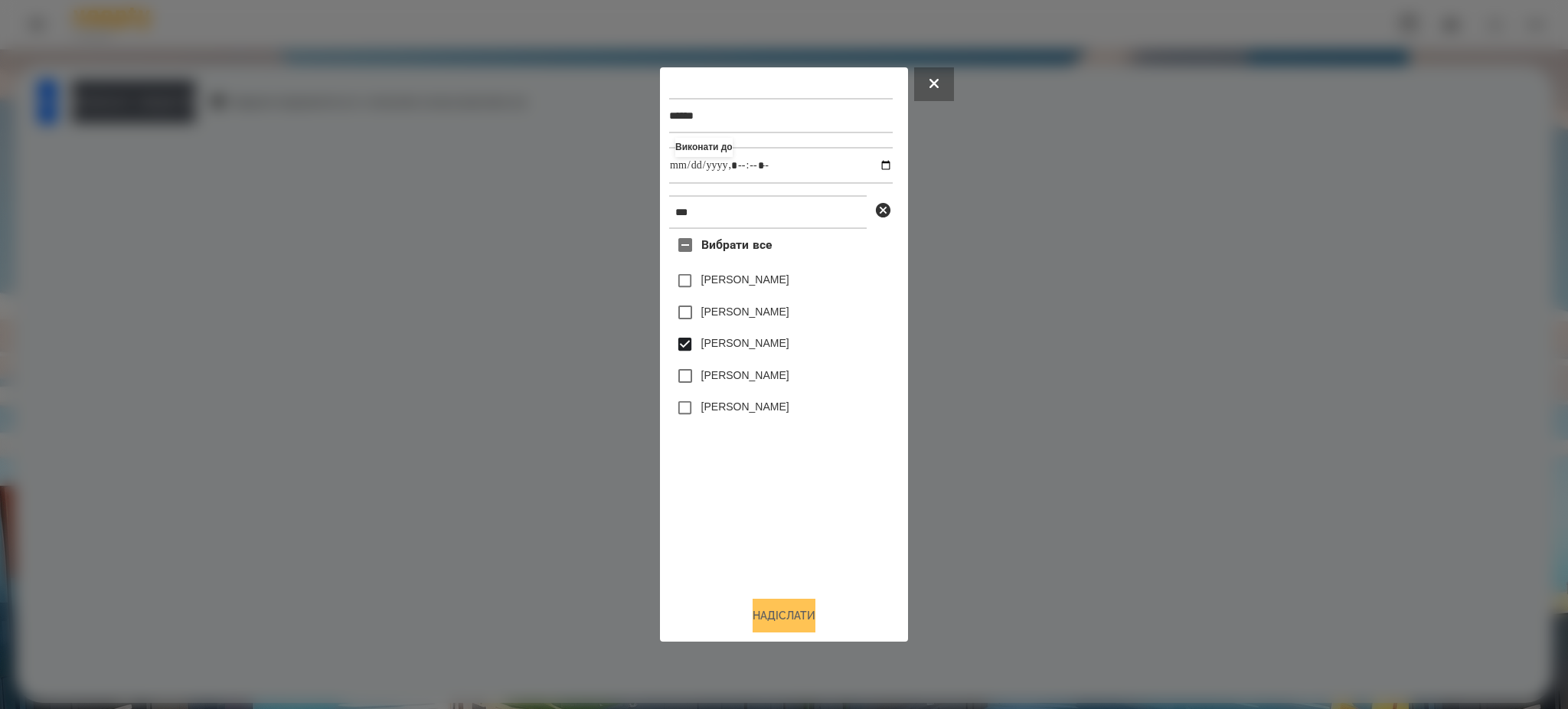
click at [805, 611] on button "Надіслати" at bounding box center [784, 615] width 63 height 34
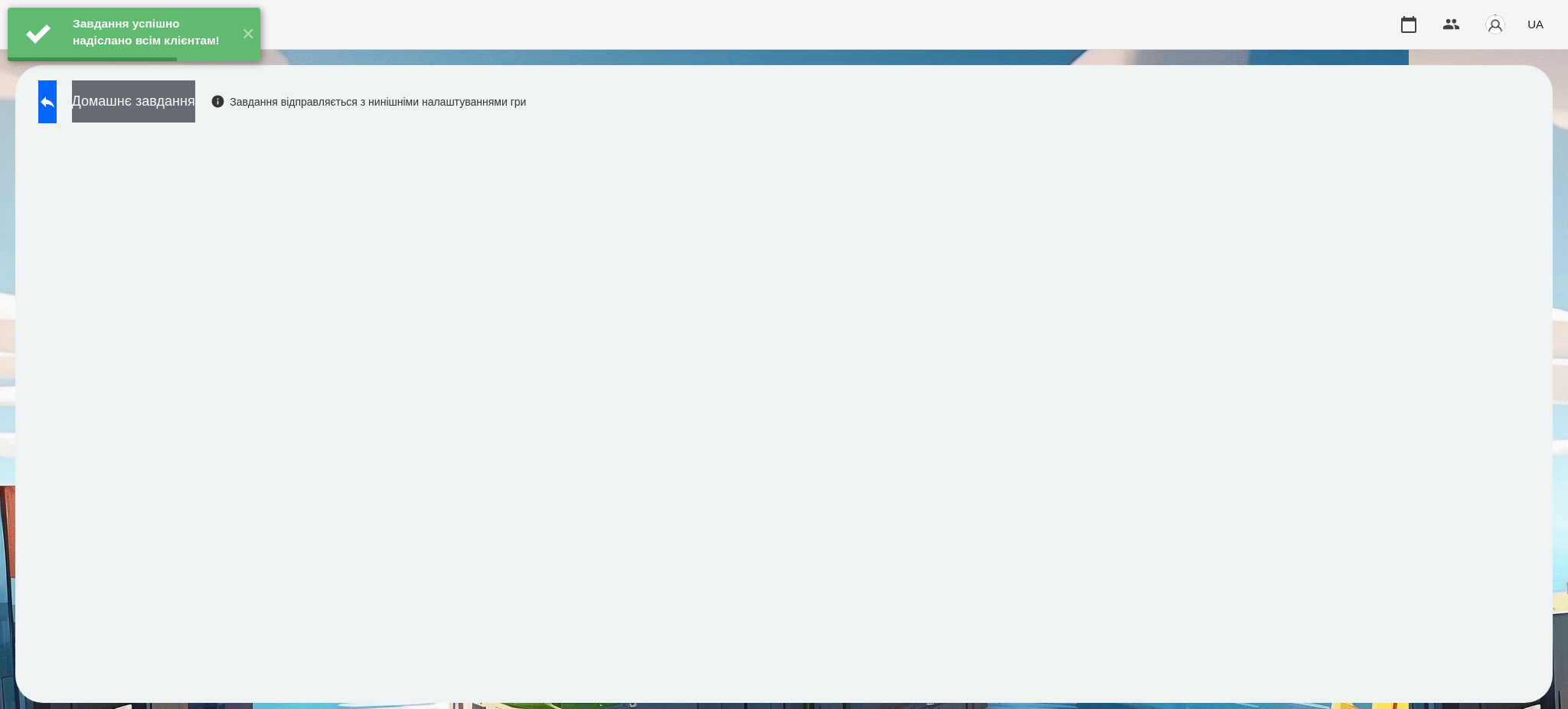
click at [196, 106] on button "Домашнє завдання" at bounding box center [133, 101] width 123 height 42
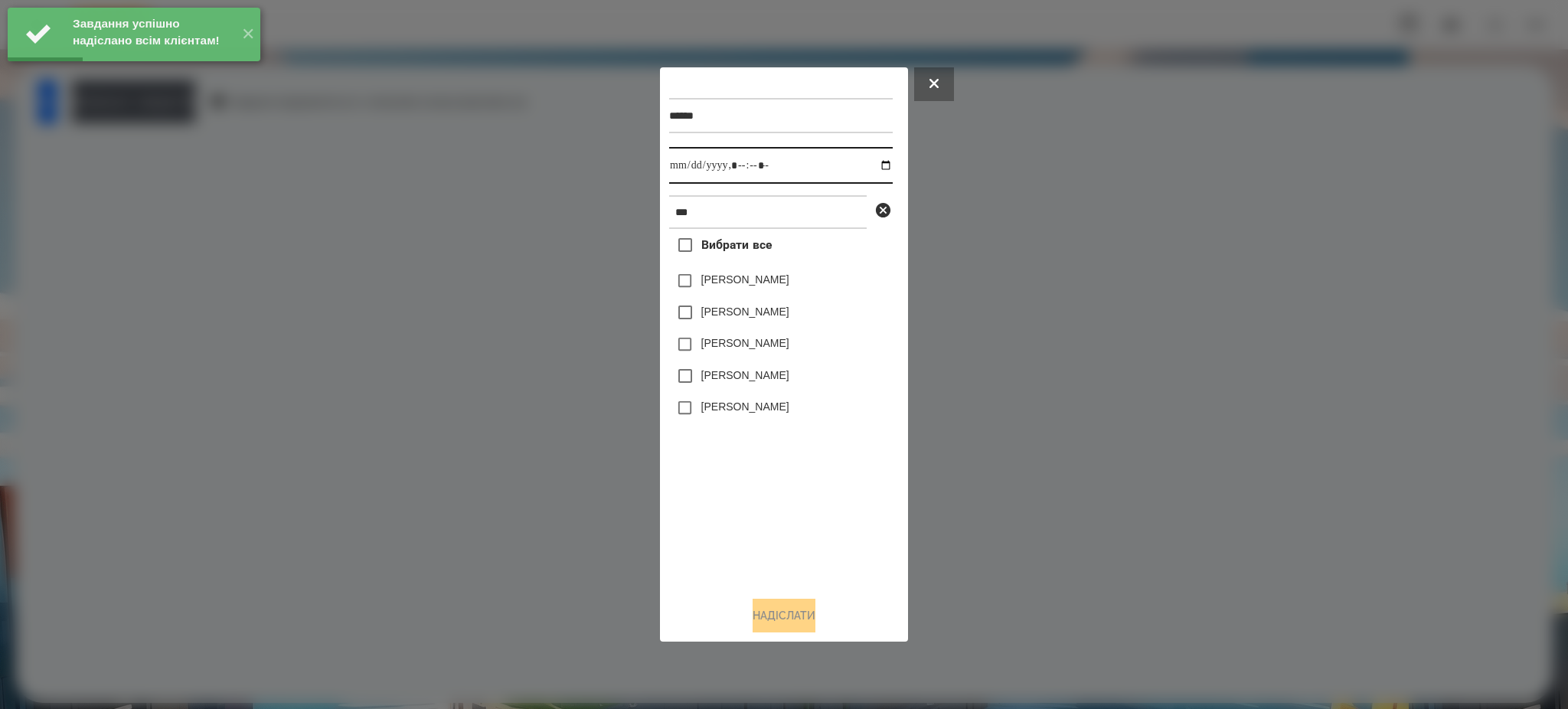
click at [871, 158] on input "datetime-local" at bounding box center [781, 165] width 223 height 37
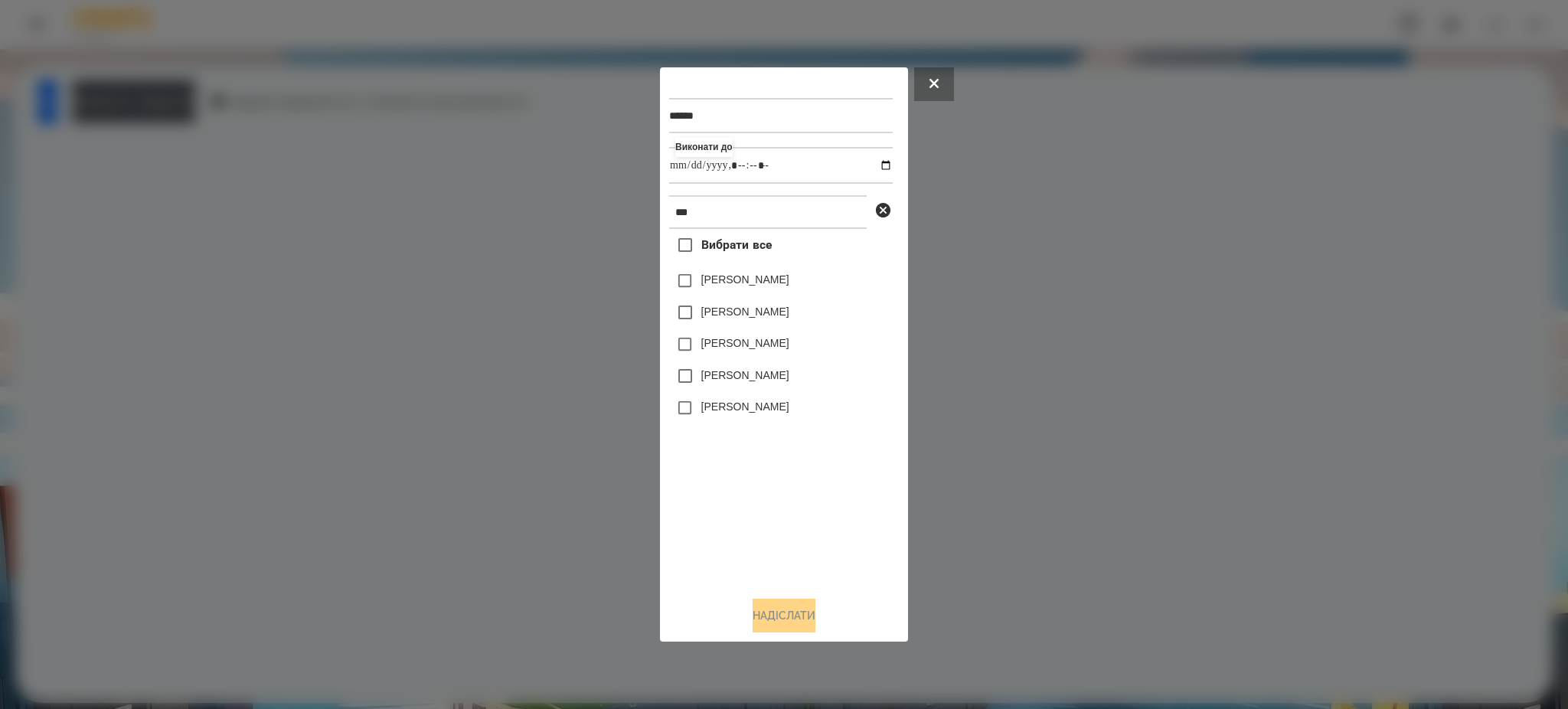
type input "**********"
click at [742, 461] on div "Вибрати все [PERSON_NAME] [PERSON_NAME] [PERSON_NAME] [PERSON_NAME] [PERSON_NAM…" at bounding box center [781, 406] width 223 height 354
click at [769, 601] on button "Надіслати" at bounding box center [784, 615] width 63 height 34
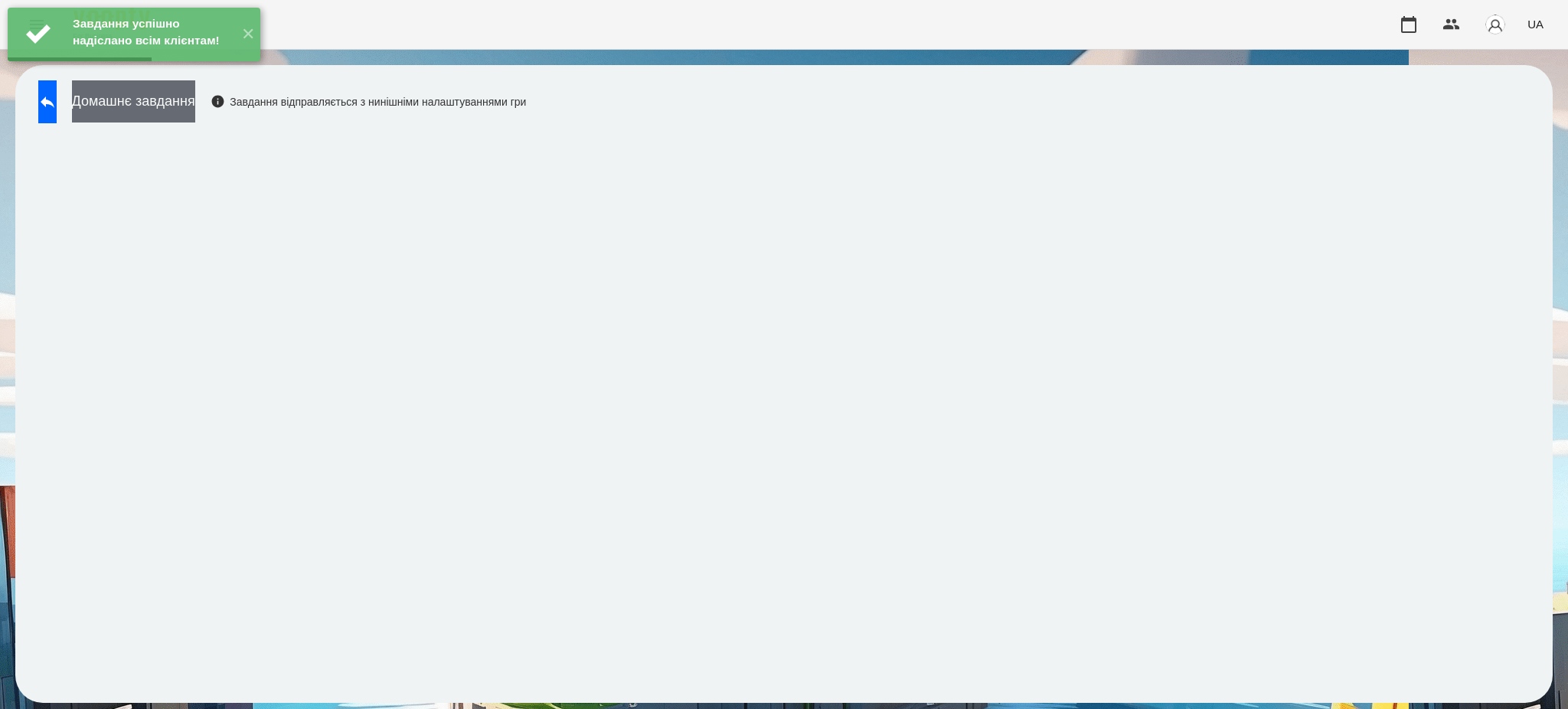
click at [196, 99] on button "Домашнє завдання" at bounding box center [133, 101] width 123 height 42
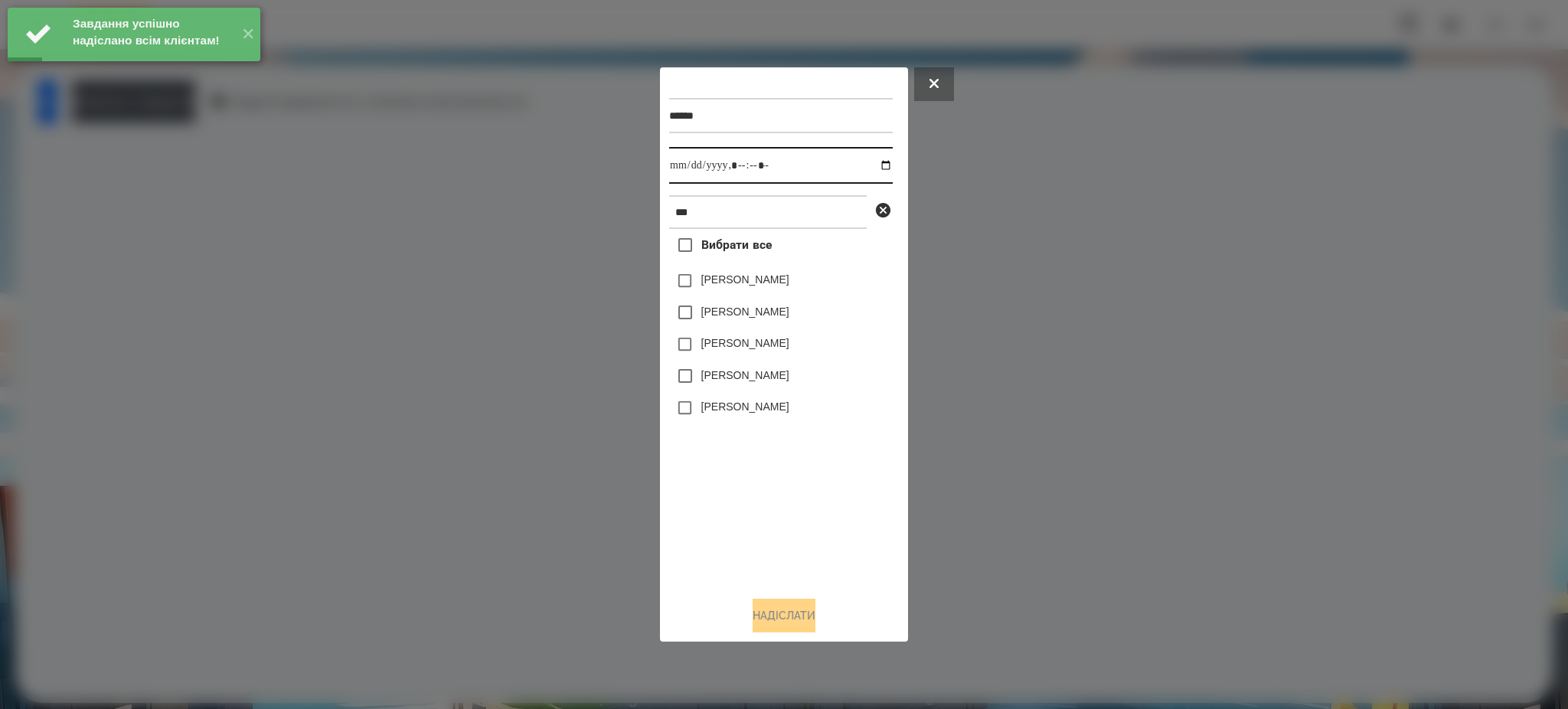
click at [875, 163] on input "datetime-local" at bounding box center [781, 165] width 223 height 37
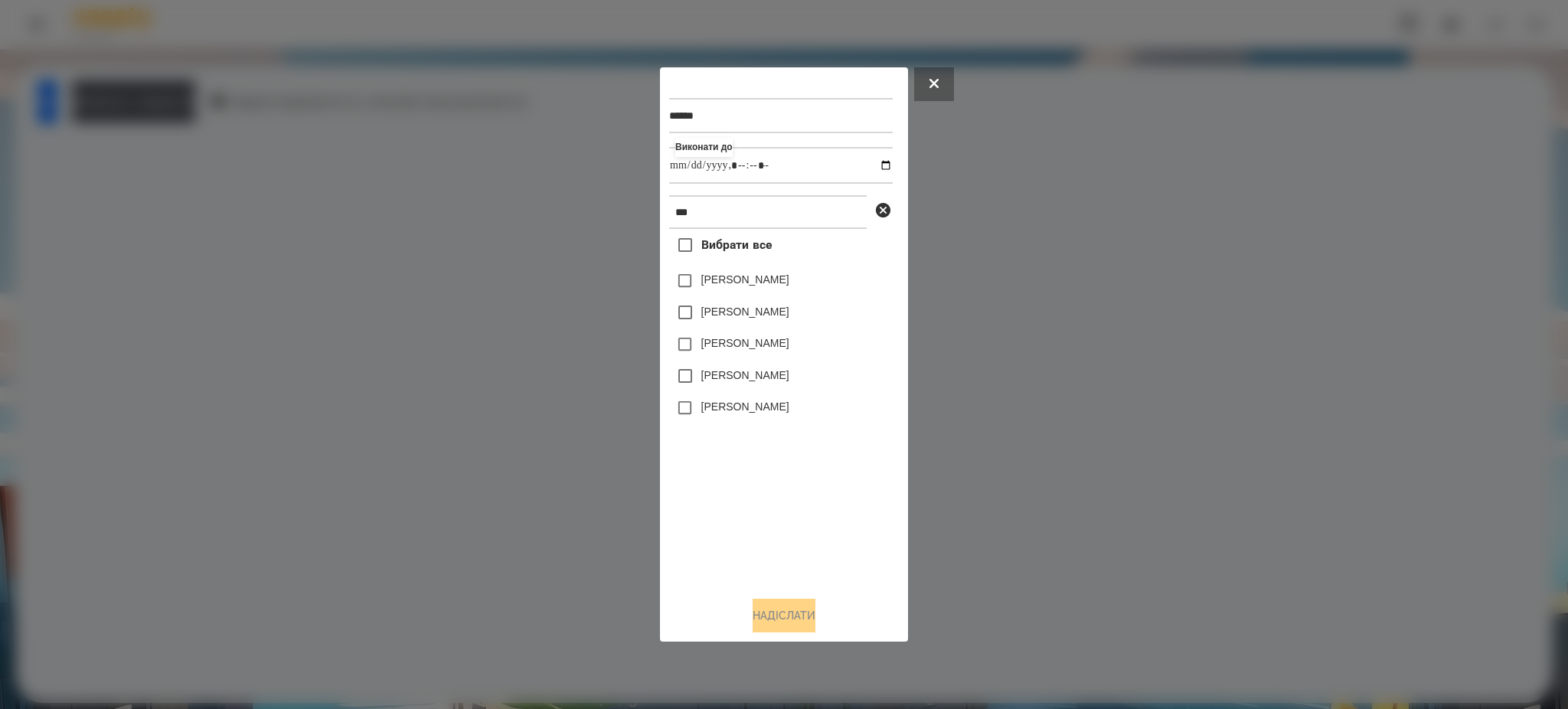
type input "**********"
click at [731, 437] on div "Вибрати все [PERSON_NAME] [PERSON_NAME] [PERSON_NAME] [PERSON_NAME] [PERSON_NAM…" at bounding box center [781, 406] width 223 height 354
click at [776, 609] on button "Надіслати" at bounding box center [784, 615] width 63 height 34
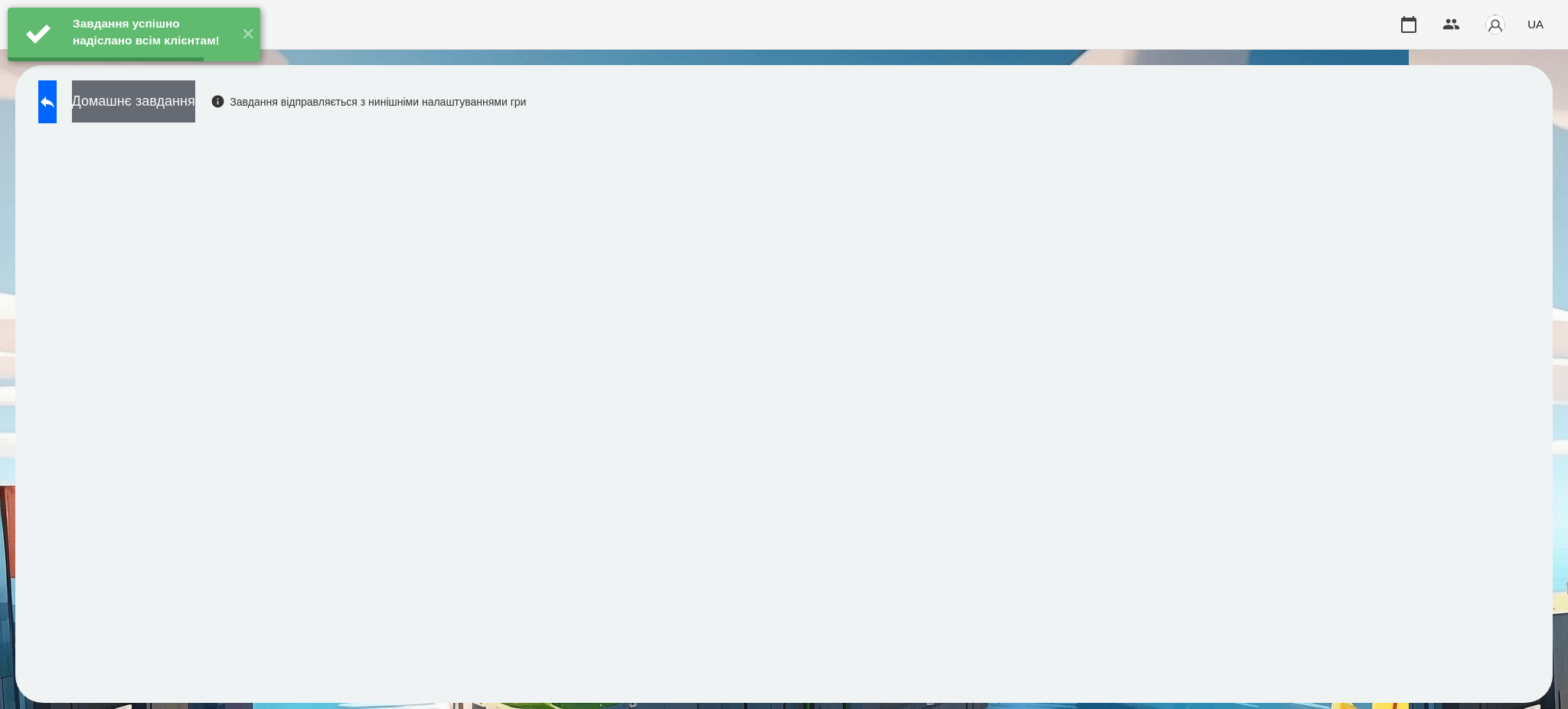
click at [196, 108] on button "Домашнє завдання" at bounding box center [133, 101] width 123 height 42
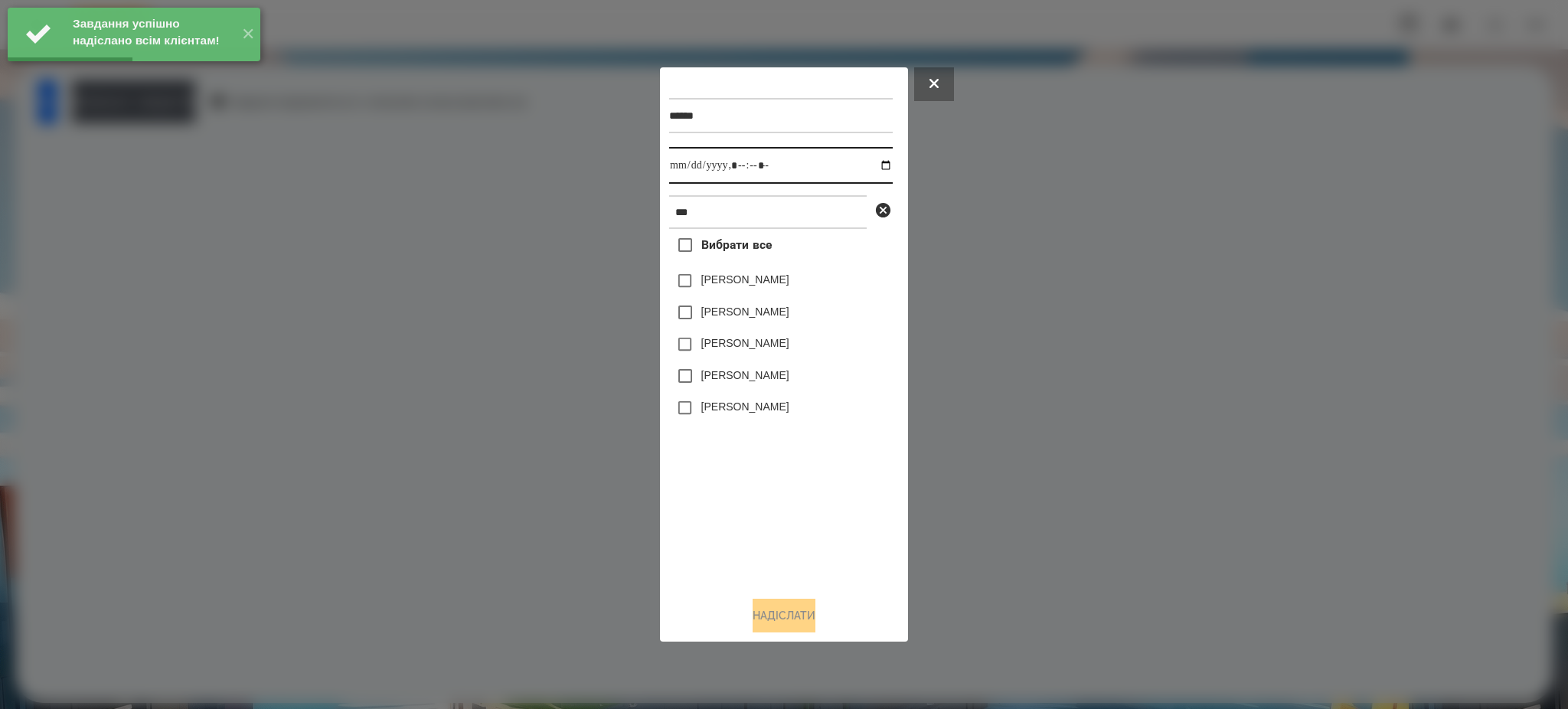
click at [874, 158] on input "datetime-local" at bounding box center [781, 165] width 223 height 37
type input "**********"
drag, startPoint x: 807, startPoint y: 543, endPoint x: 802, endPoint y: 523, distance: 20.6
click at [807, 540] on div "Вибрати все [PERSON_NAME] [PERSON_NAME] [PERSON_NAME] [PERSON_NAME] [PERSON_NAM…" at bounding box center [781, 406] width 223 height 354
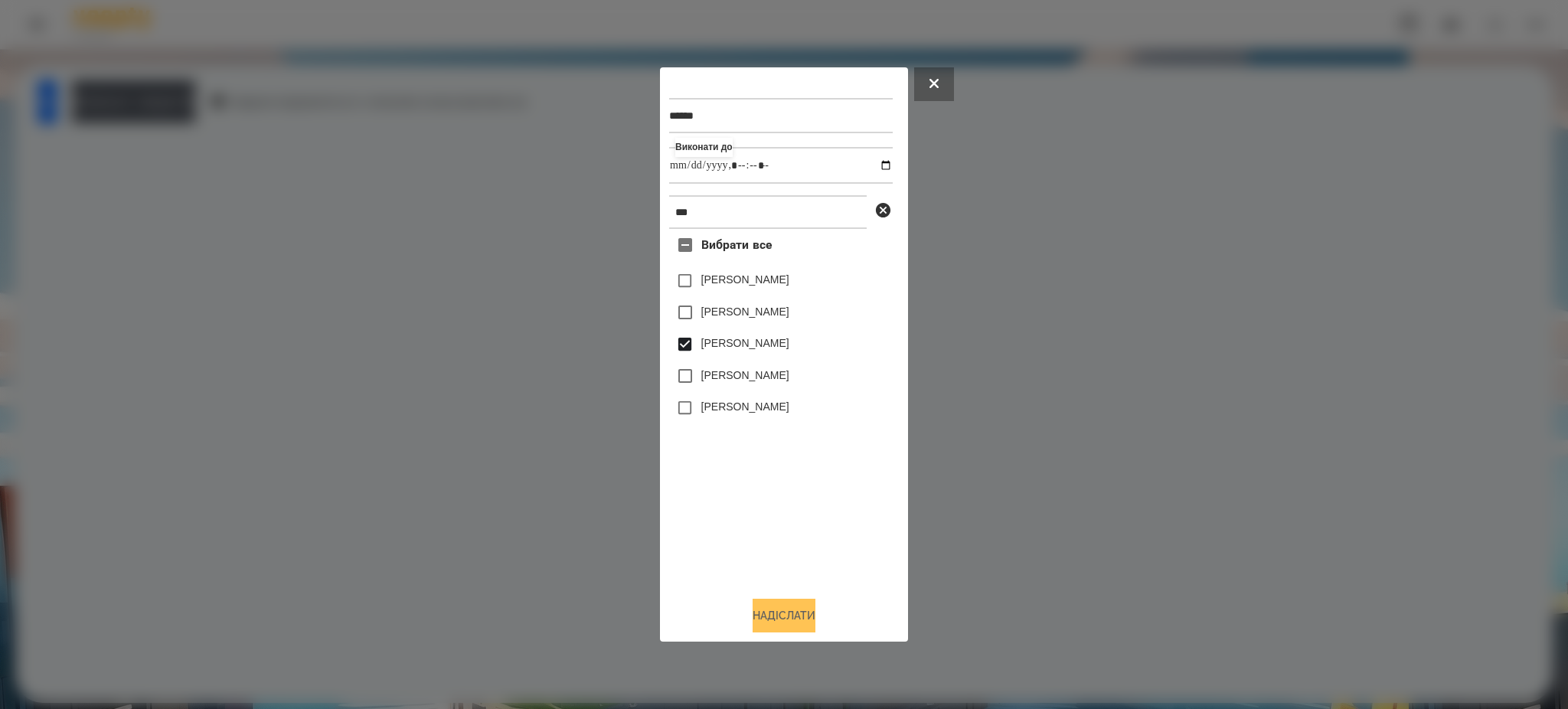
click at [776, 606] on button "Надіслати" at bounding box center [784, 615] width 63 height 34
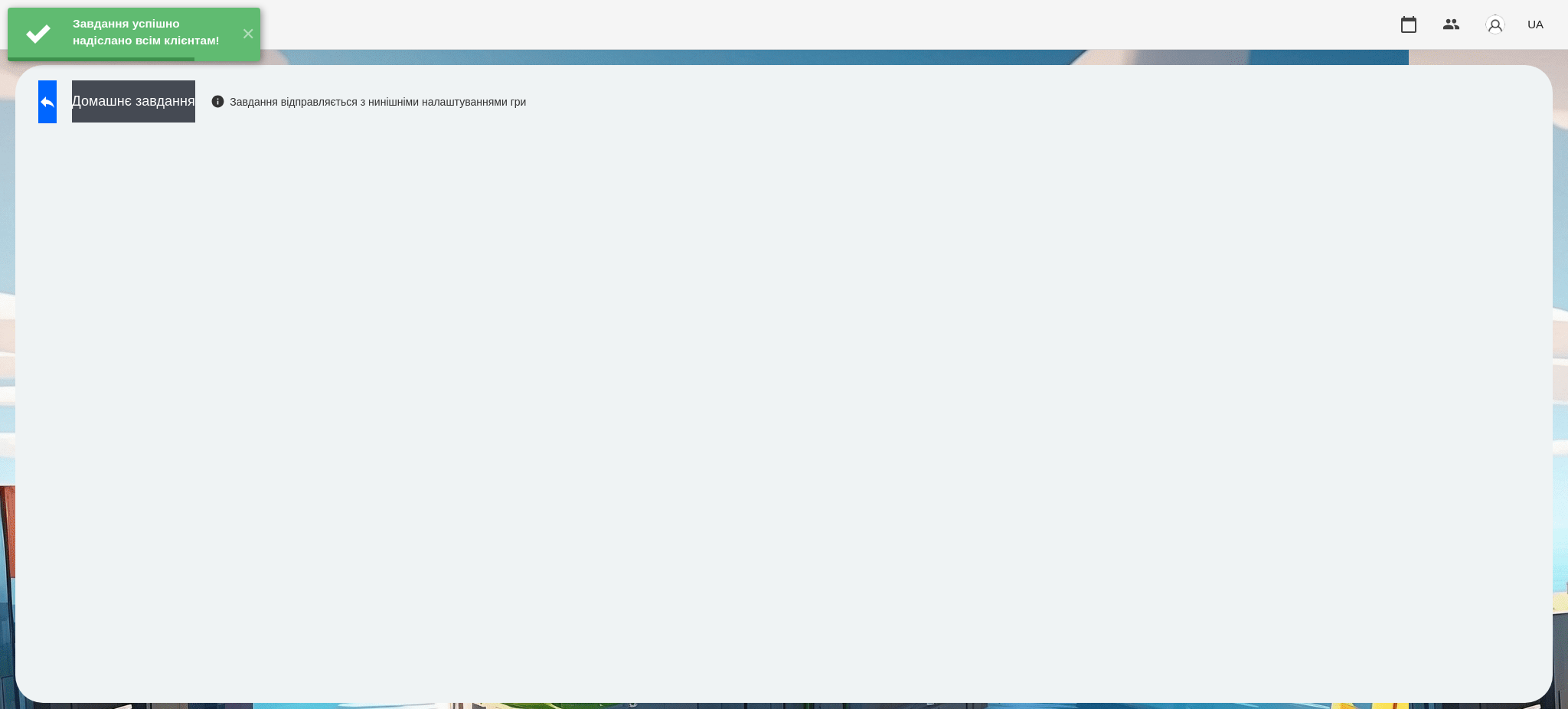
click at [196, 106] on button "Домашнє завдання" at bounding box center [133, 101] width 123 height 42
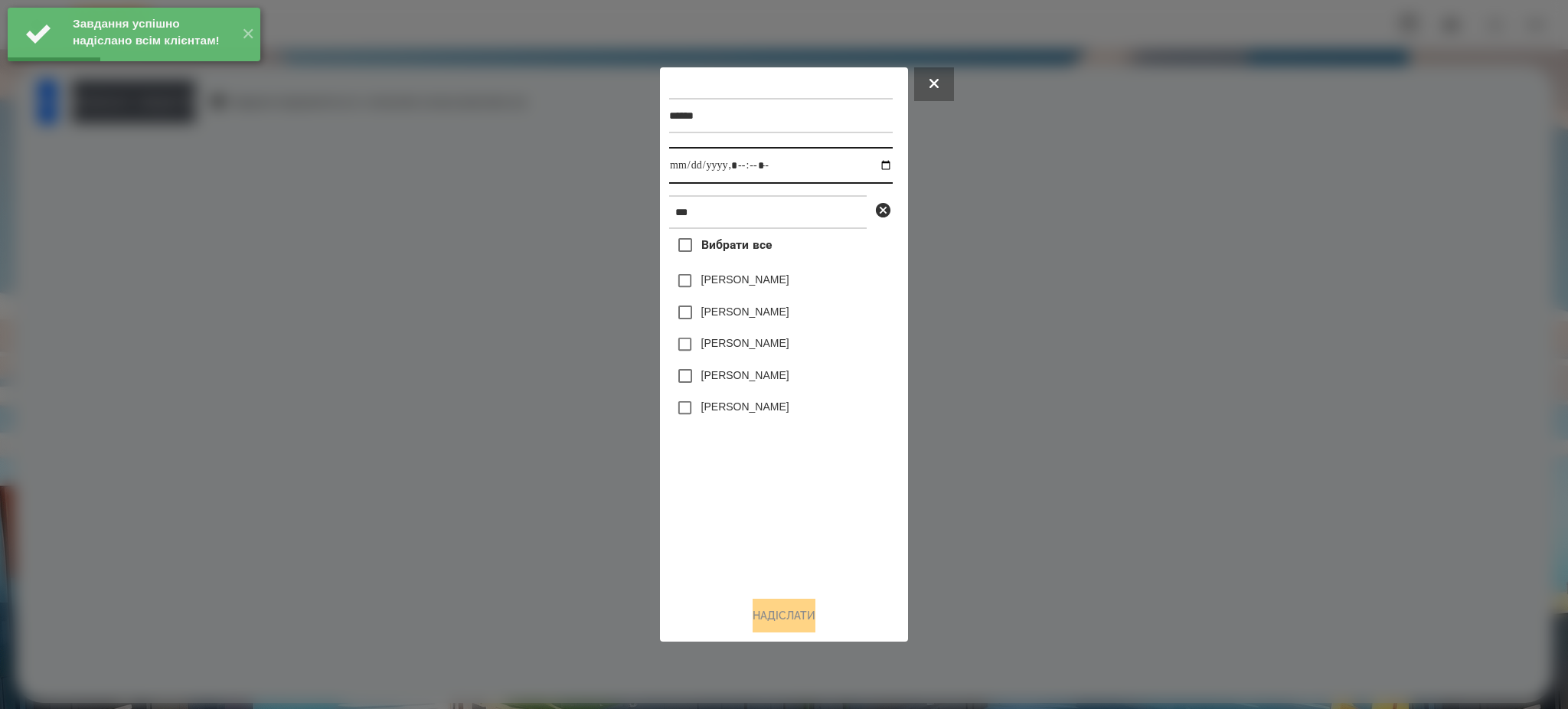
click at [874, 164] on input "datetime-local" at bounding box center [781, 165] width 223 height 37
type input "**********"
click at [774, 441] on div "Вибрати все [PERSON_NAME] [PERSON_NAME] [PERSON_NAME] [PERSON_NAME] [PERSON_NAM…" at bounding box center [781, 406] width 223 height 354
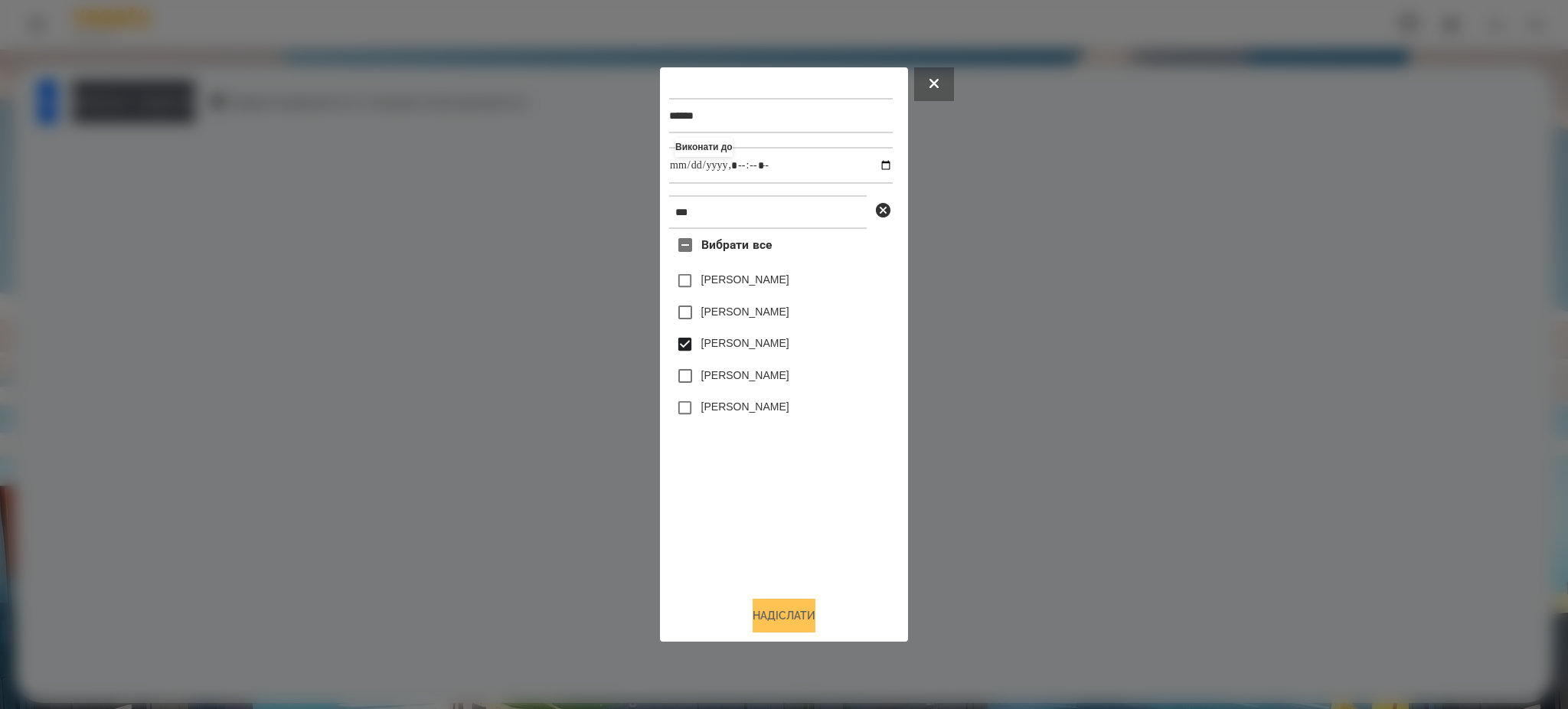
click at [774, 617] on button "Надіслати" at bounding box center [784, 615] width 63 height 34
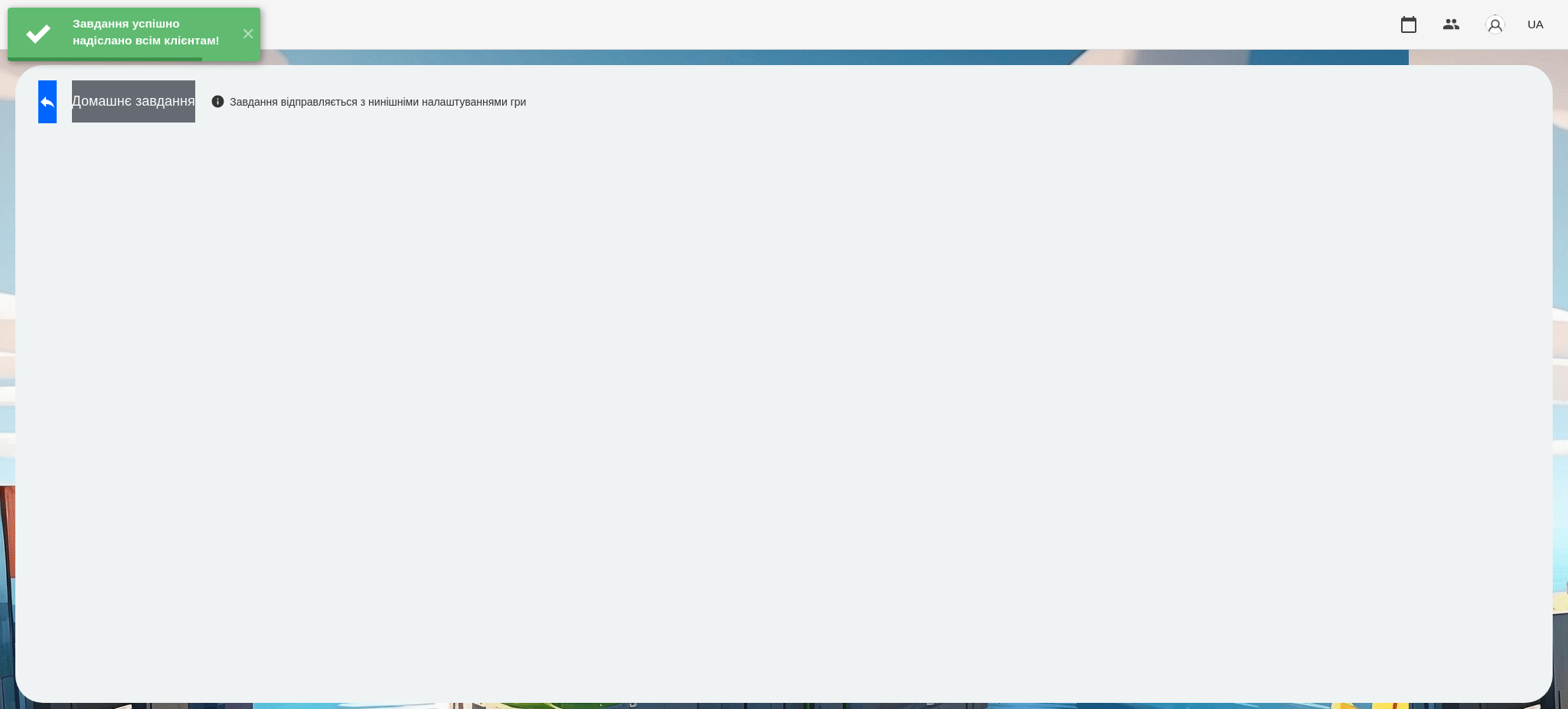
click at [196, 109] on button "Домашнє завдання" at bounding box center [133, 101] width 123 height 42
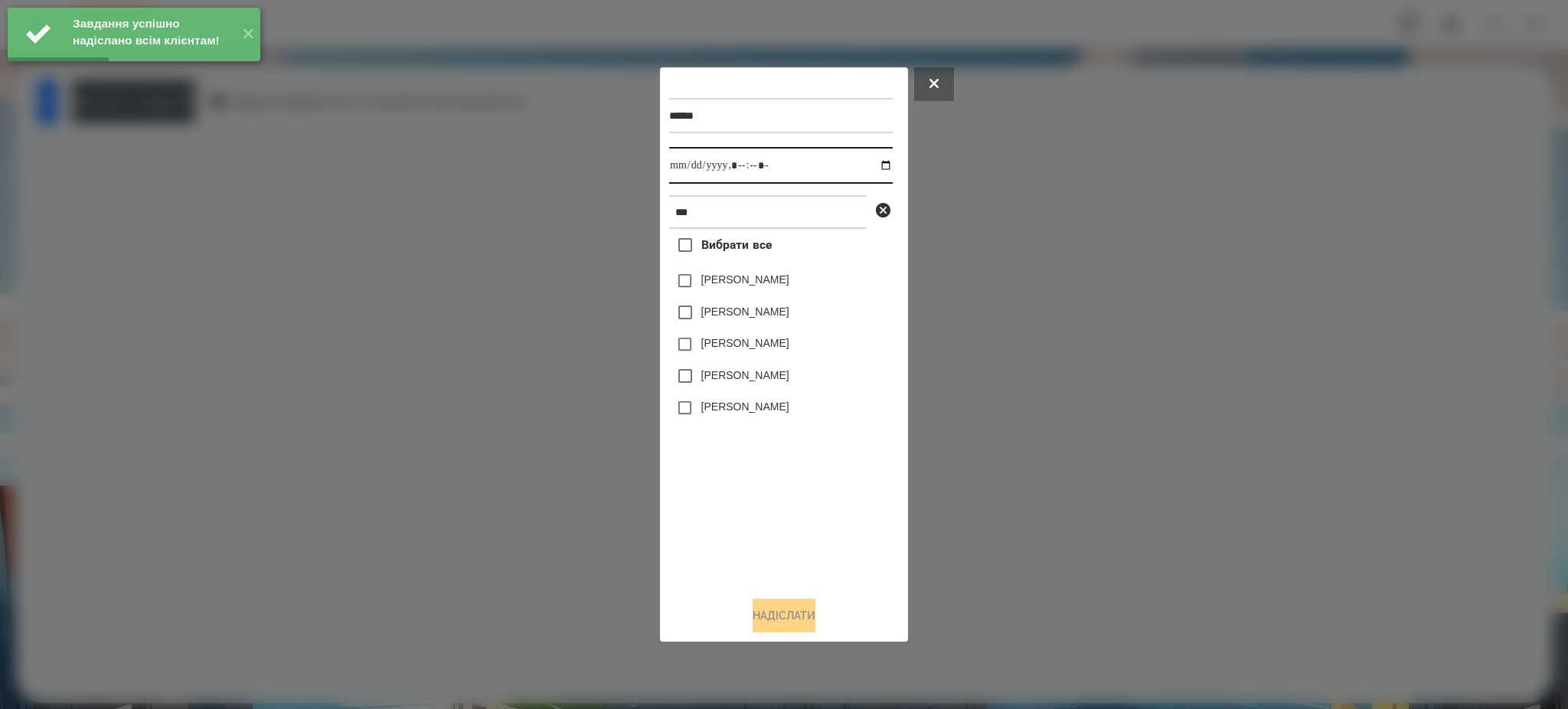
click at [874, 162] on input "datetime-local" at bounding box center [781, 165] width 223 height 37
type input "**********"
drag, startPoint x: 782, startPoint y: 542, endPoint x: 761, endPoint y: 489, distance: 57.0
click at [785, 543] on div "Вибрати все [PERSON_NAME] [PERSON_NAME] [PERSON_NAME] [PERSON_NAME] [PERSON_NAM…" at bounding box center [781, 406] width 223 height 354
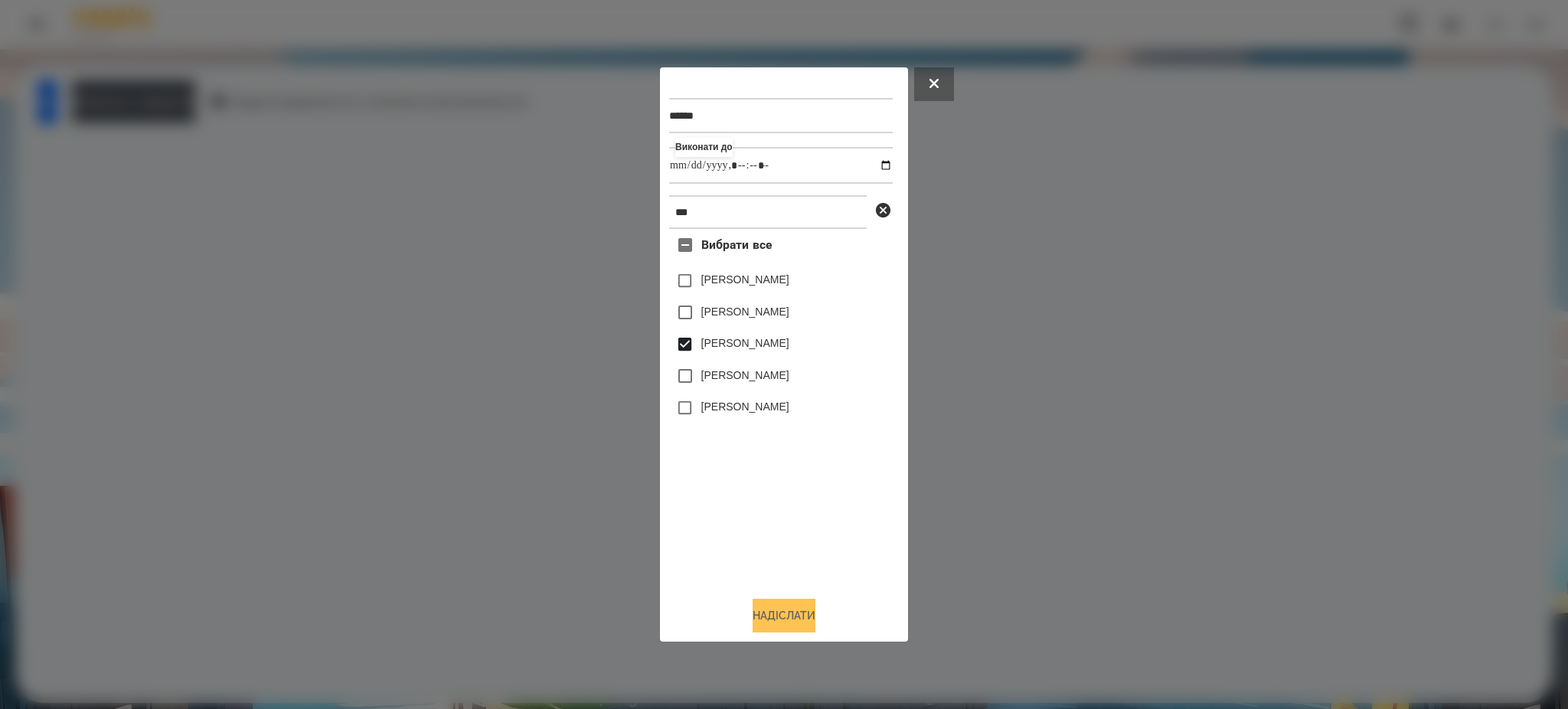
click at [811, 609] on button "Надіслати" at bounding box center [784, 615] width 63 height 34
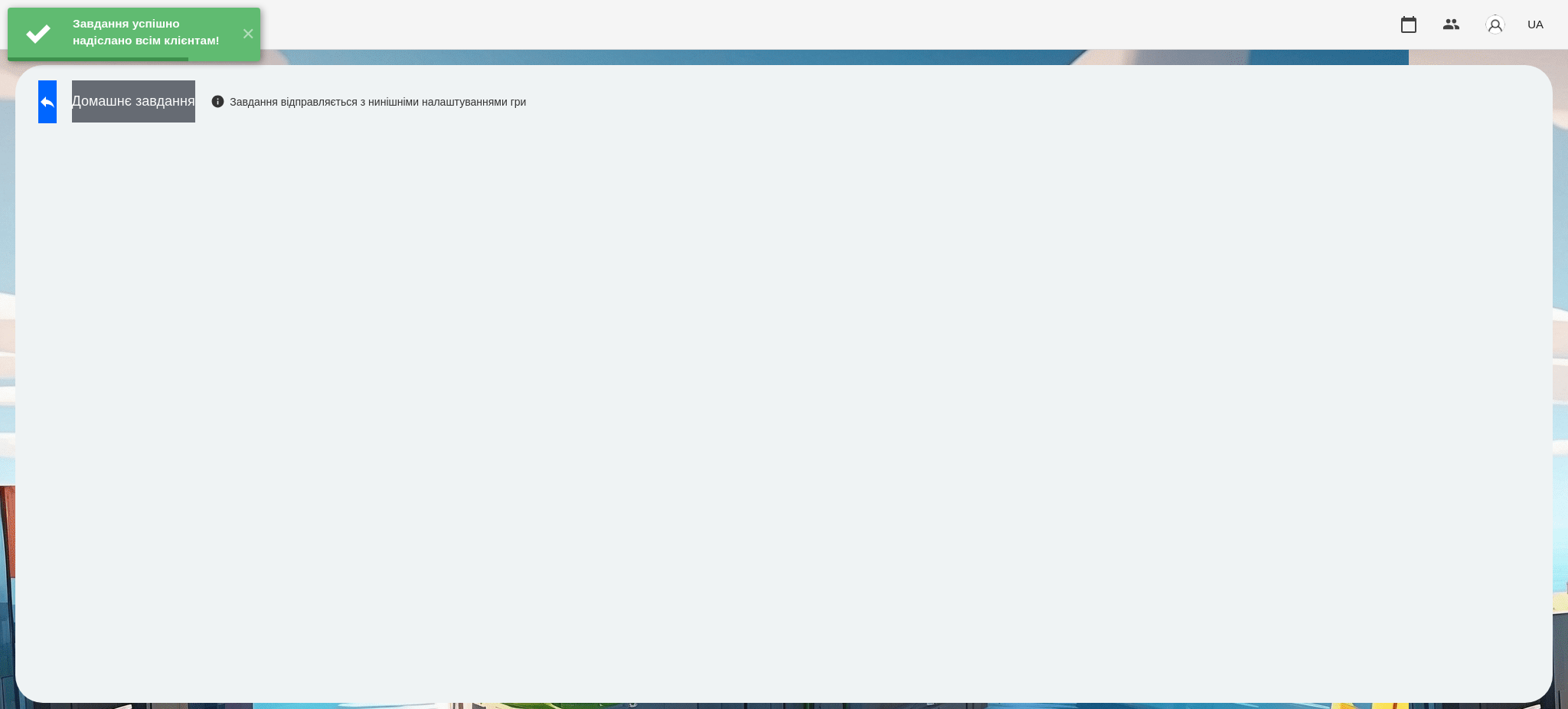
click at [196, 105] on button "Домашнє завдання" at bounding box center [133, 101] width 123 height 42
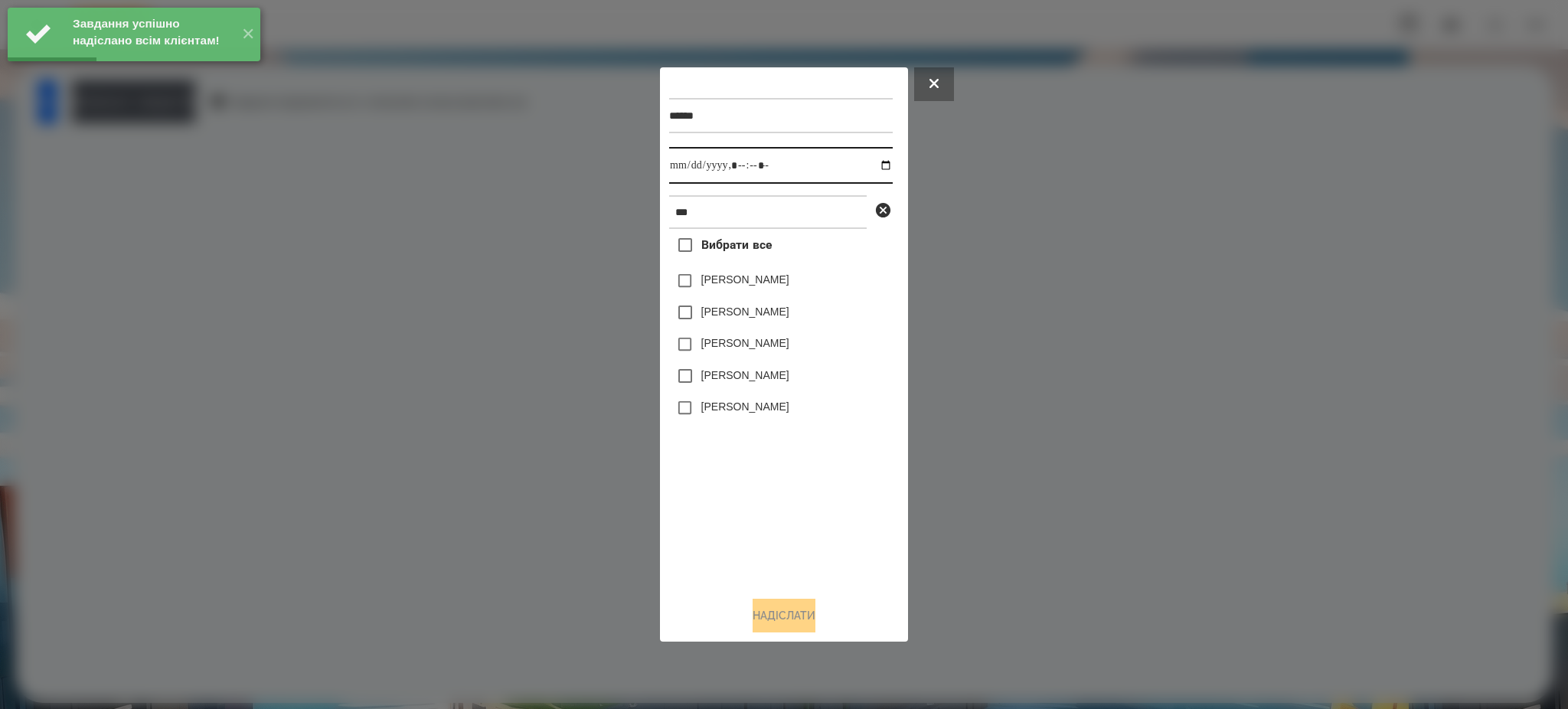
click at [873, 161] on input "datetime-local" at bounding box center [781, 165] width 223 height 37
type input "**********"
click at [830, 496] on div "Вибрати все [PERSON_NAME] [PERSON_NAME] [PERSON_NAME] [PERSON_NAME] [PERSON_NAM…" at bounding box center [781, 406] width 223 height 354
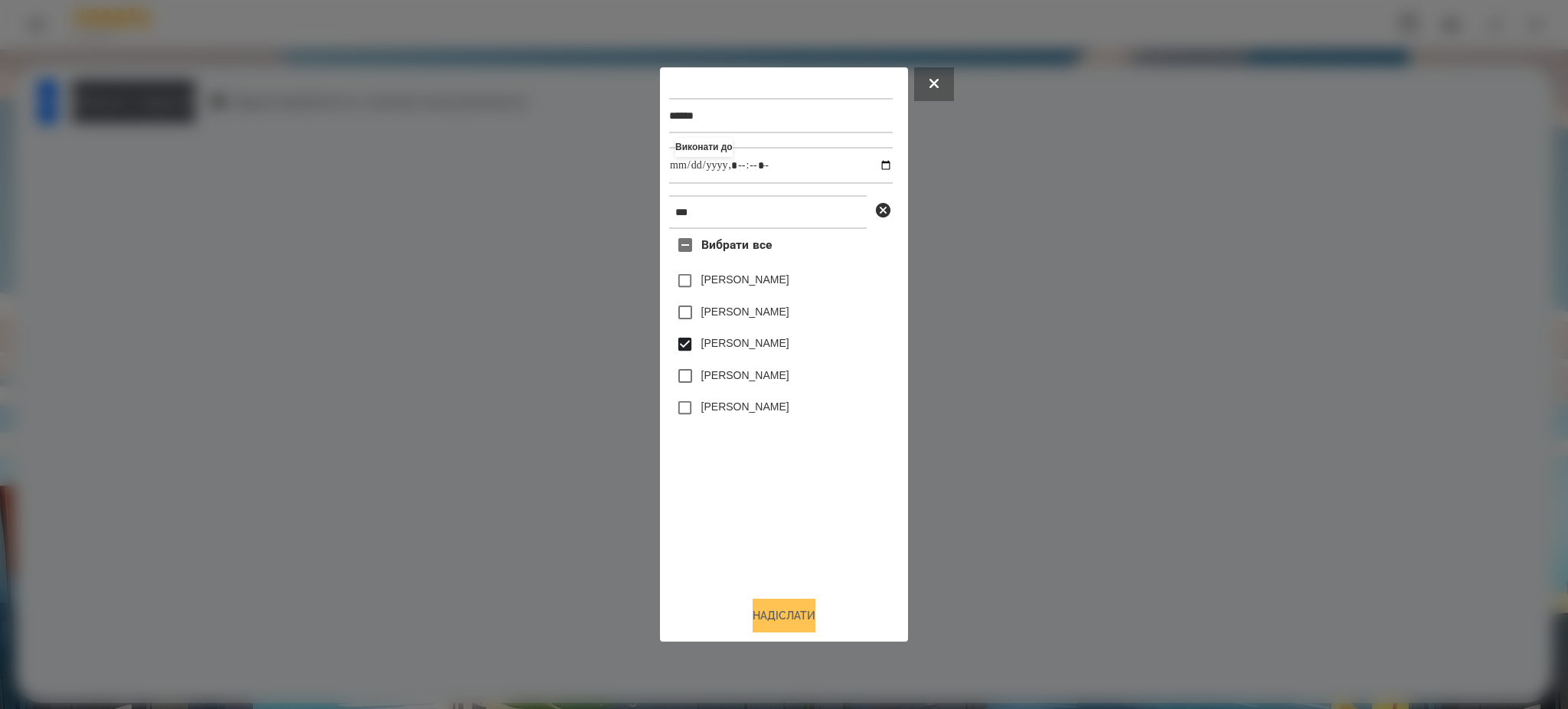
click at [760, 609] on button "Надіслати" at bounding box center [784, 615] width 63 height 34
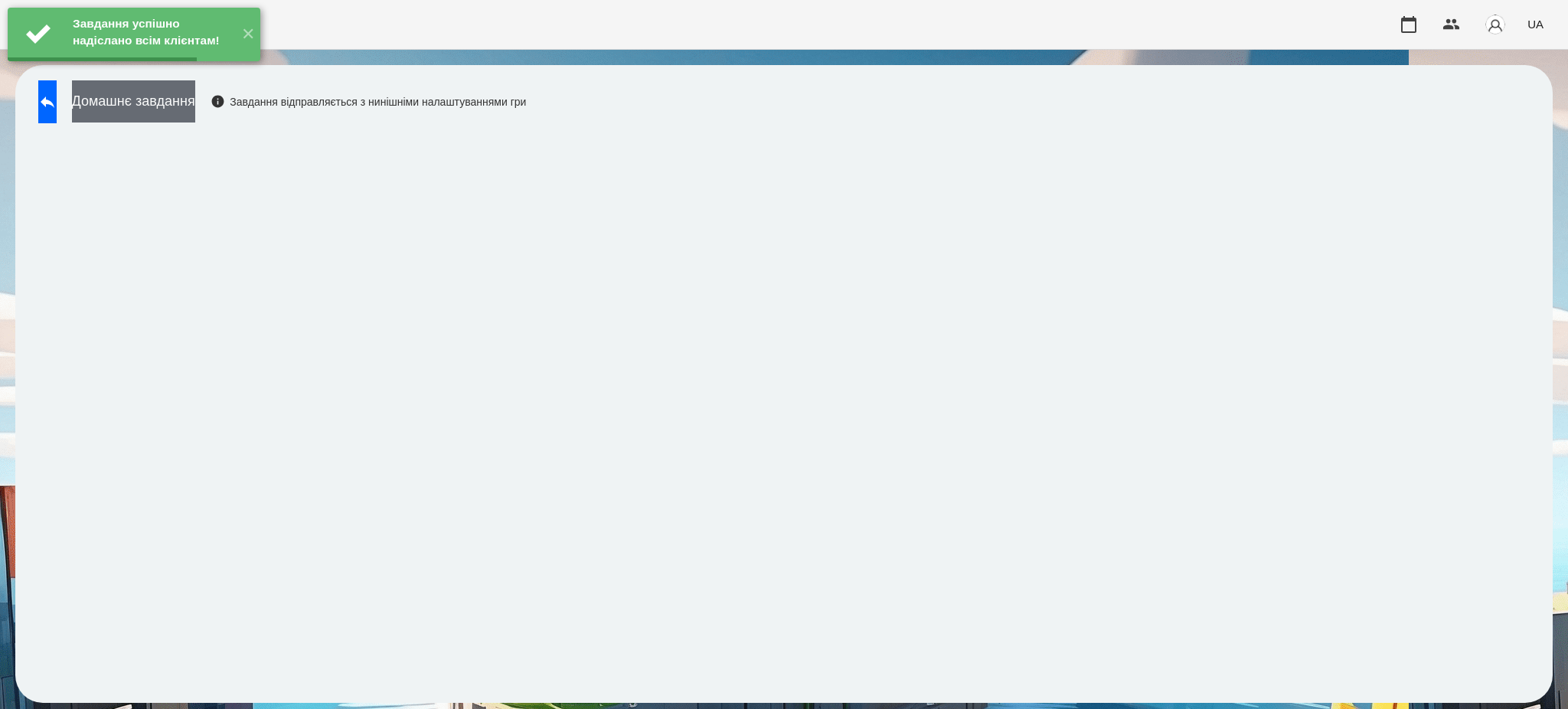
click at [196, 111] on button "Домашнє завдання" at bounding box center [133, 101] width 123 height 42
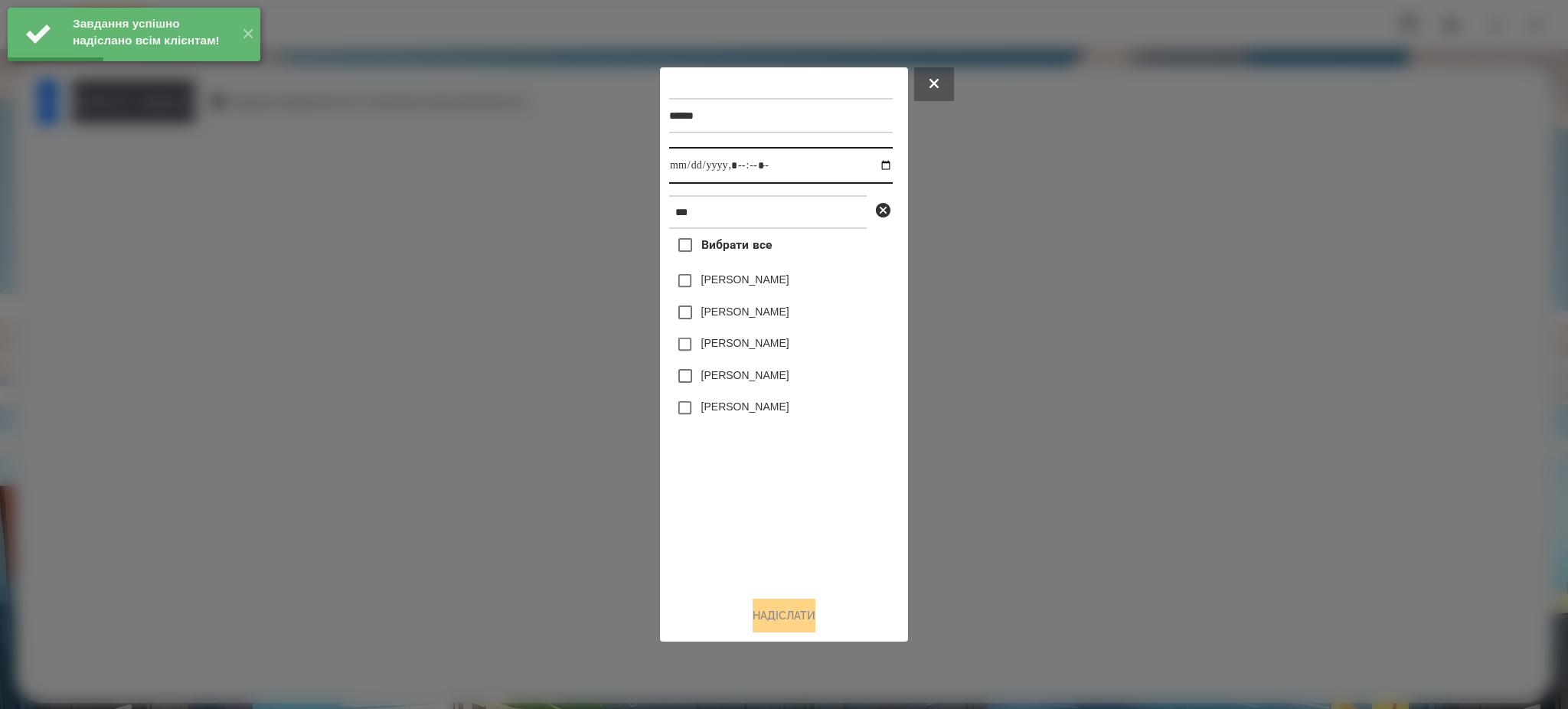
click at [872, 160] on input "datetime-local" at bounding box center [781, 165] width 223 height 37
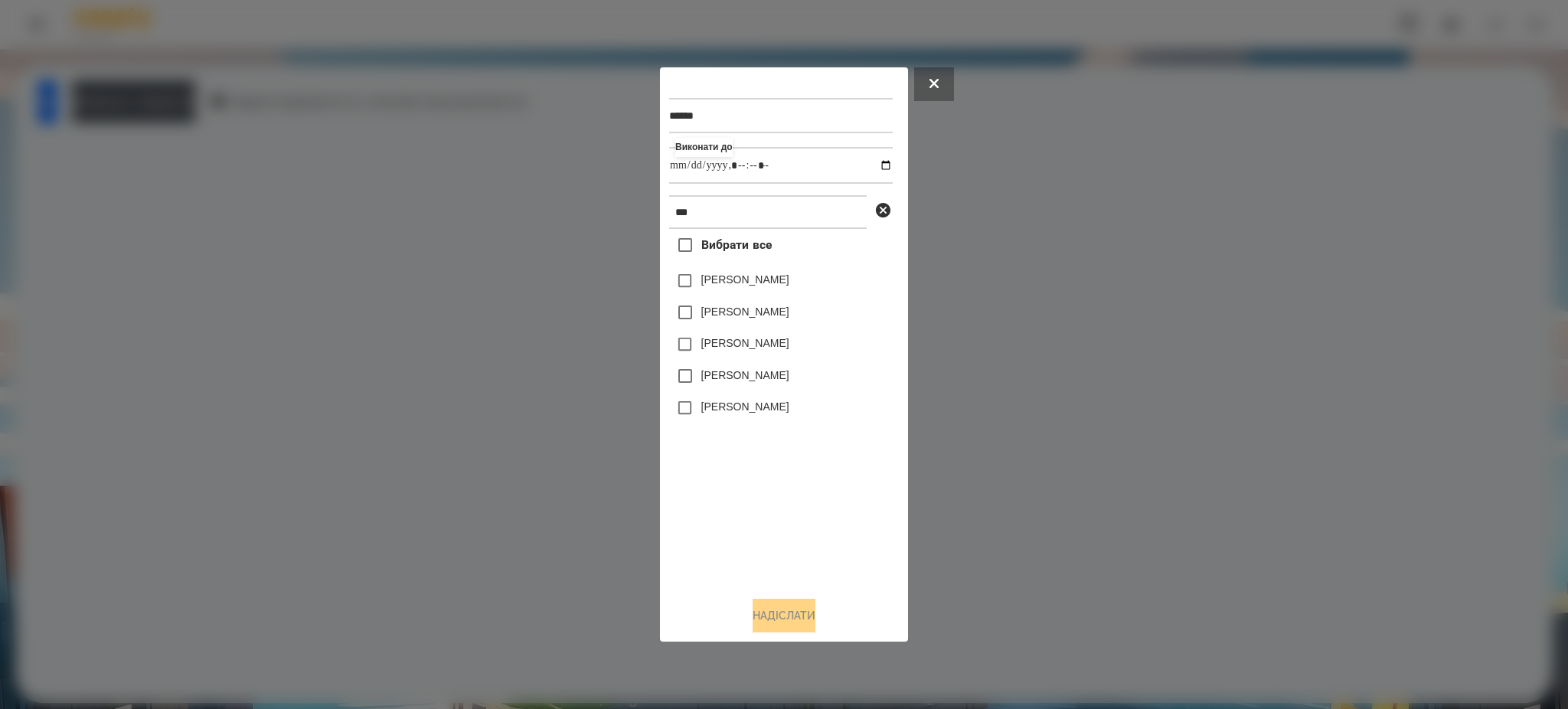
type input "**********"
click at [797, 439] on div "Вибрати все [PERSON_NAME] [PERSON_NAME] [PERSON_NAME] [PERSON_NAME] [PERSON_NAM…" at bounding box center [781, 406] width 223 height 354
click at [805, 622] on button "Надіслати" at bounding box center [784, 615] width 63 height 34
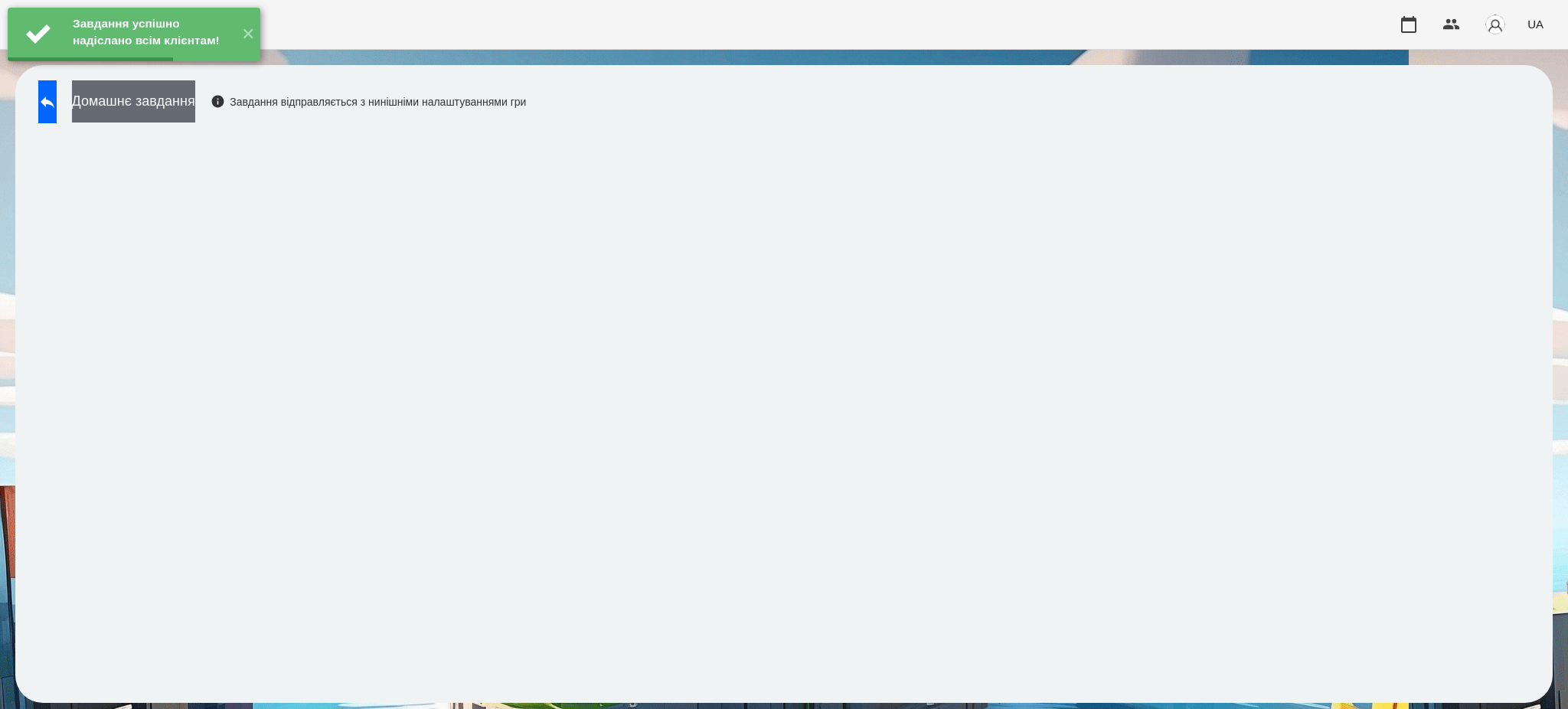
click at [196, 109] on button "Домашнє завдання" at bounding box center [133, 101] width 123 height 42
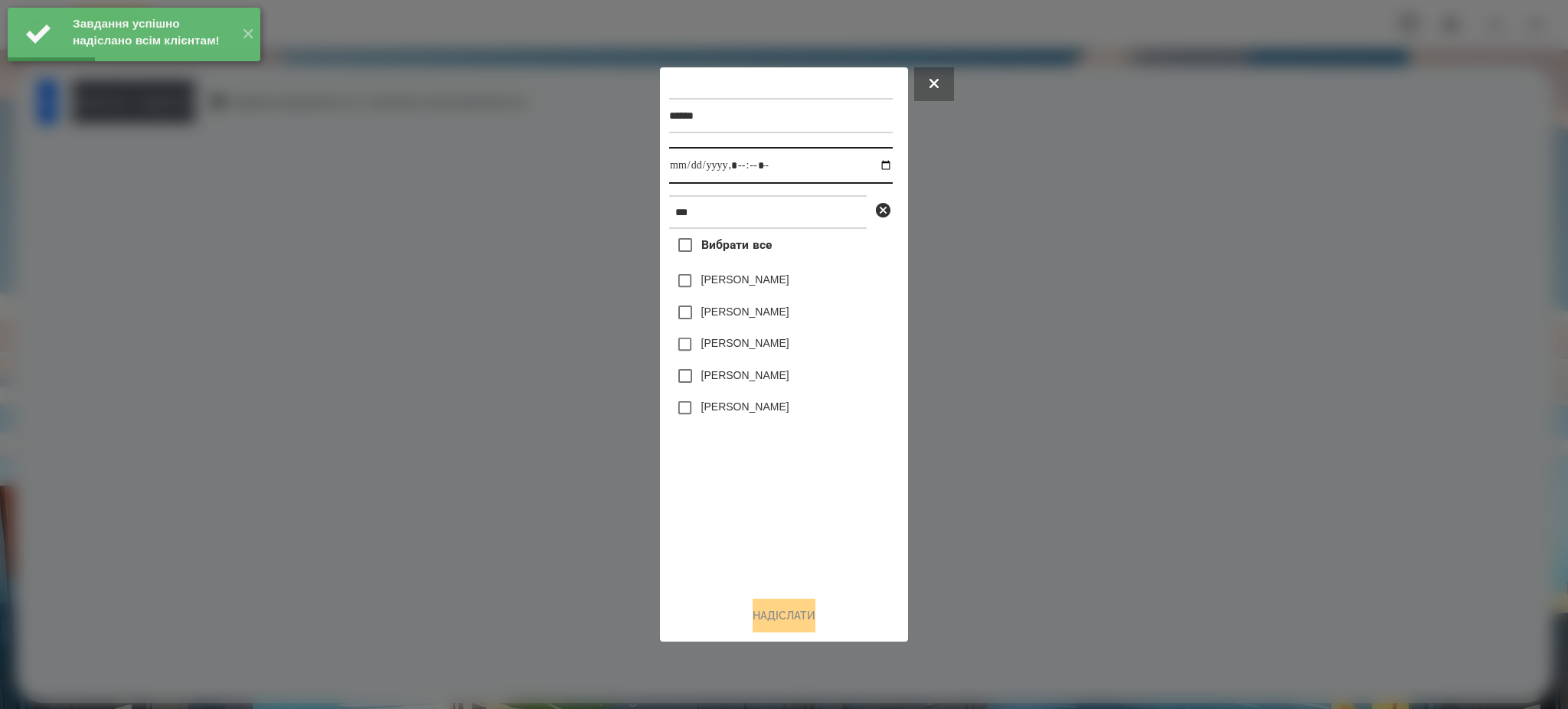
click at [875, 162] on input "datetime-local" at bounding box center [781, 165] width 223 height 37
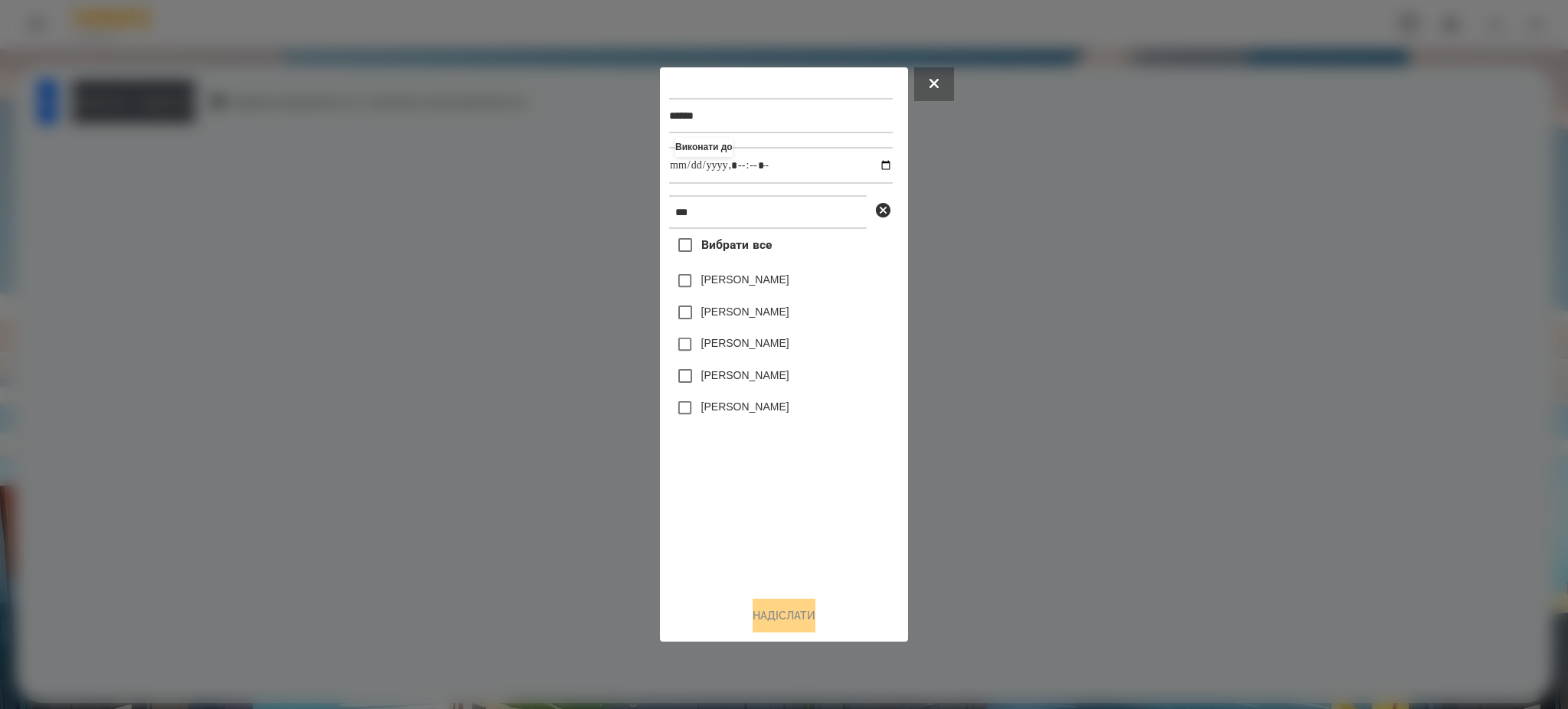
type input "**********"
click at [819, 517] on div "Вибрати все [PERSON_NAME] [PERSON_NAME] [PERSON_NAME] [PERSON_NAME] [PERSON_NAM…" at bounding box center [781, 406] width 223 height 354
click at [756, 607] on button "Надіслати" at bounding box center [784, 615] width 63 height 34
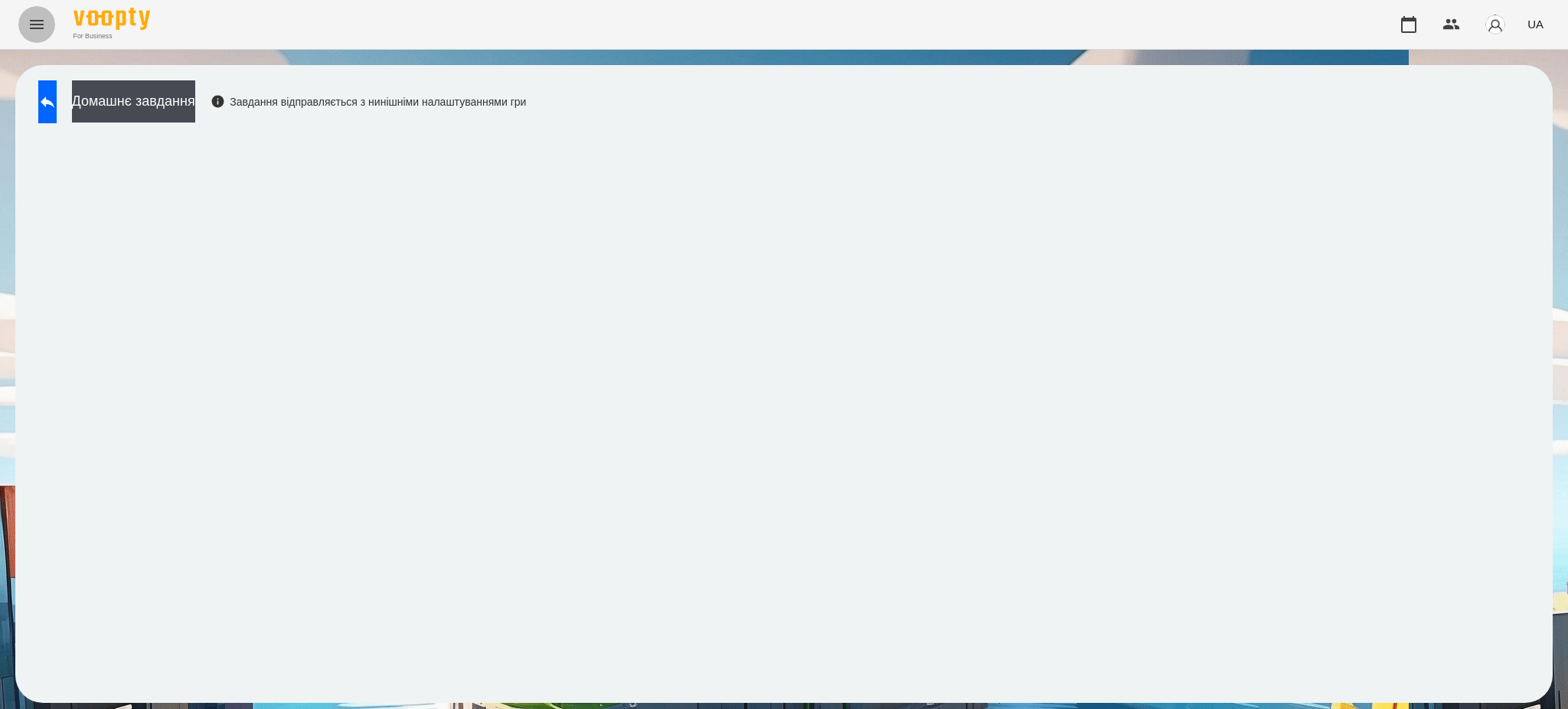
click at [31, 22] on icon "Menu" at bounding box center [37, 25] width 19 height 19
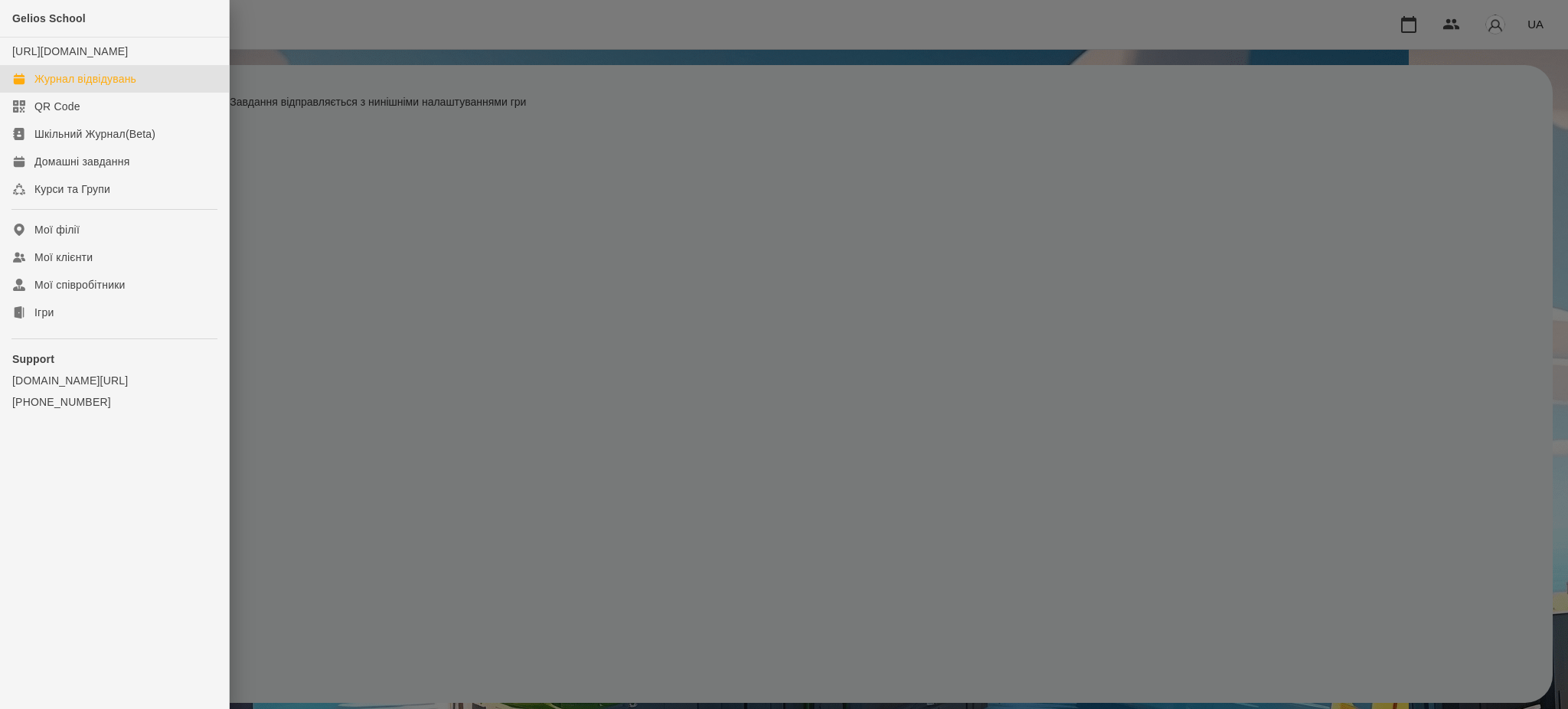
click at [56, 87] on div "Журнал відвідувань" at bounding box center [85, 79] width 102 height 16
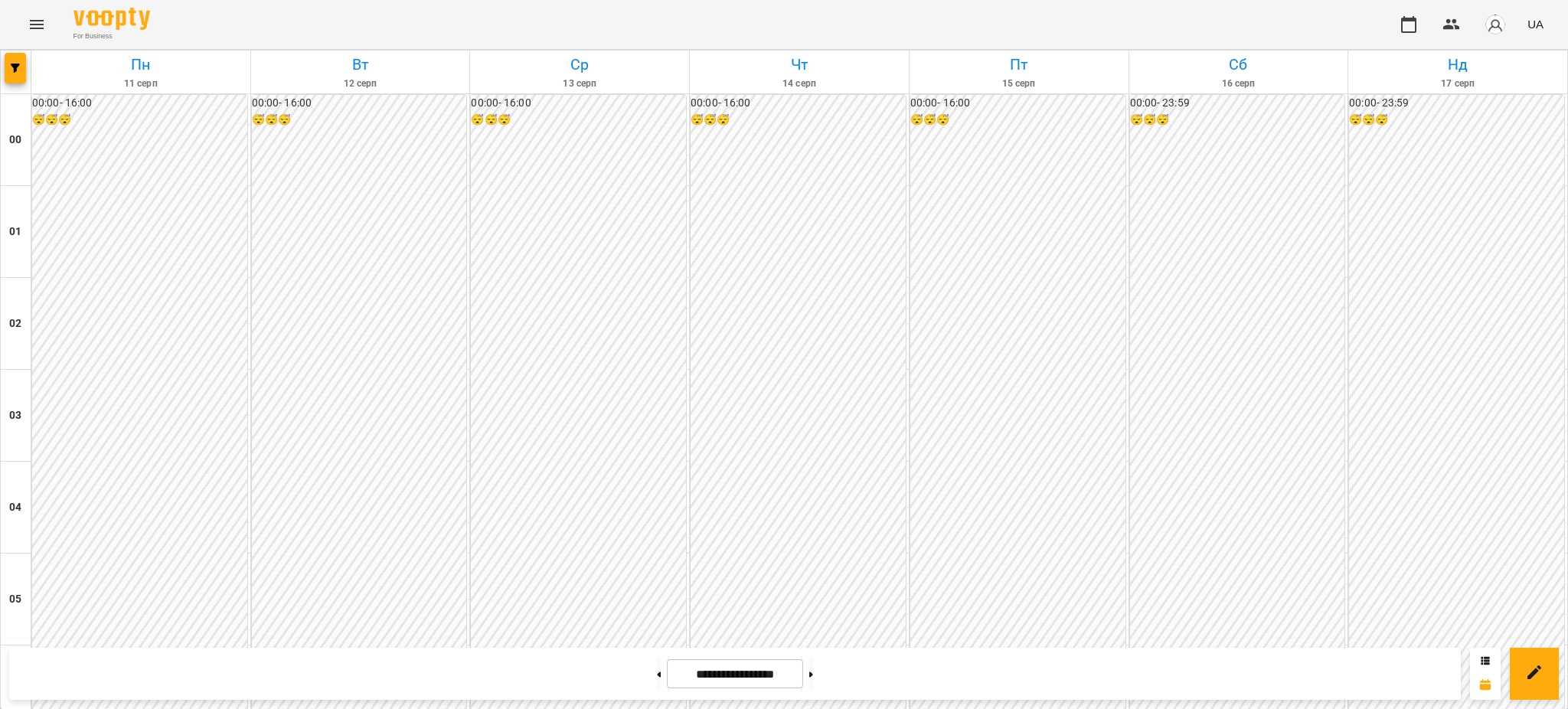
scroll to position [1429, 0]
